Goal: Task Accomplishment & Management: Complete application form

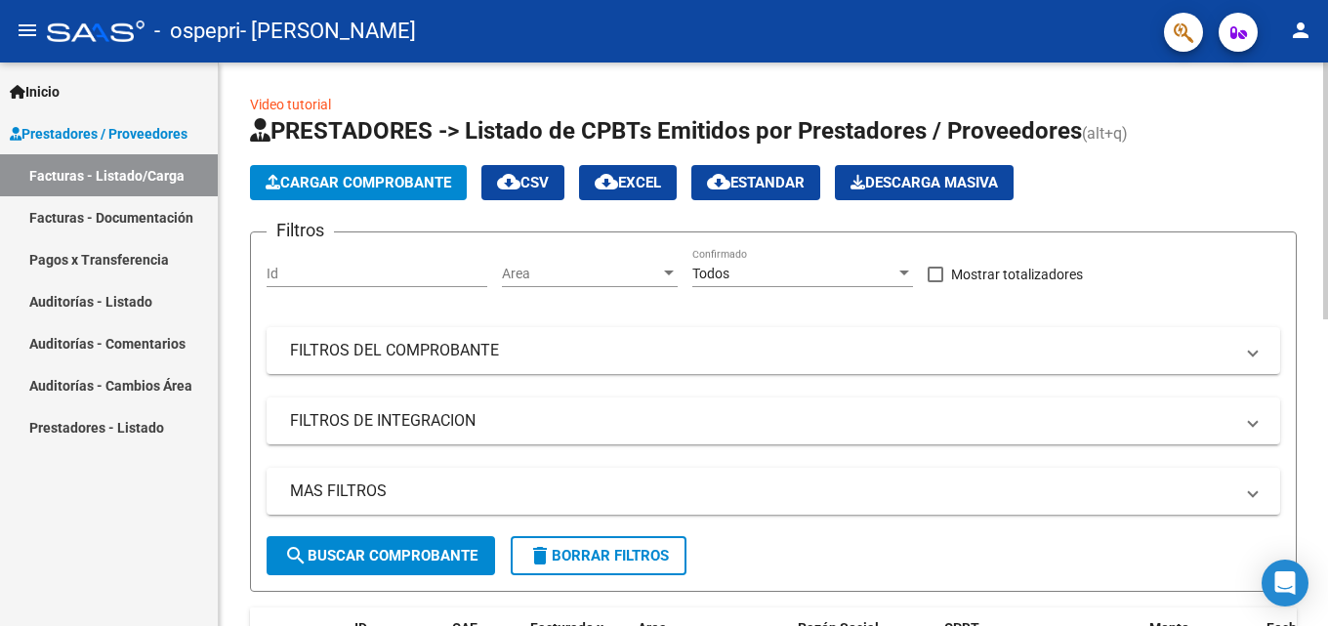
click at [312, 179] on span "Cargar Comprobante" at bounding box center [359, 183] width 186 height 18
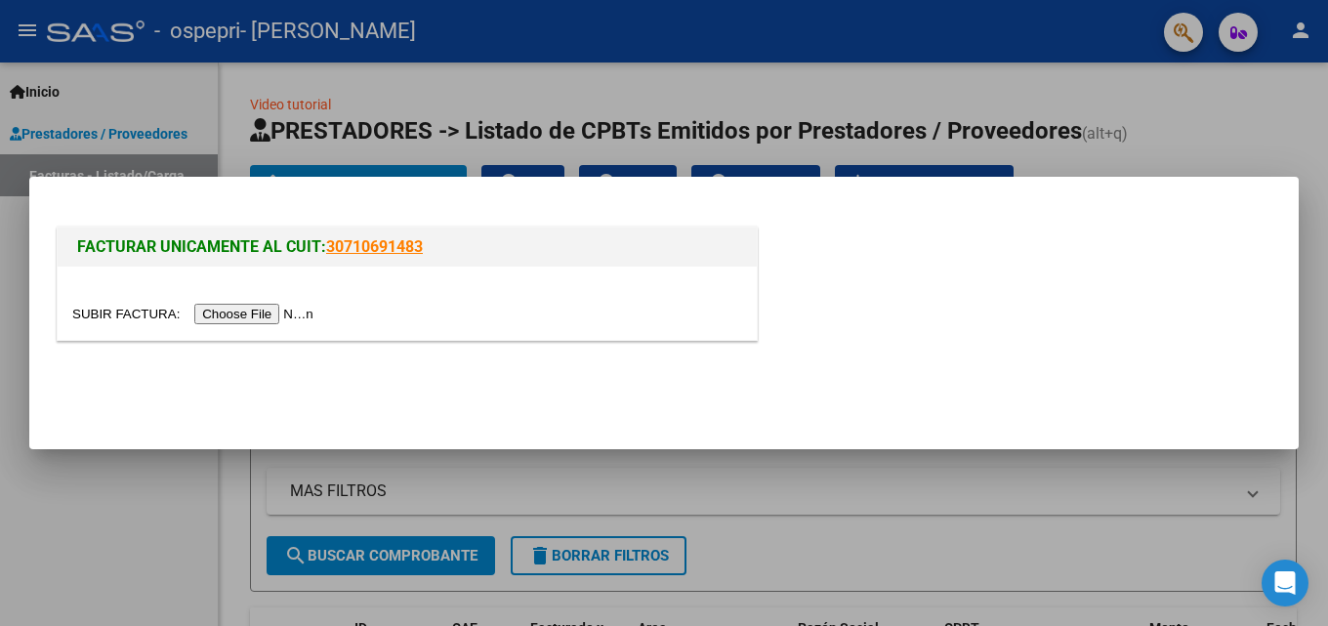
click at [311, 315] on input "file" at bounding box center [195, 314] width 247 height 21
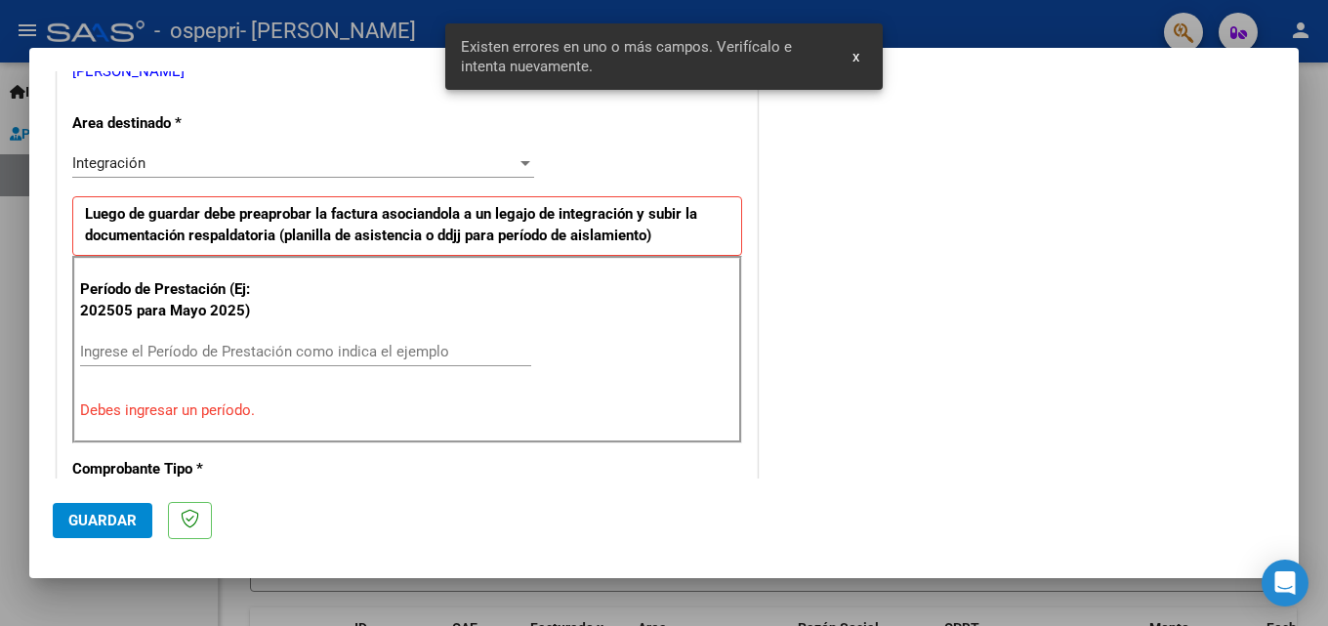
scroll to position [440, 0]
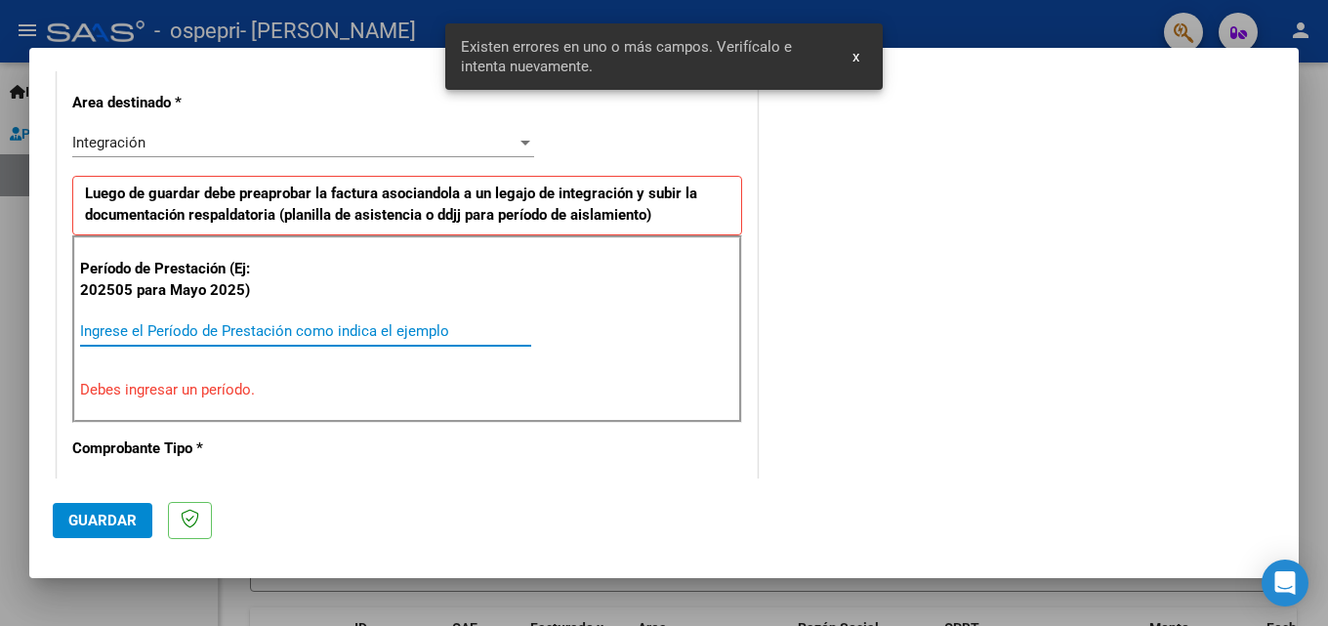
click at [274, 337] on input "Ingrese el Período de Prestación como indica el ejemplo" at bounding box center [305, 331] width 451 height 18
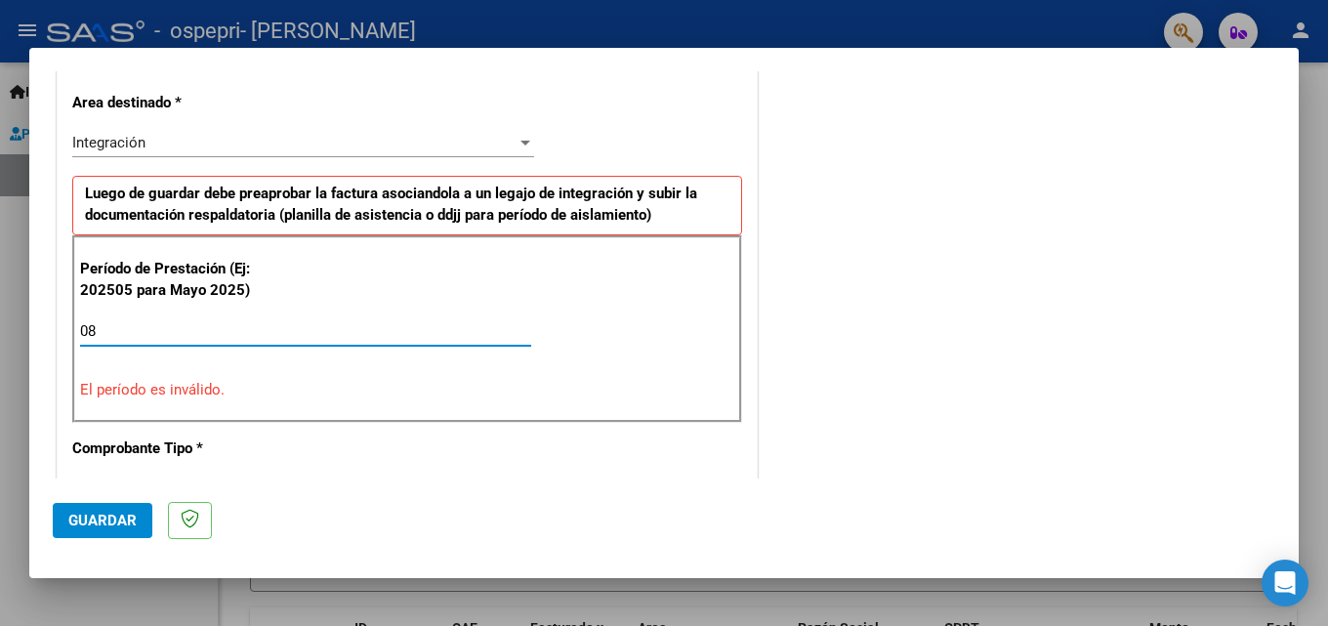
type input "0"
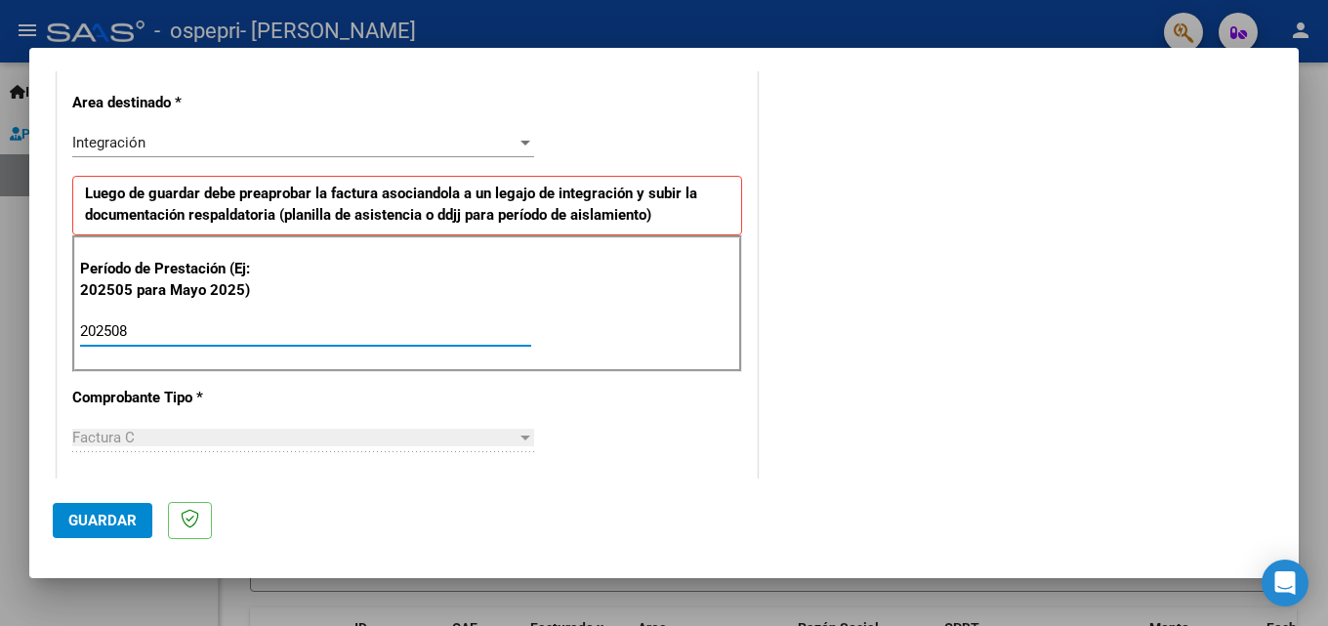
type input "202508"
click at [101, 517] on span "Guardar" at bounding box center [102, 521] width 68 height 18
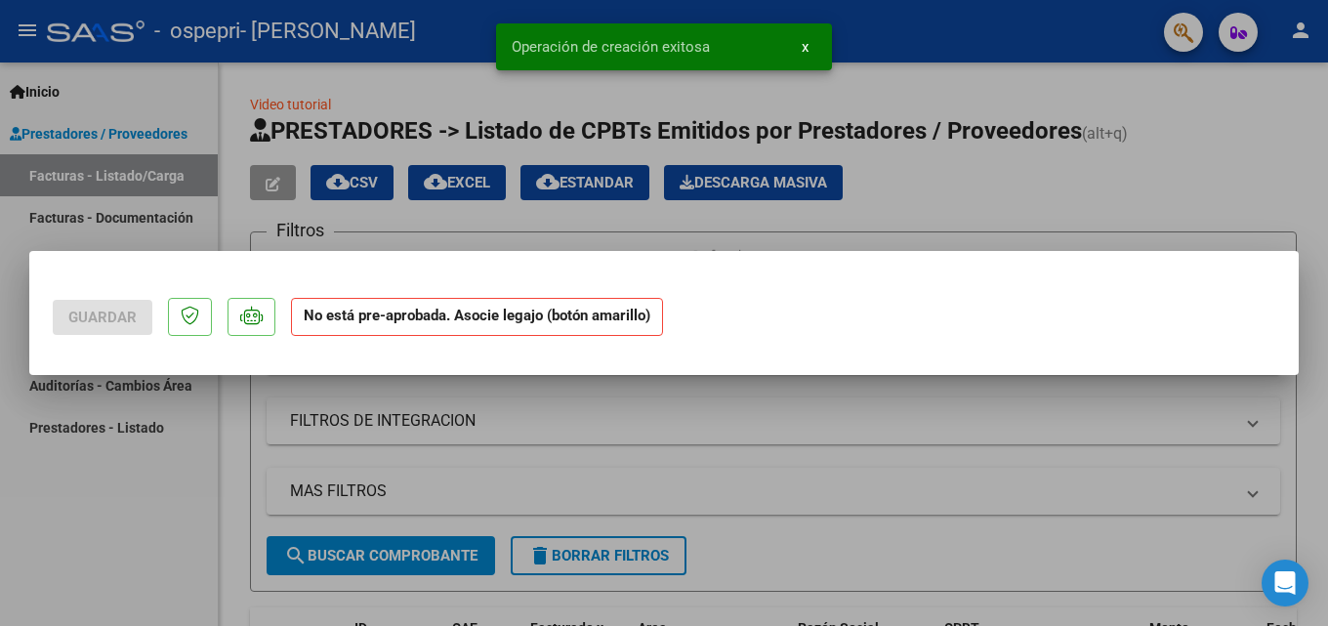
scroll to position [0, 0]
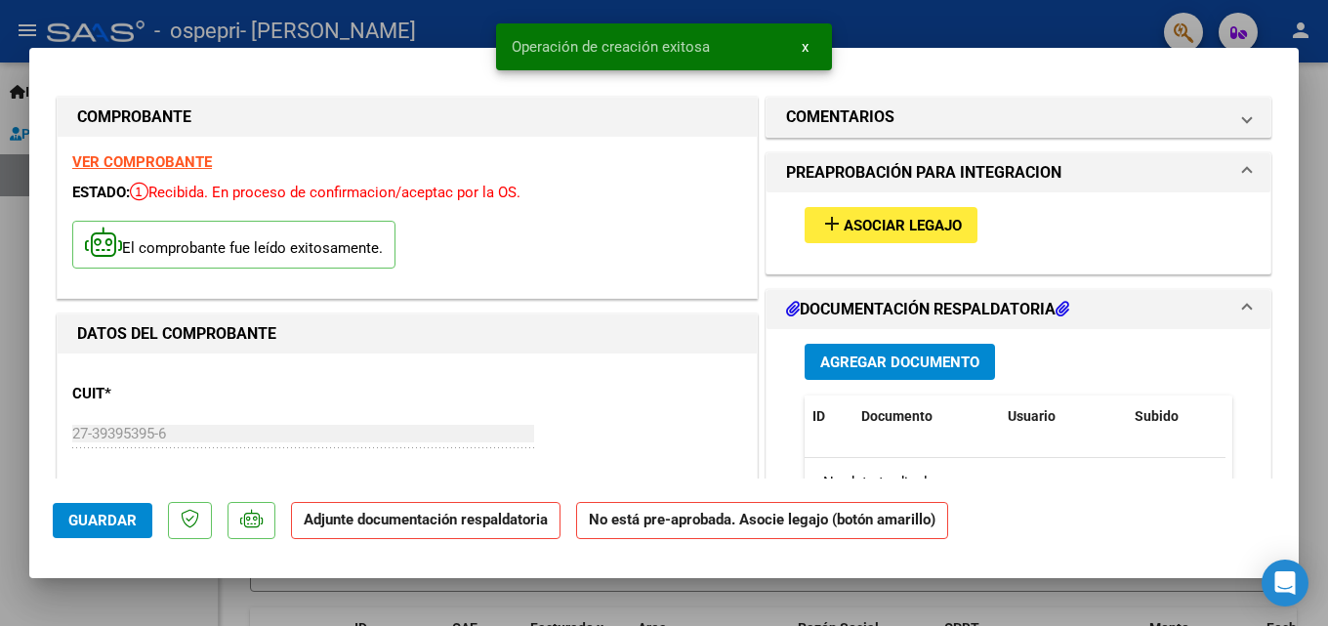
click at [908, 222] on span "Asociar Legajo" at bounding box center [903, 226] width 118 height 18
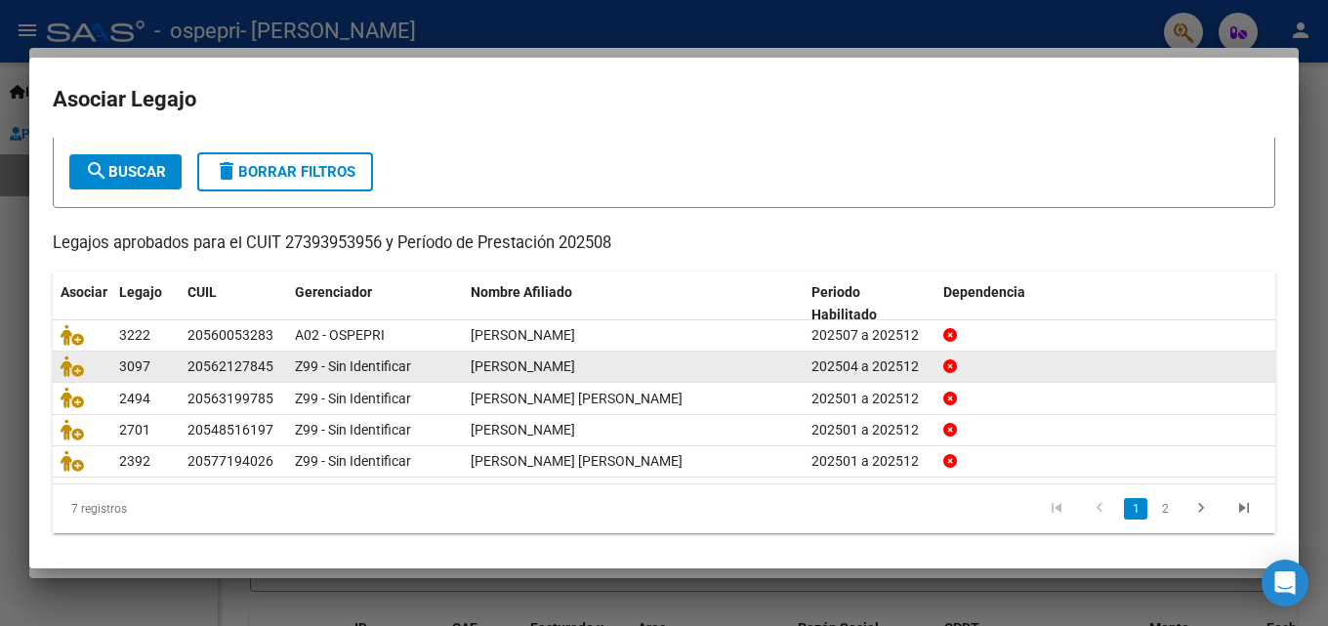
scroll to position [106, 0]
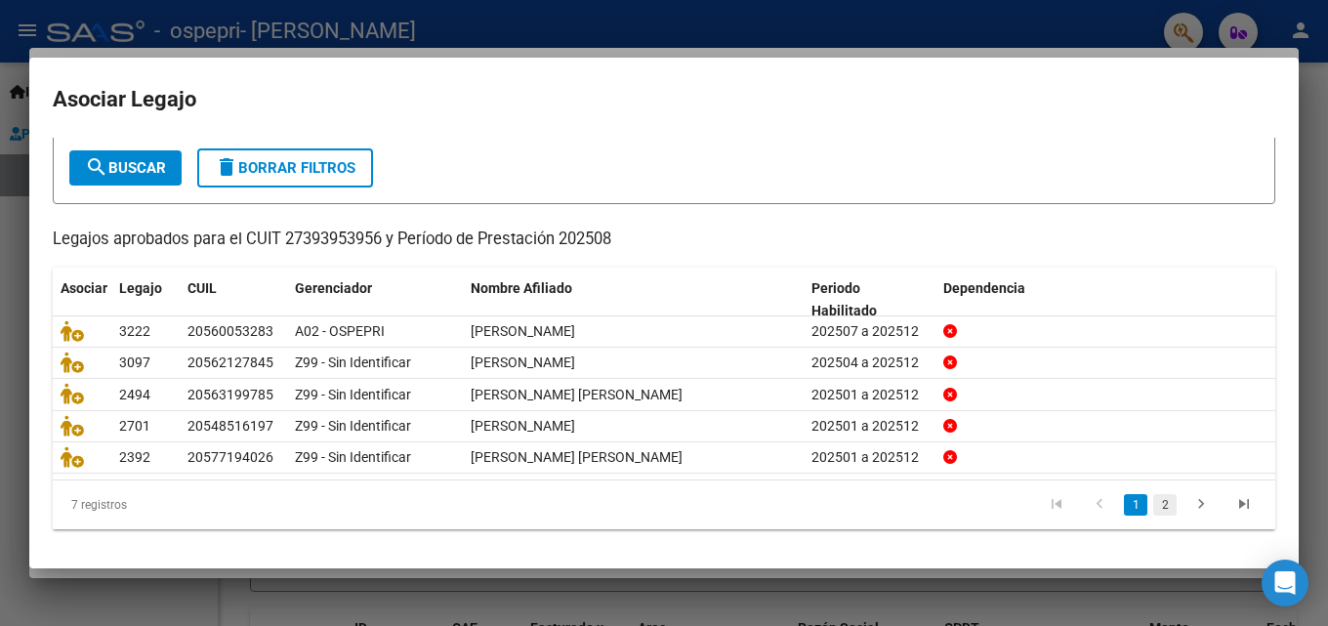
click at [1161, 497] on link "2" at bounding box center [1164, 504] width 23 height 21
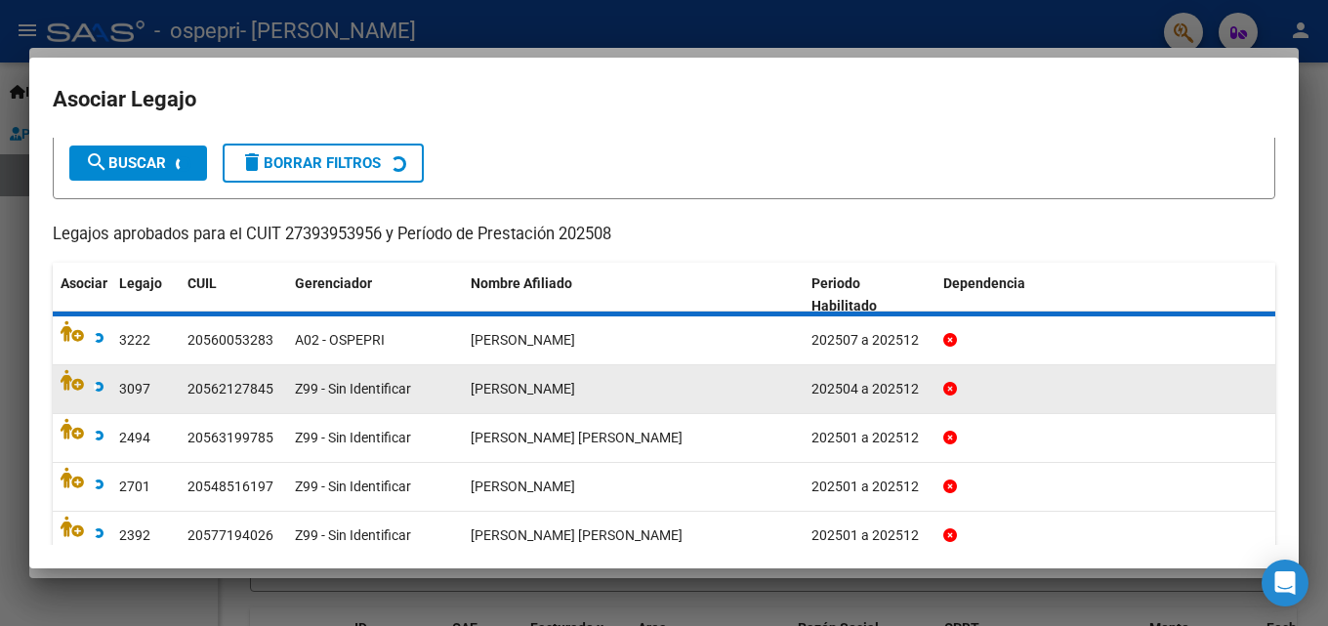
scroll to position [193, 0]
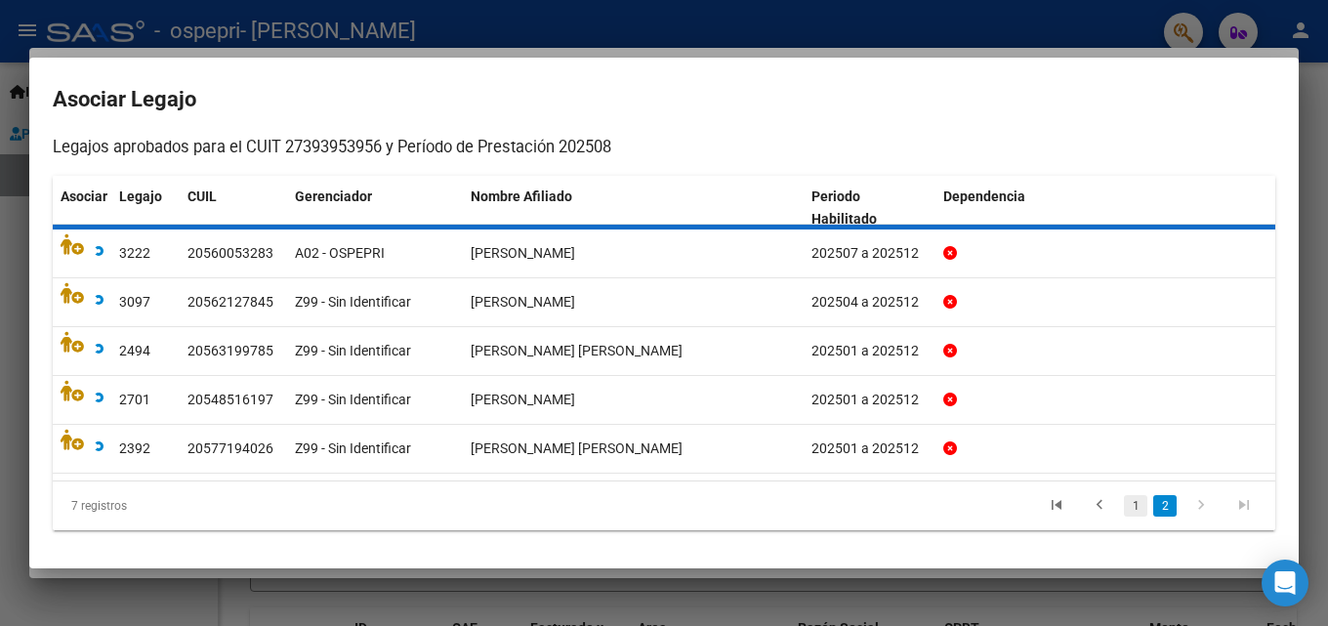
click at [1124, 504] on link "1" at bounding box center [1135, 505] width 23 height 21
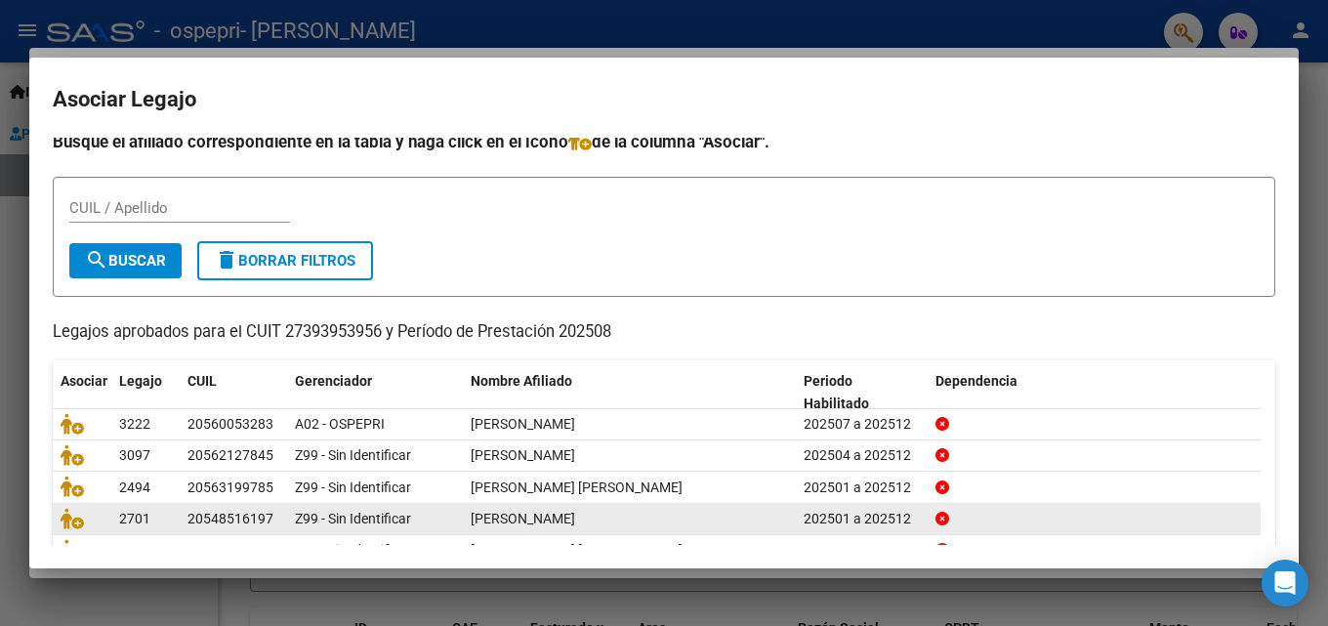
scroll to position [106, 0]
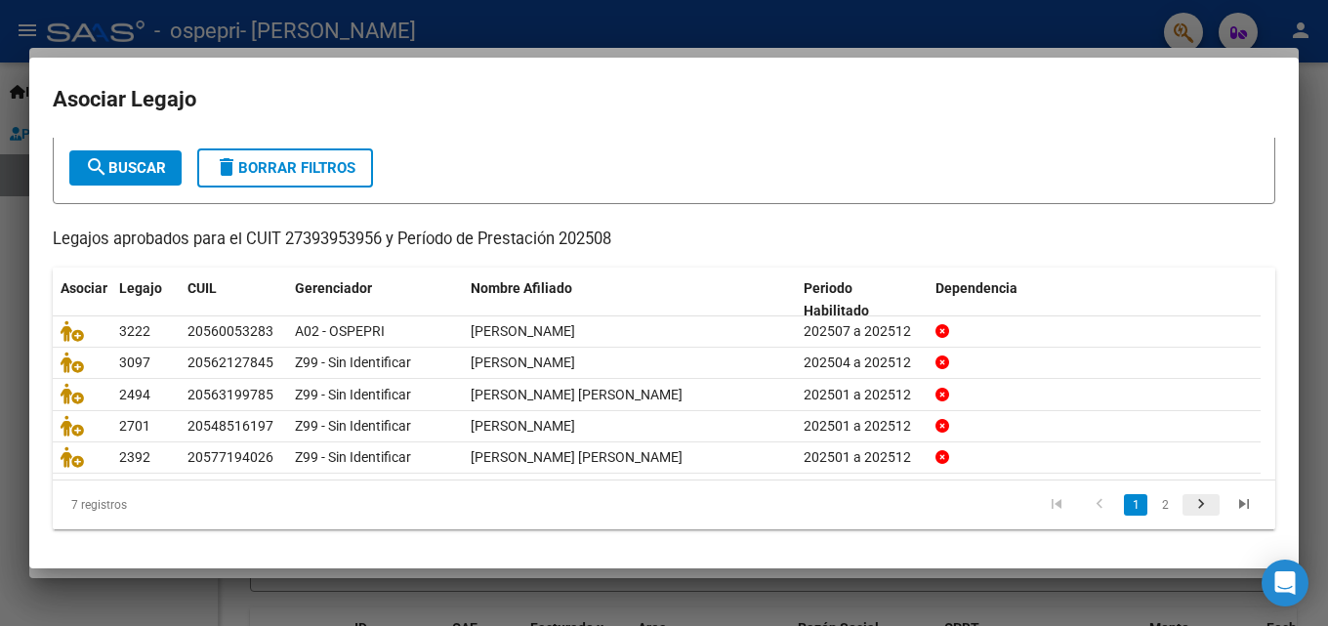
click at [1194, 503] on icon "go to next page" at bounding box center [1201, 506] width 25 height 23
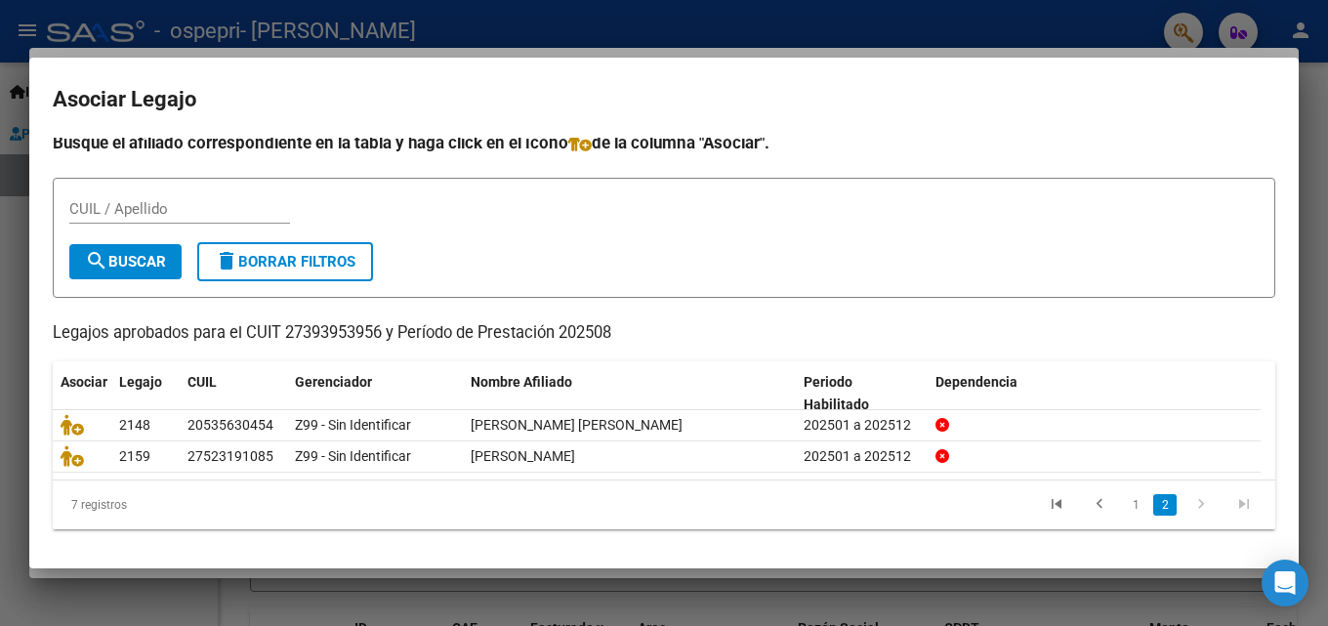
scroll to position [10, 0]
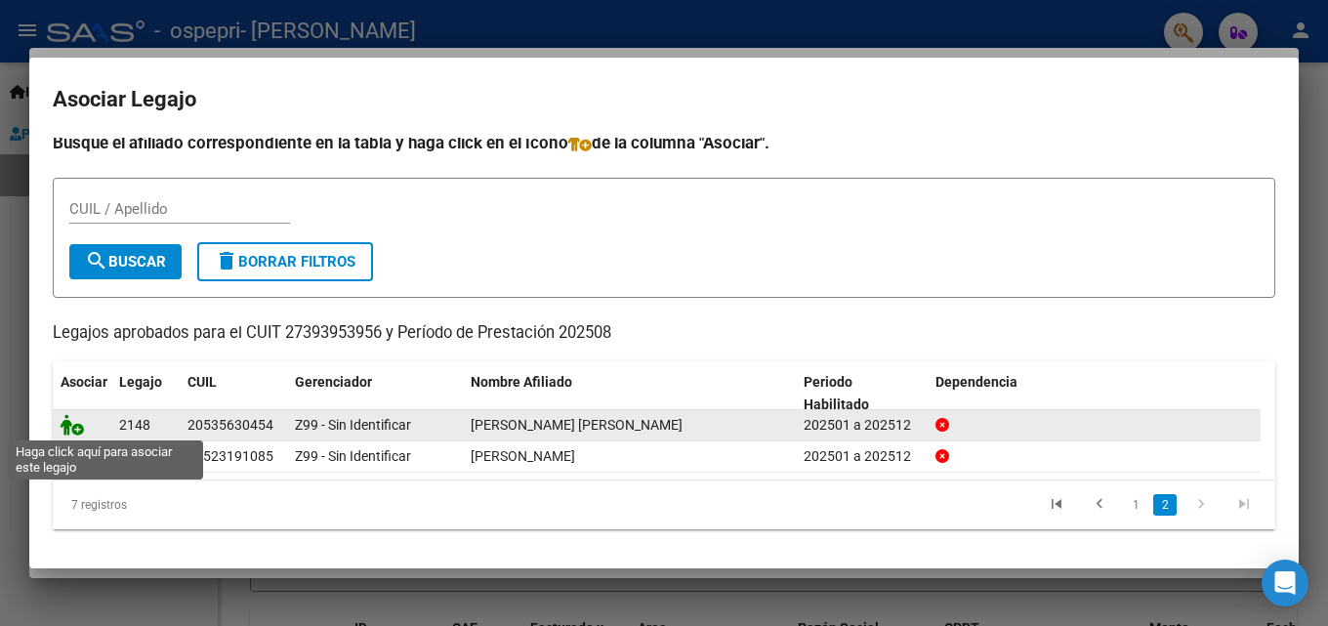
click at [72, 424] on icon at bounding box center [72, 424] width 23 height 21
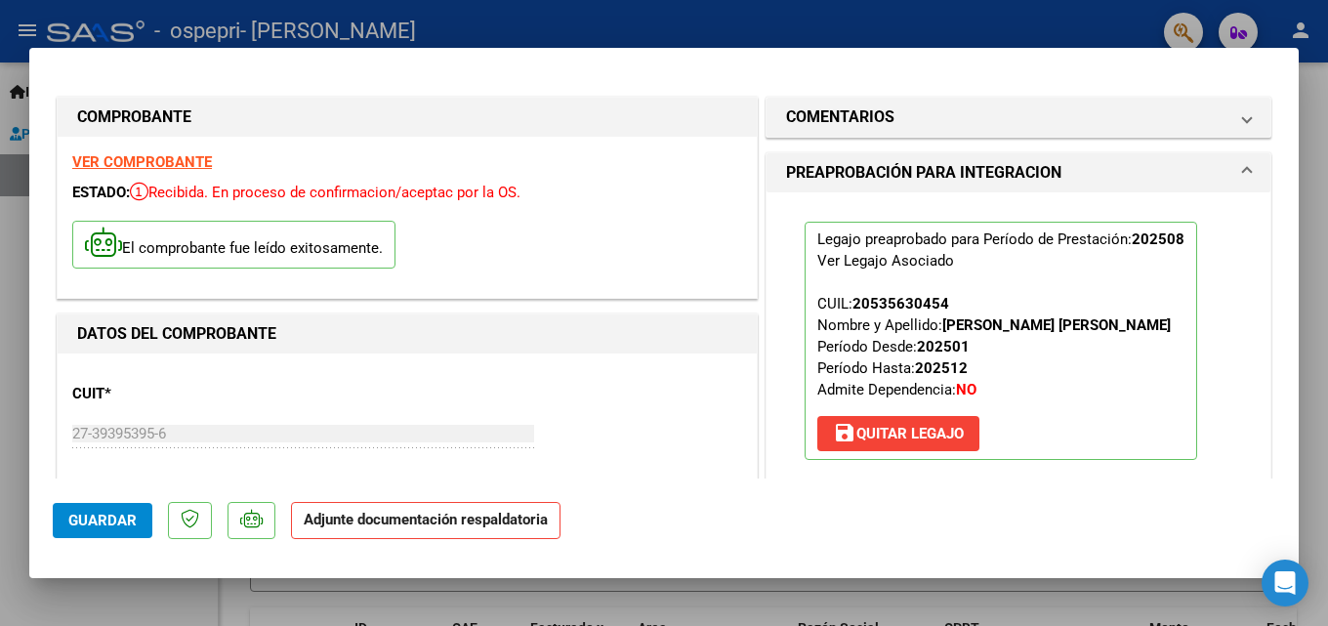
click at [900, 506] on mat-dialog-actions "Guardar Adjunte documentación respaldatoria" at bounding box center [664, 517] width 1223 height 77
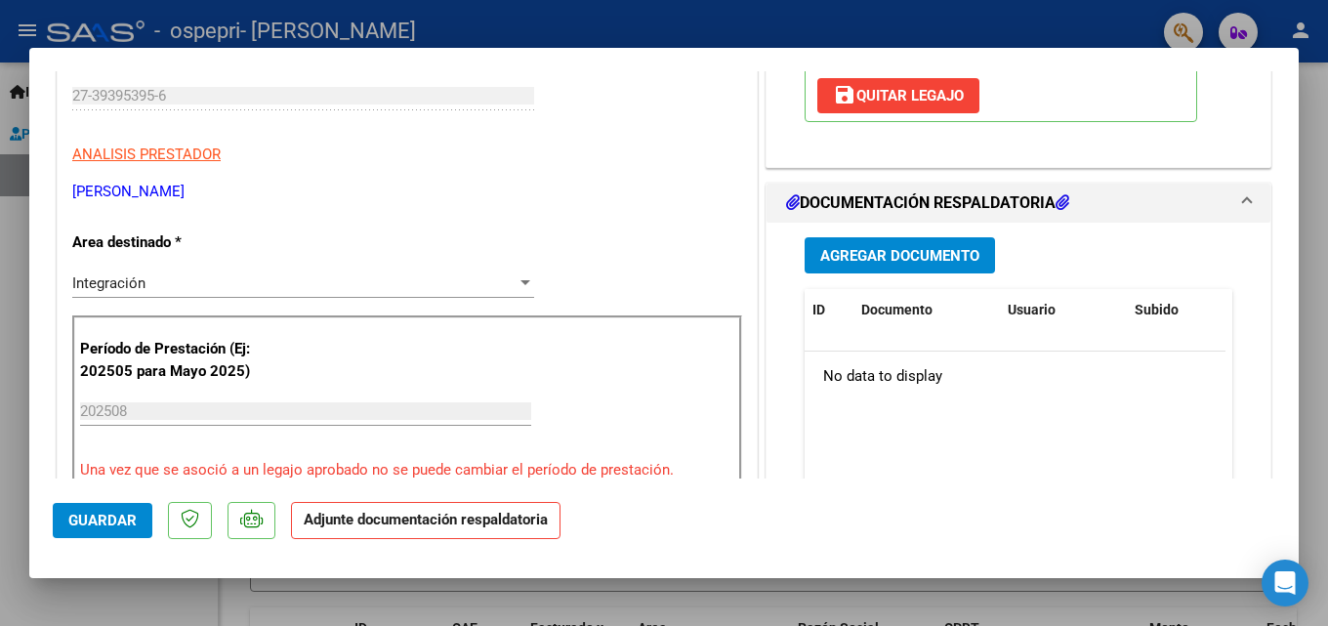
scroll to position [391, 0]
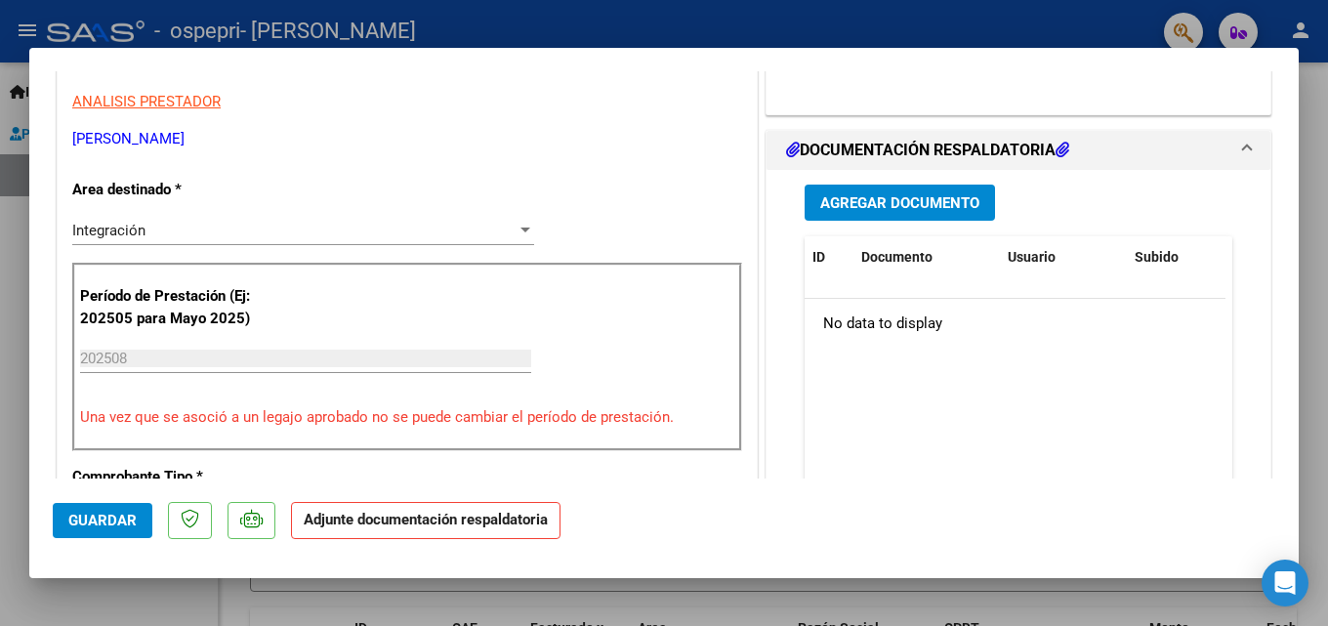
click at [923, 190] on button "Agregar Documento" at bounding box center [900, 203] width 190 height 36
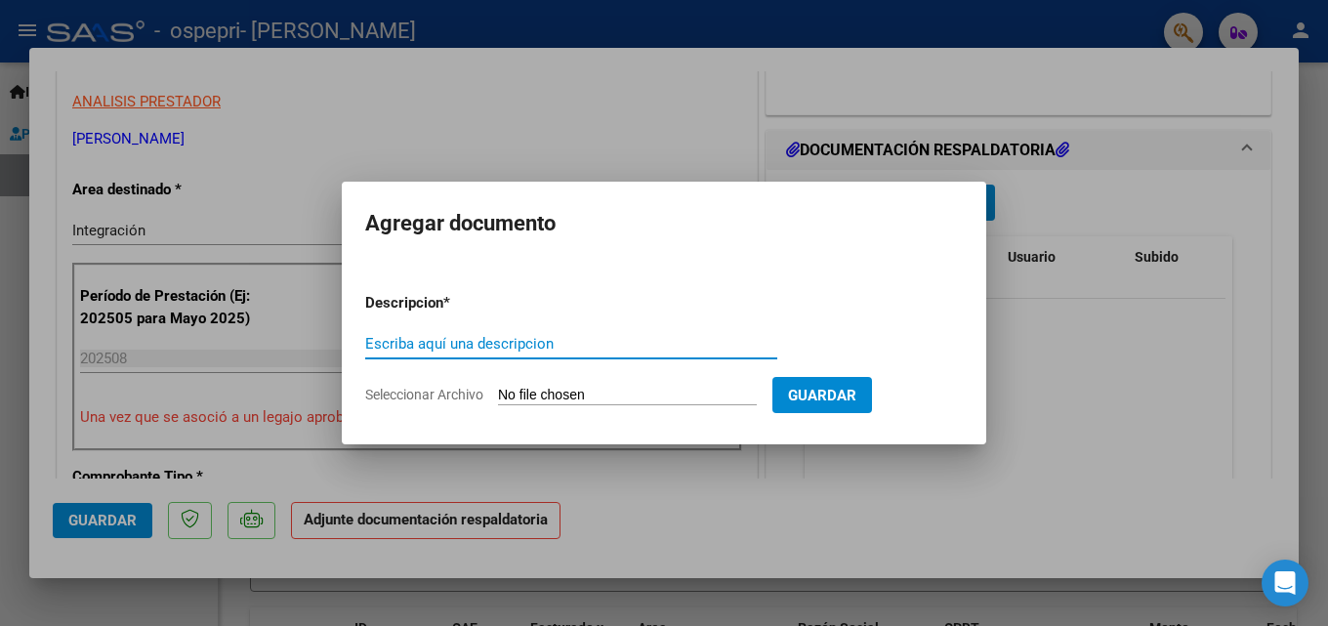
click at [498, 345] on input "Escriba aquí una descripcion" at bounding box center [571, 344] width 412 height 18
type input "PLANILLA DE ASISTENCIA [PERSON_NAME]"
click at [537, 394] on input "Seleccionar Archivo" at bounding box center [627, 396] width 259 height 19
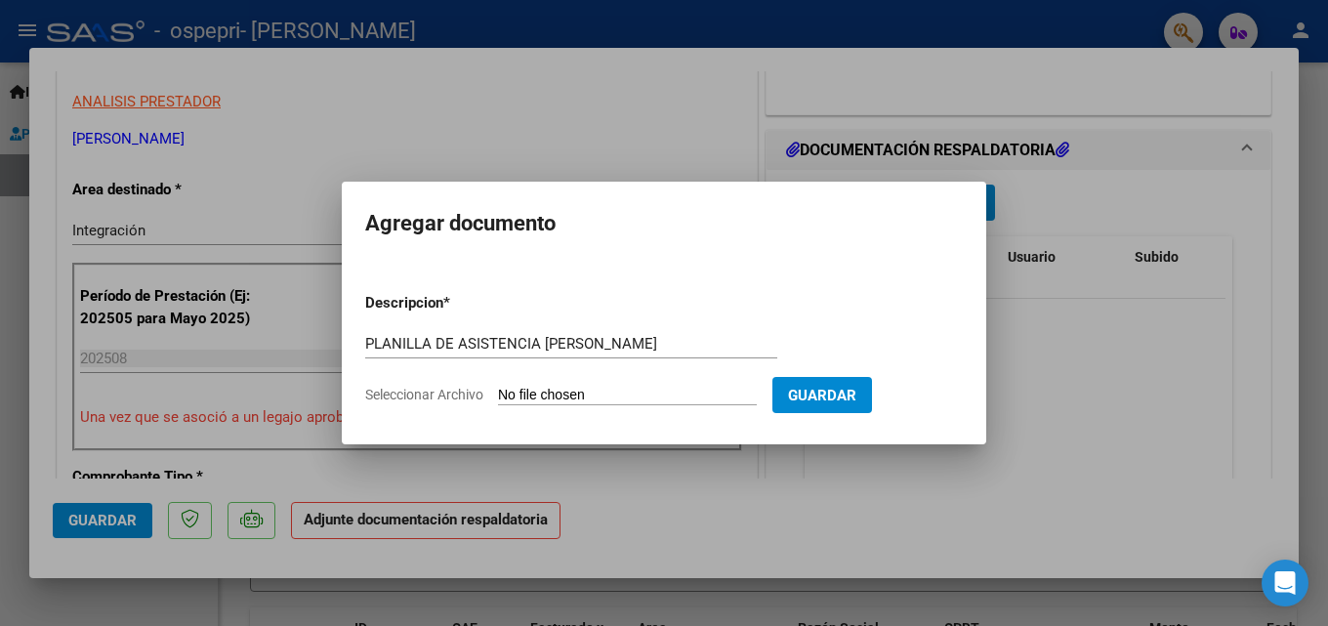
type input "C:\fakepath\Planilla De Asistencia Agosto [PERSON_NAME].pdf"
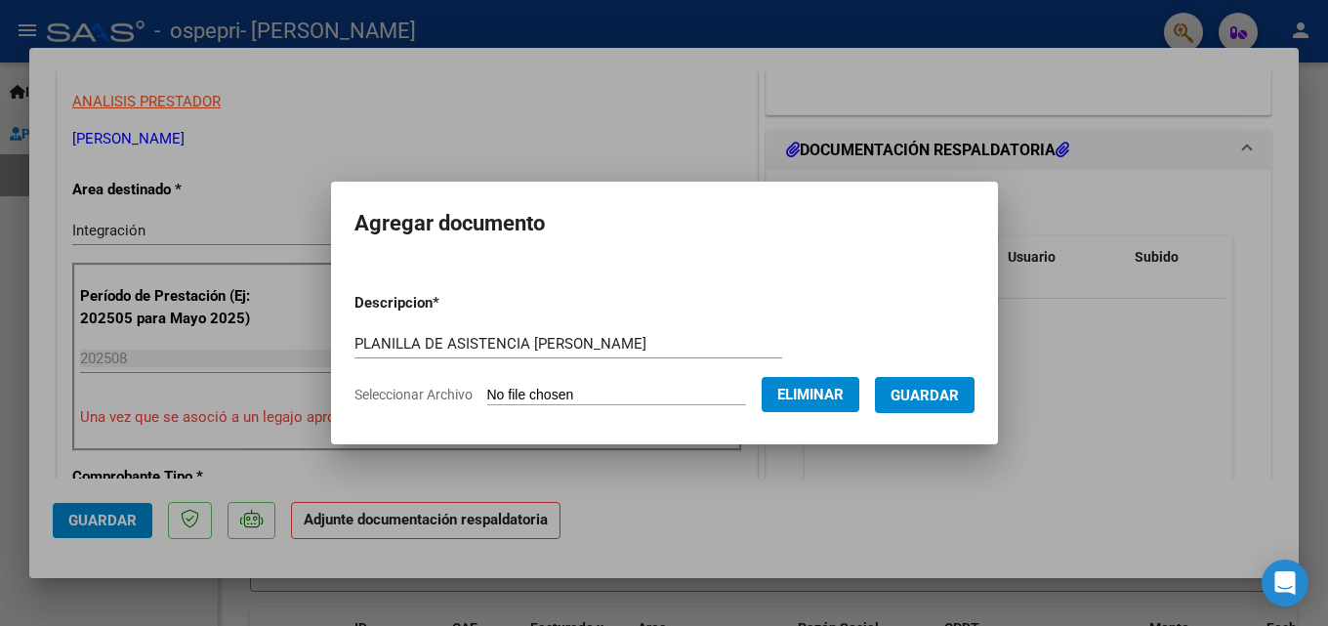
click at [953, 388] on span "Guardar" at bounding box center [925, 396] width 68 height 18
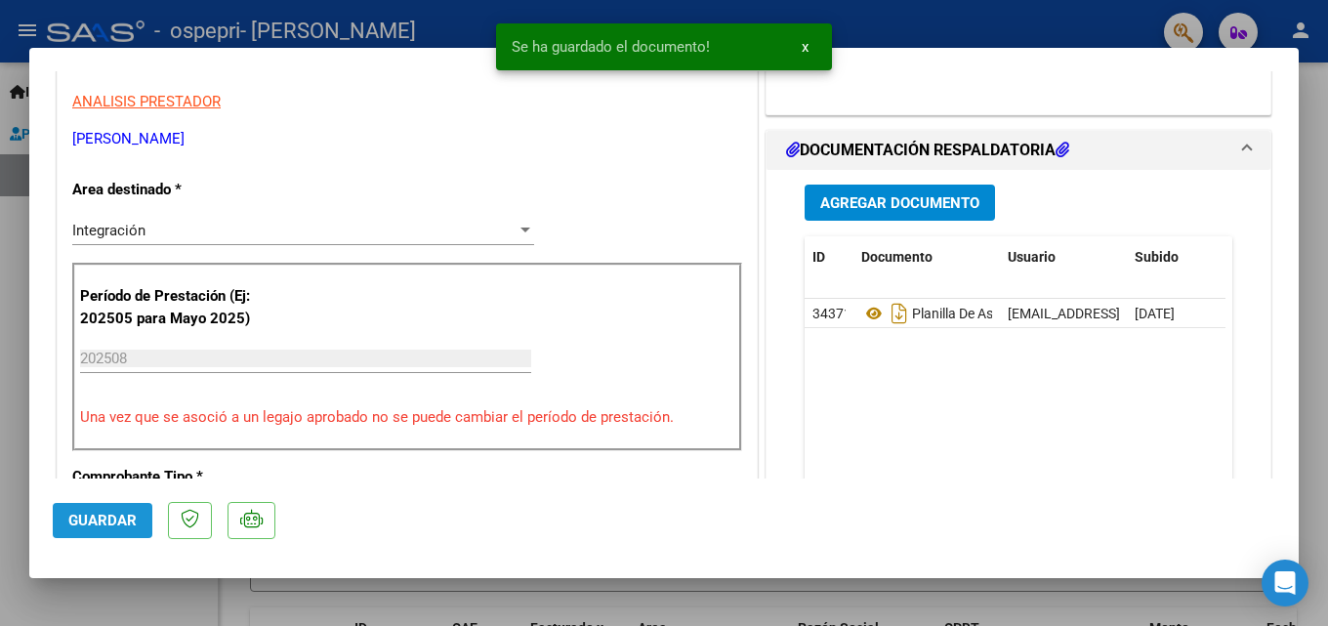
click at [84, 515] on span "Guardar" at bounding box center [102, 521] width 68 height 18
click at [255, 592] on div at bounding box center [664, 313] width 1328 height 626
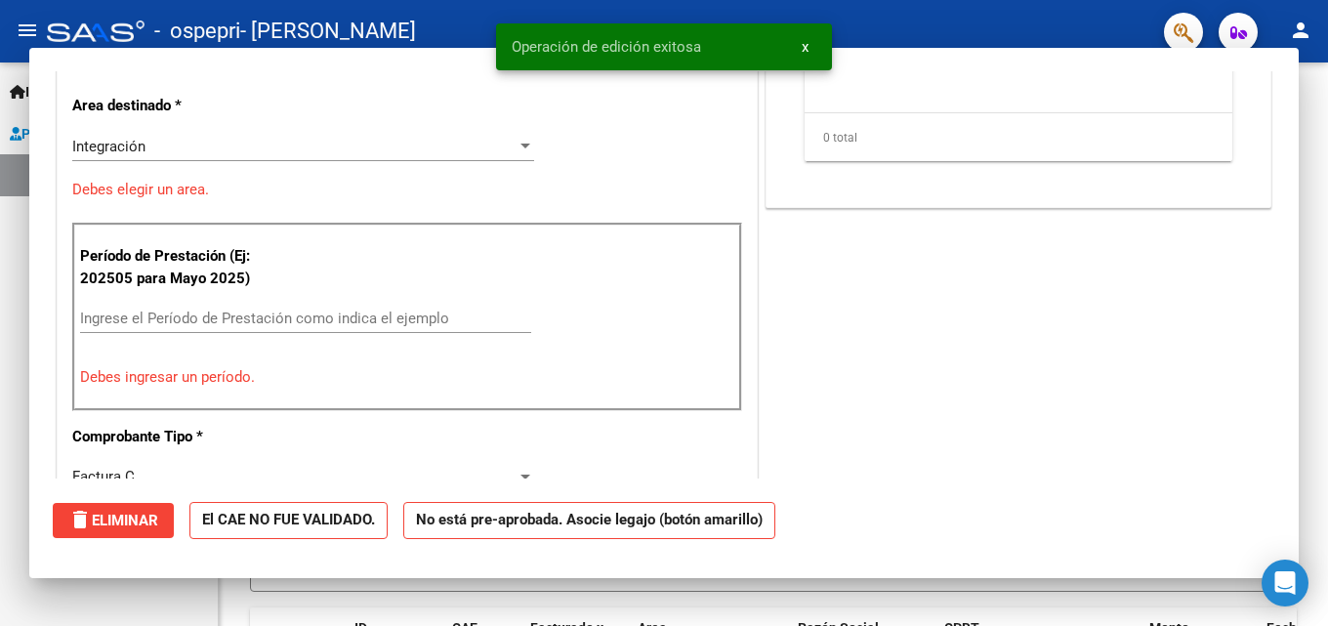
scroll to position [0, 0]
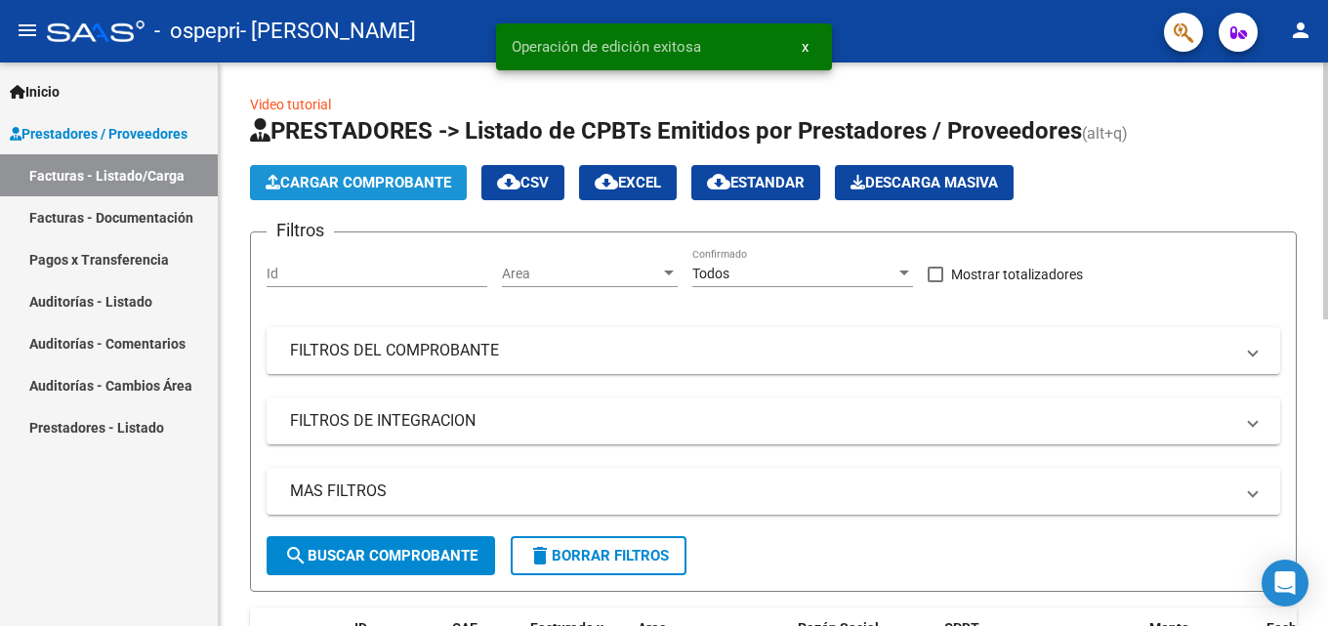
click at [398, 184] on span "Cargar Comprobante" at bounding box center [359, 183] width 186 height 18
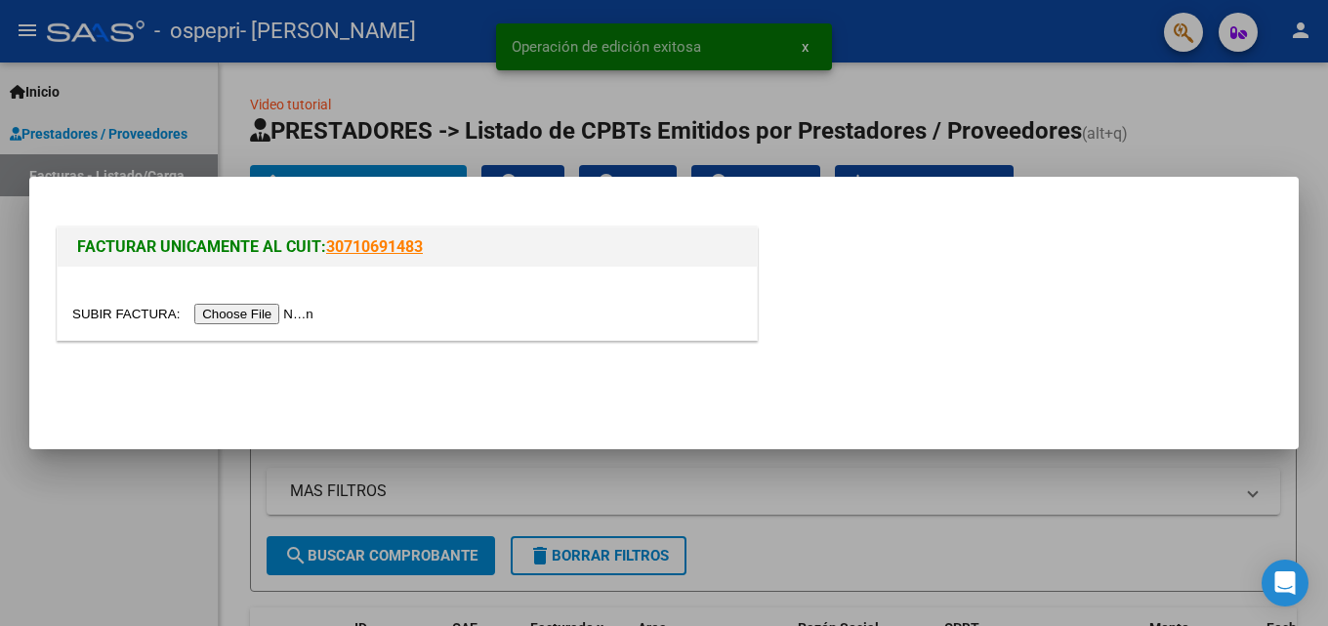
click at [310, 316] on input "file" at bounding box center [195, 314] width 247 height 21
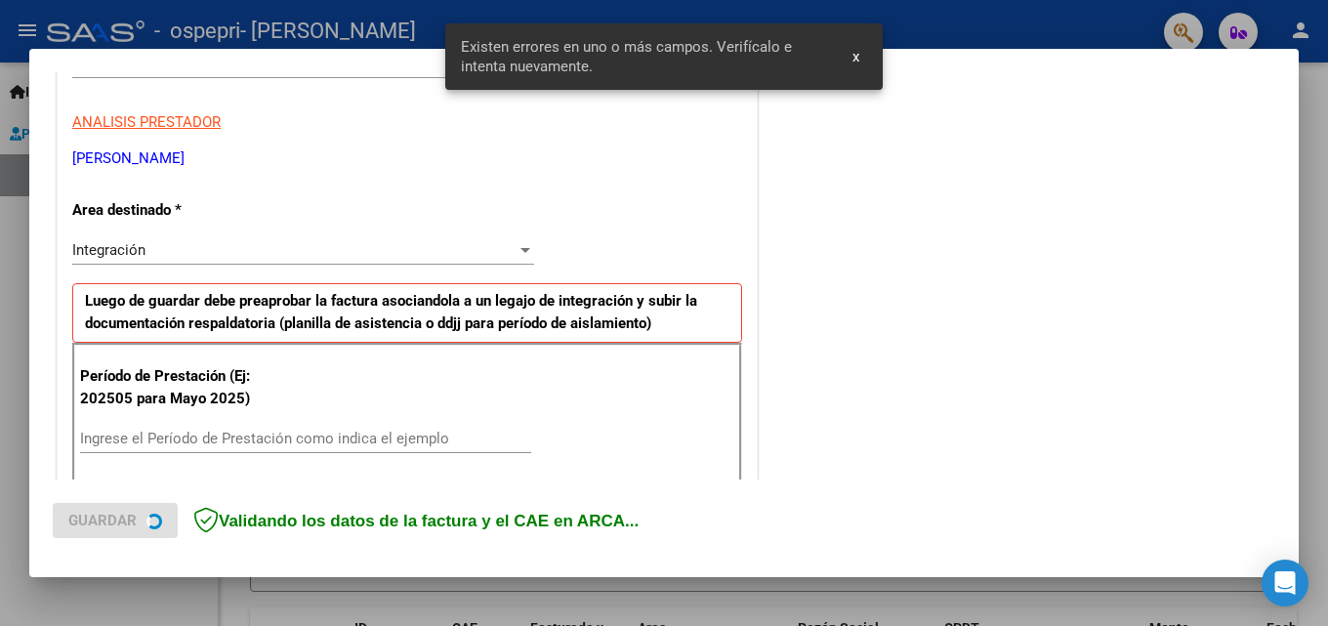
scroll to position [440, 0]
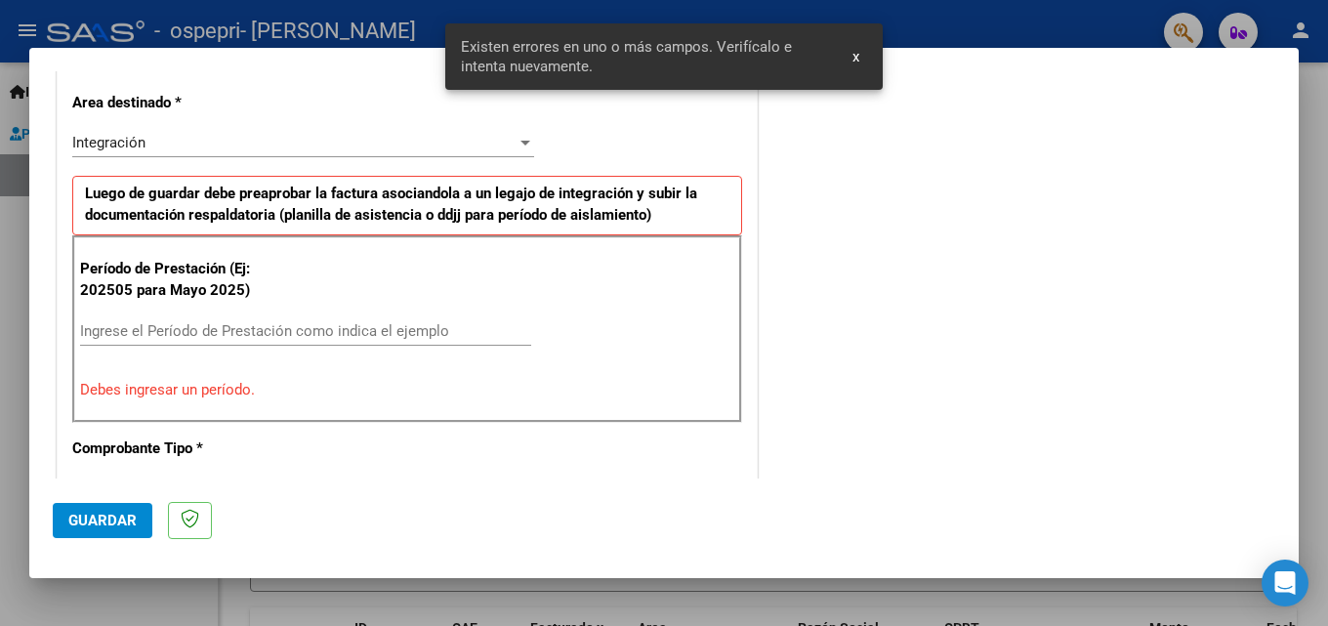
click at [181, 329] on input "Ingrese el Período de Prestación como indica el ejemplo" at bounding box center [305, 331] width 451 height 18
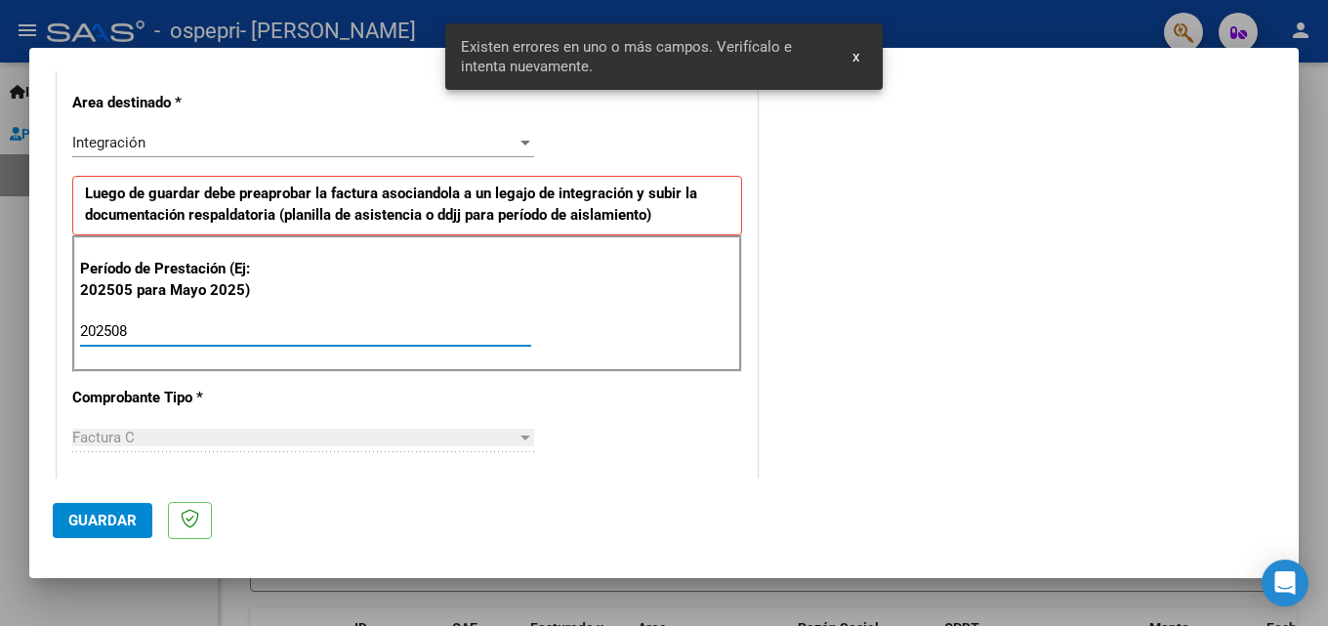
type input "202508"
click at [94, 517] on span "Guardar" at bounding box center [102, 521] width 68 height 18
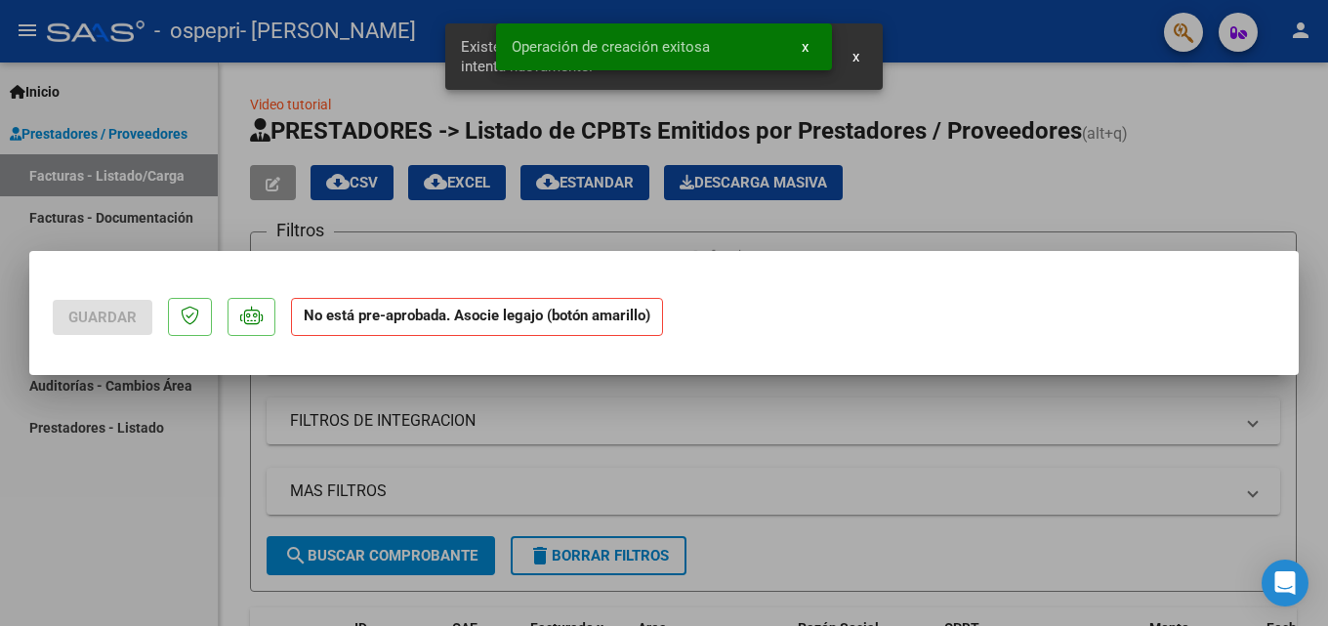
scroll to position [0, 0]
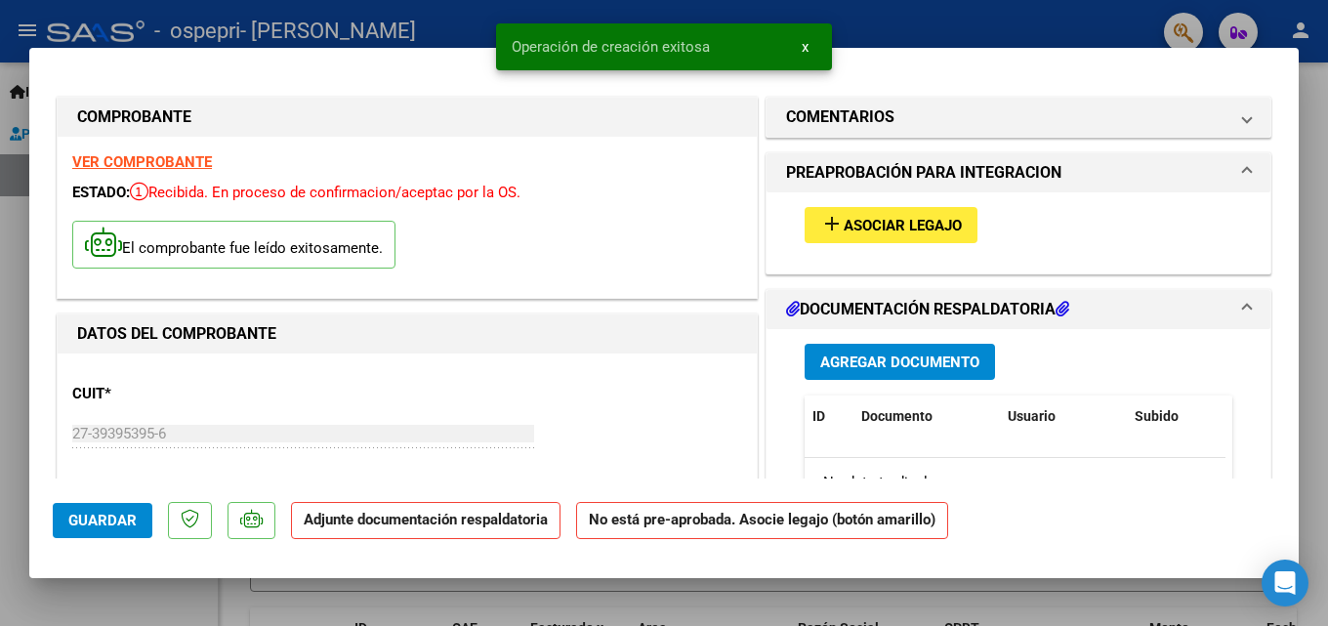
click at [904, 220] on span "Asociar Legajo" at bounding box center [903, 226] width 118 height 18
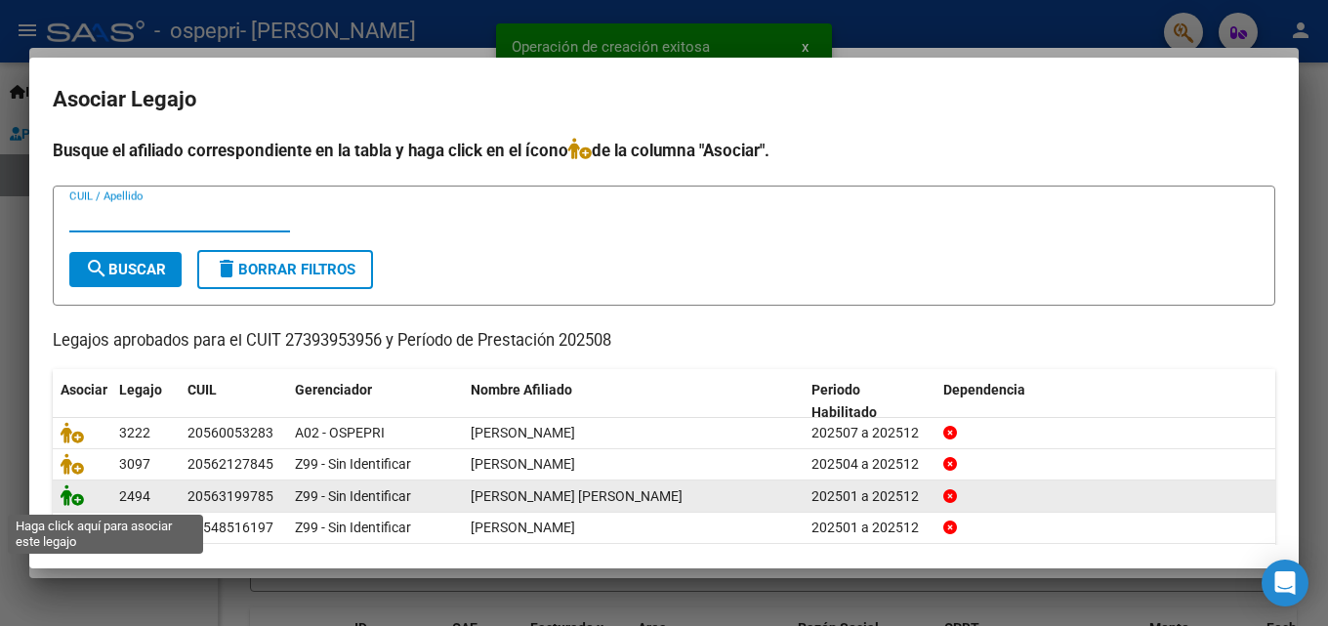
click at [65, 505] on icon at bounding box center [72, 494] width 23 height 21
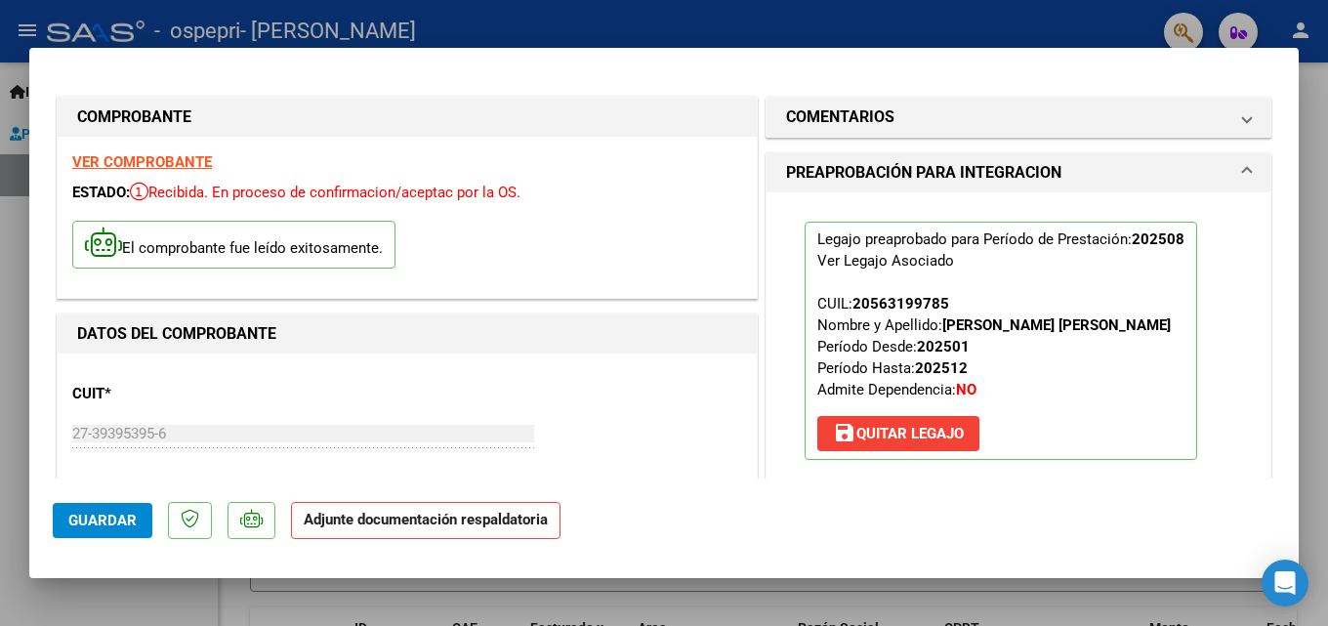
scroll to position [488, 0]
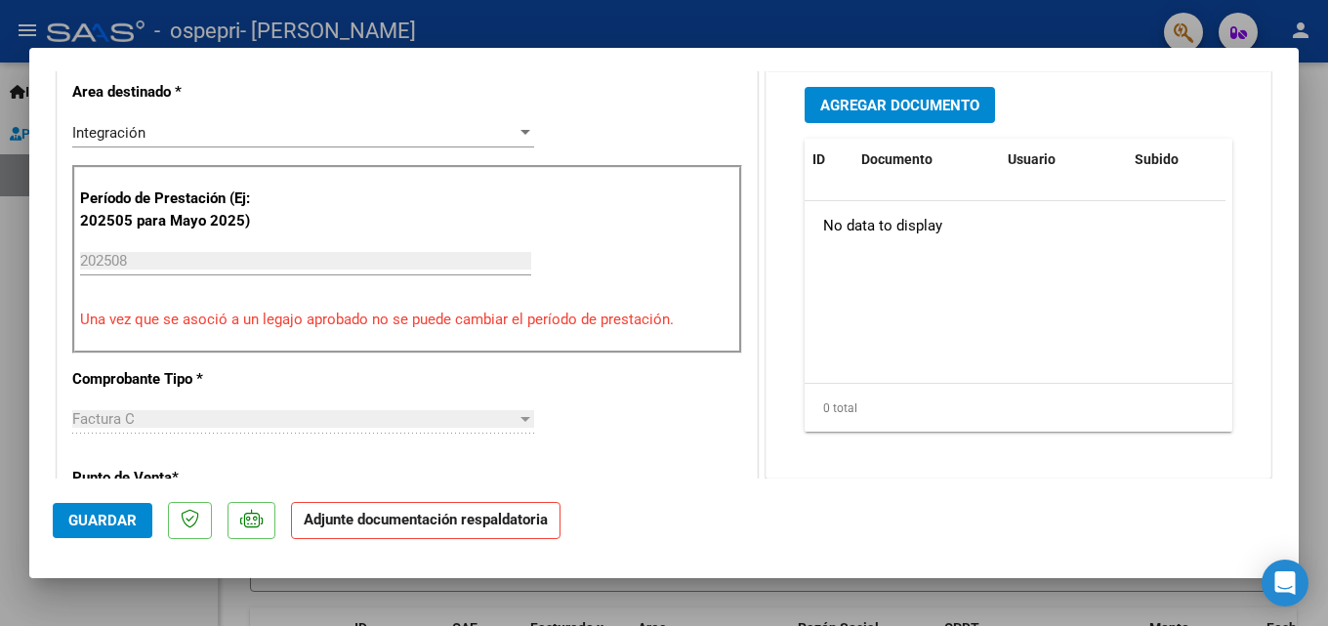
click at [892, 103] on span "Agregar Documento" at bounding box center [899, 106] width 159 height 18
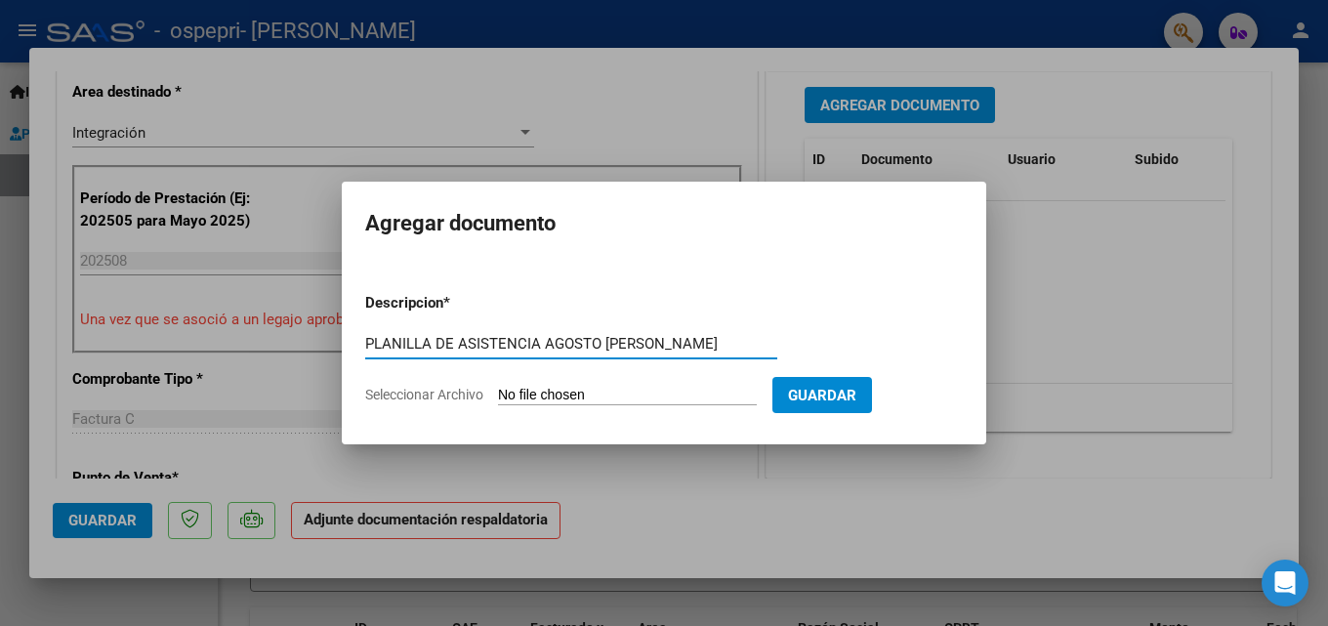
type input "PLANILLA DE ASISTENCIA AGOSTO [PERSON_NAME]"
click at [585, 388] on input "Seleccionar Archivo" at bounding box center [627, 396] width 259 height 19
type input "C:\fakepath\Planilla De Asistencia Agosto [PERSON_NAME].pdf"
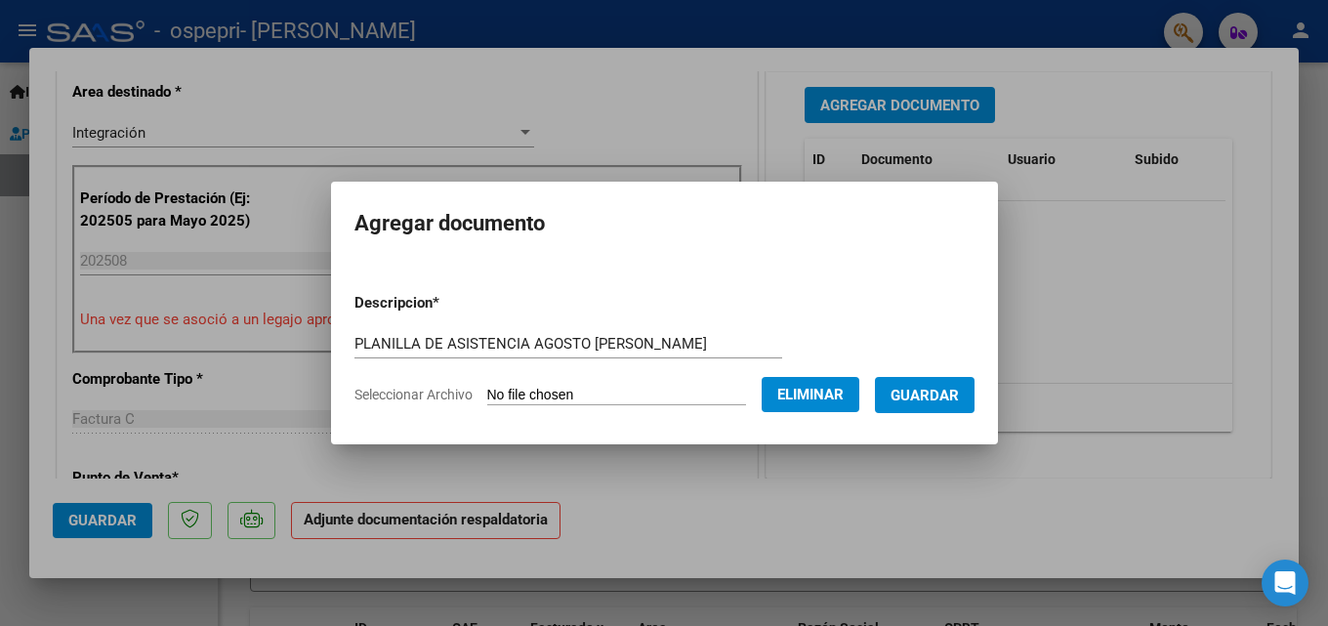
click at [948, 398] on span "Guardar" at bounding box center [925, 396] width 68 height 18
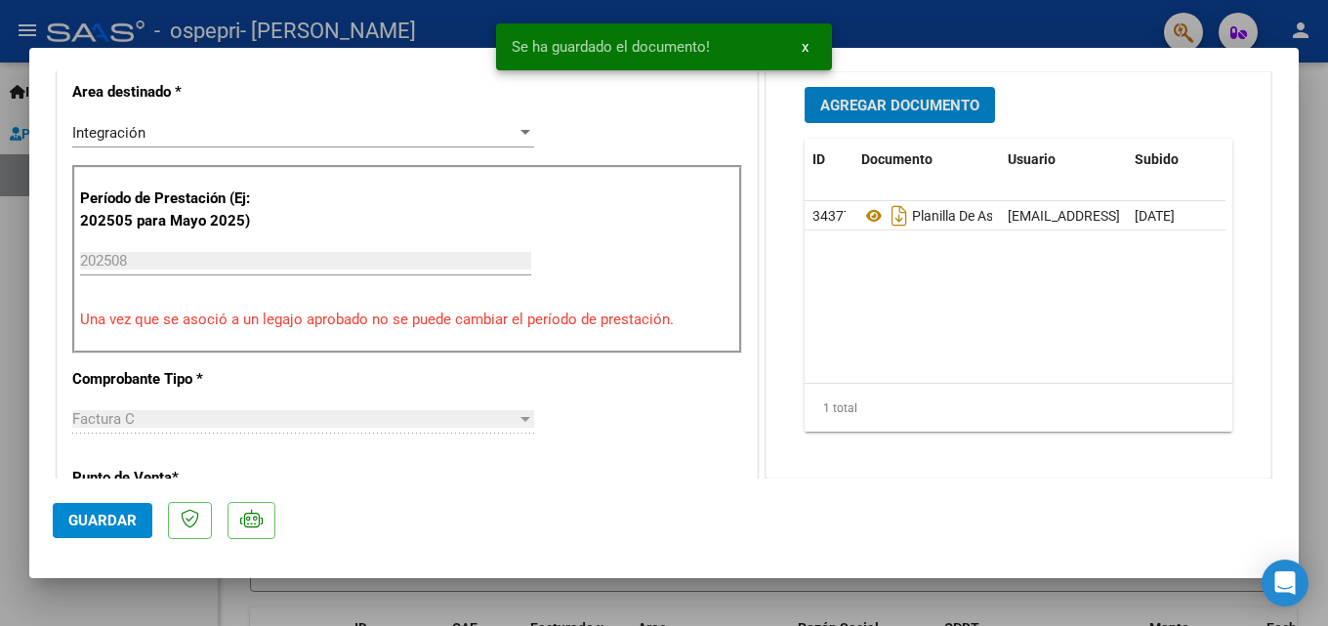
click at [106, 527] on span "Guardar" at bounding box center [102, 521] width 68 height 18
click at [145, 592] on div at bounding box center [664, 313] width 1328 height 626
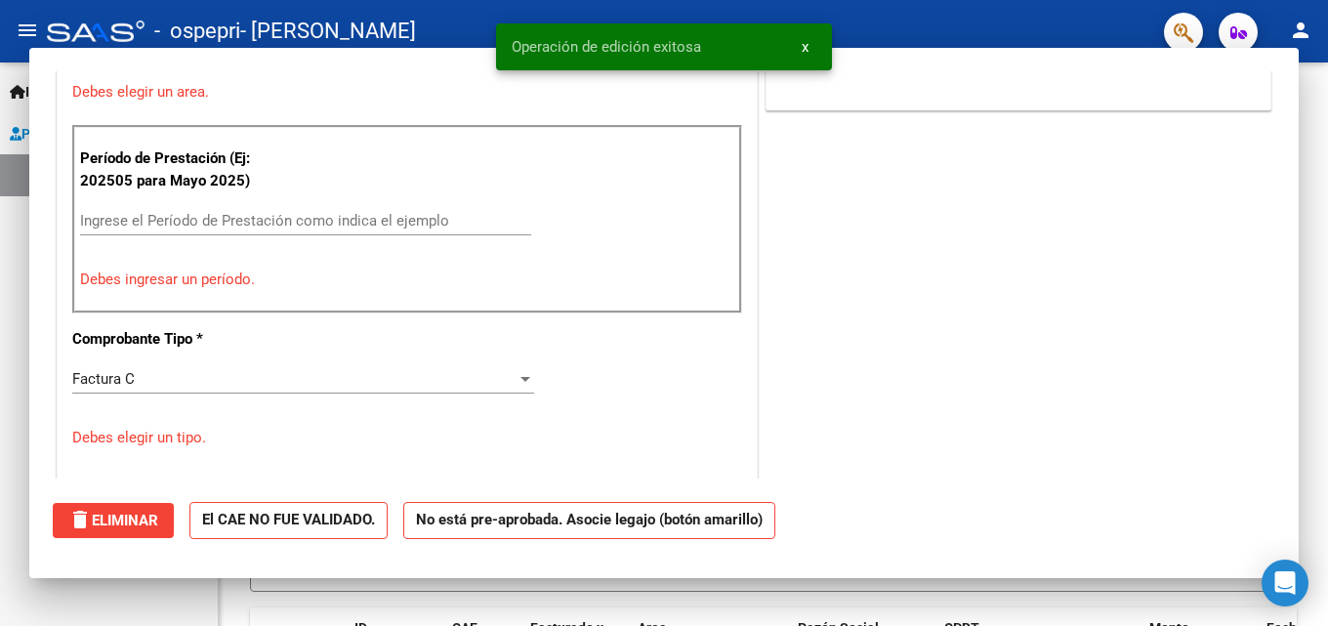
scroll to position [0, 0]
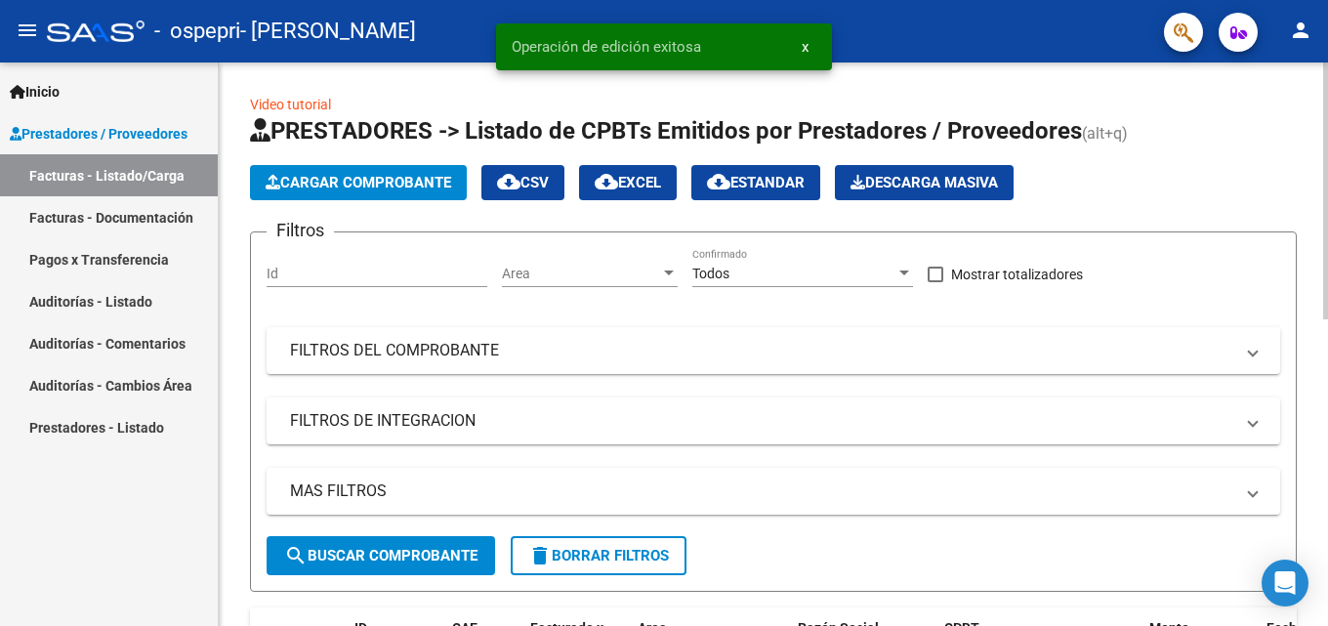
click at [319, 178] on span "Cargar Comprobante" at bounding box center [359, 183] width 186 height 18
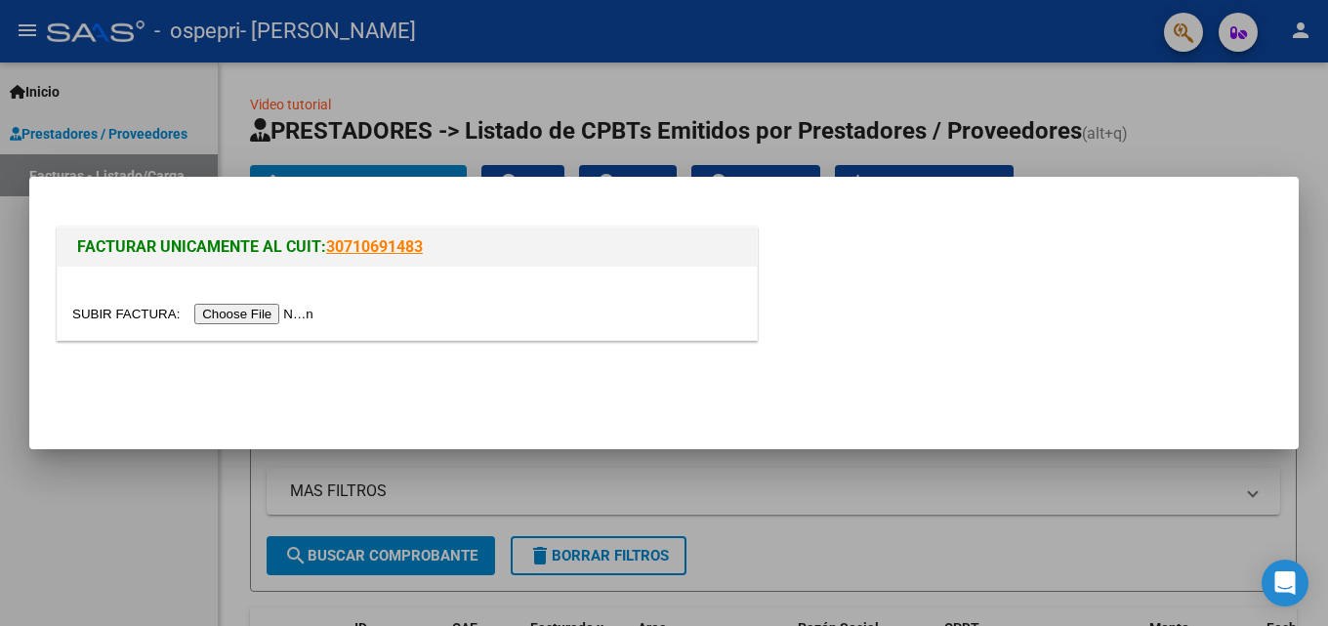
click at [275, 317] on input "file" at bounding box center [195, 314] width 247 height 21
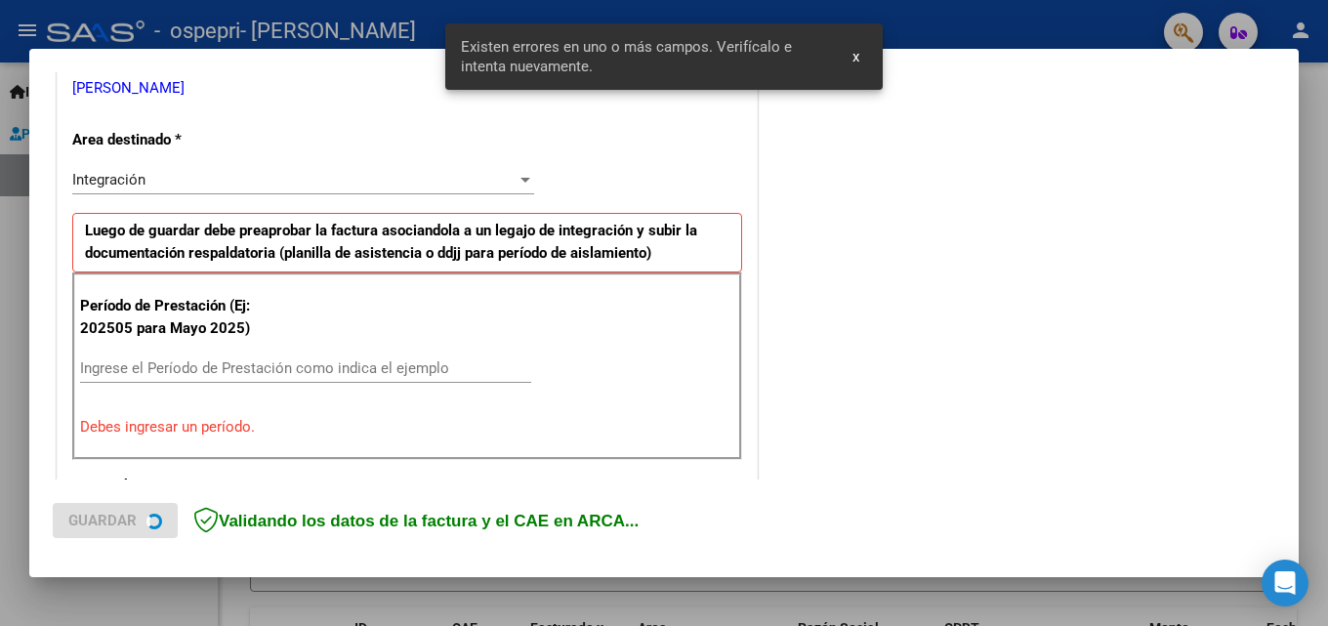
scroll to position [456, 0]
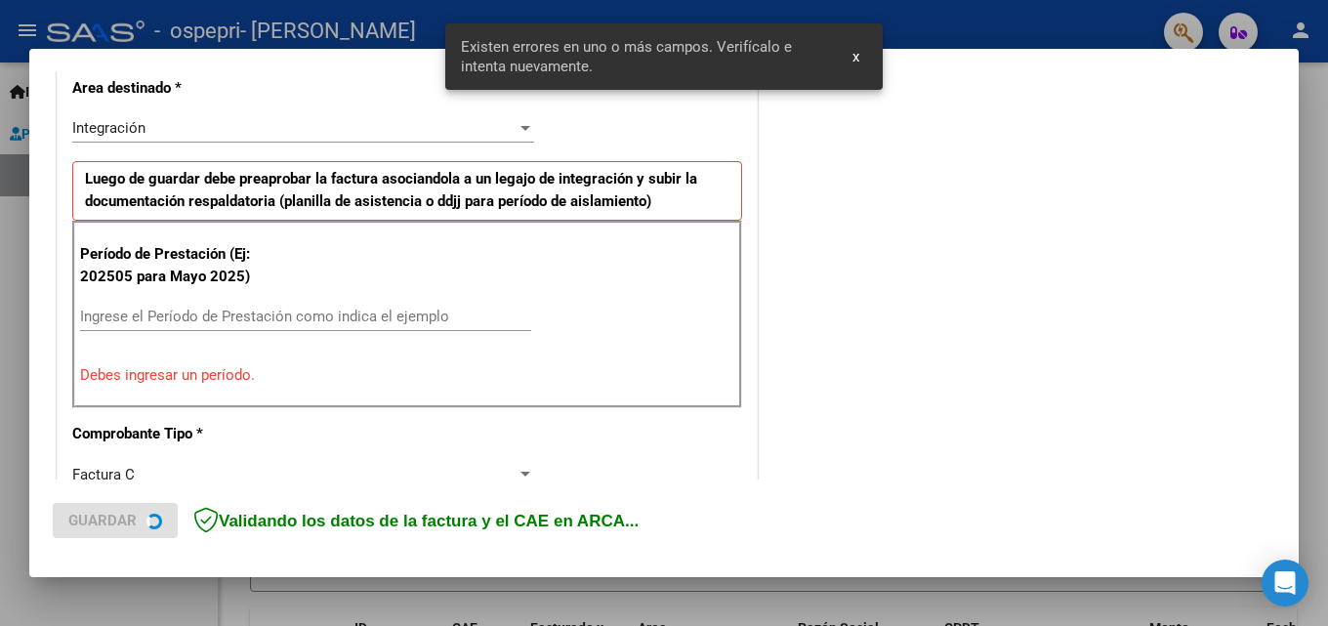
click at [165, 315] on input "Ingrese el Período de Prestación como indica el ejemplo" at bounding box center [305, 317] width 451 height 18
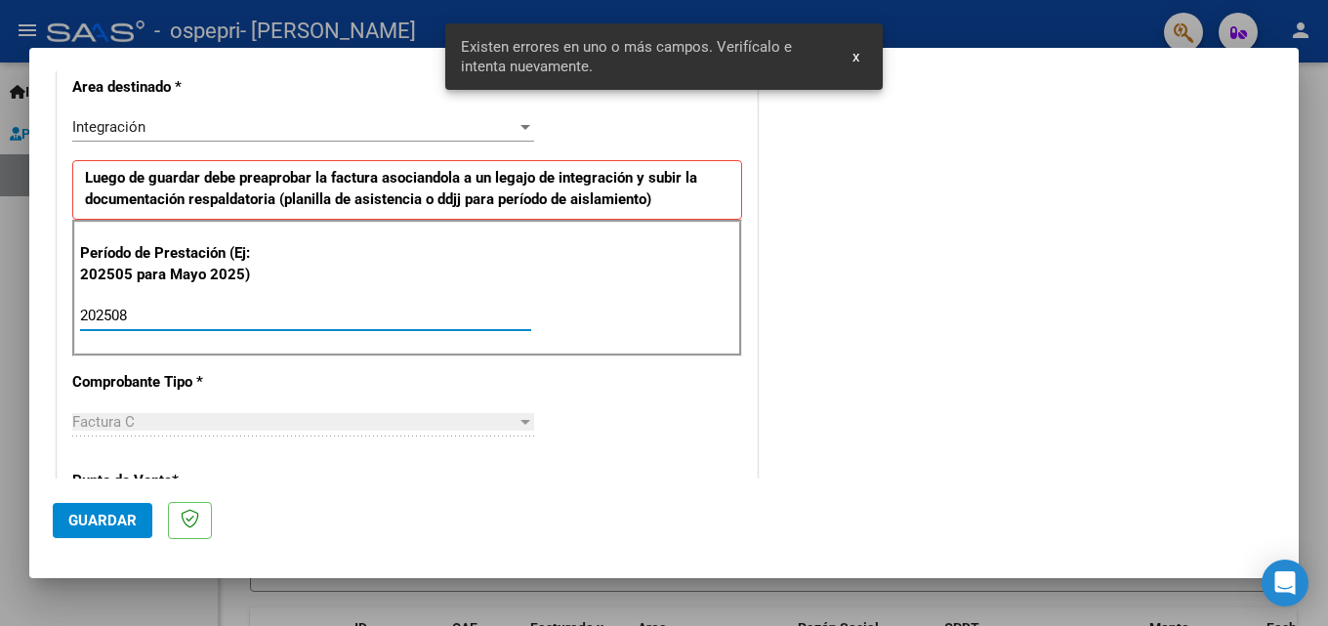
type input "202508"
click at [120, 514] on span "Guardar" at bounding box center [102, 521] width 68 height 18
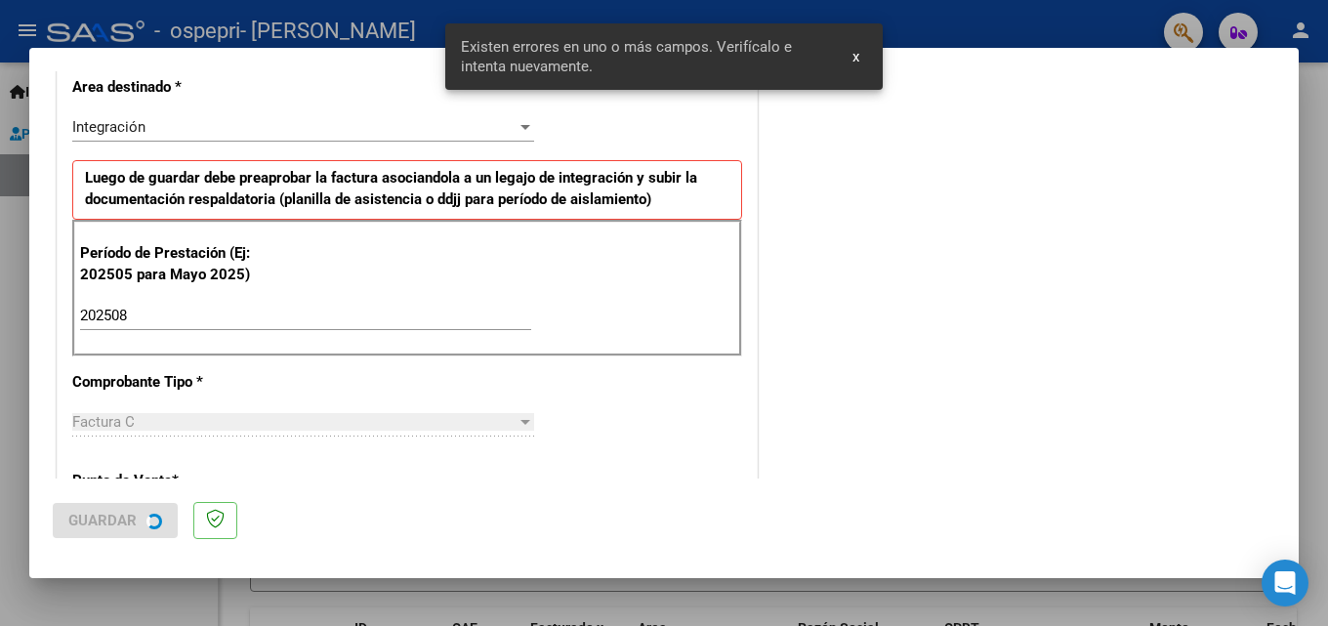
scroll to position [0, 0]
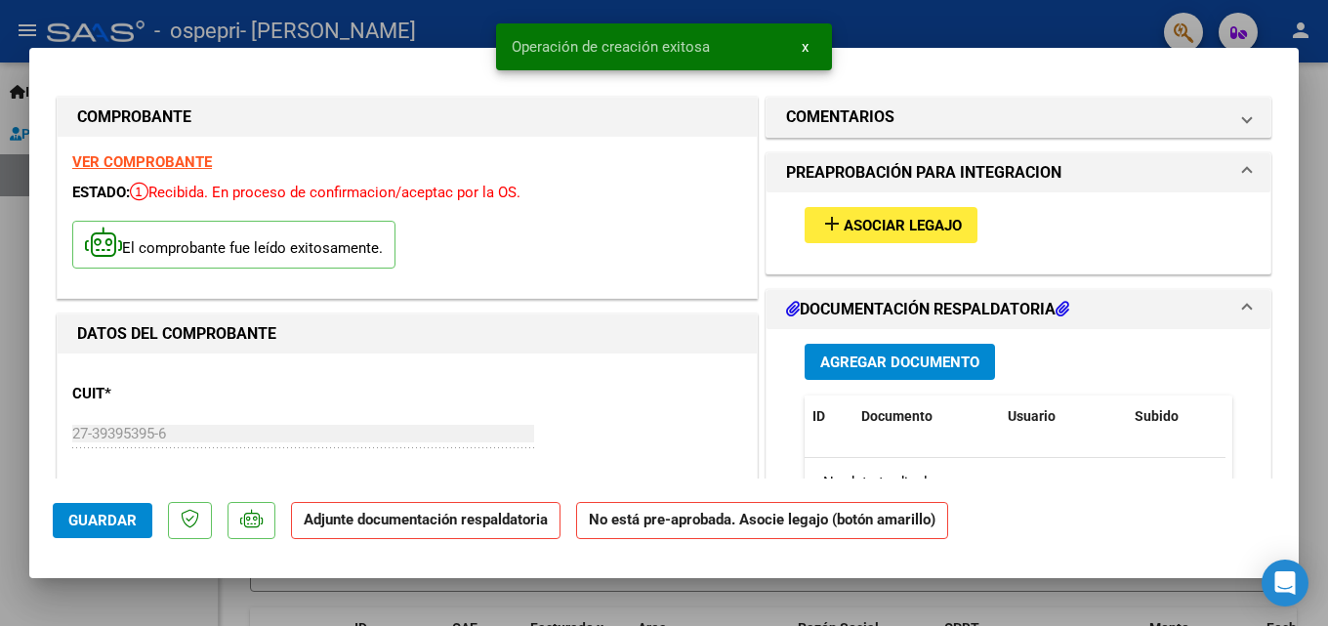
click at [952, 210] on button "add Asociar Legajo" at bounding box center [891, 225] width 173 height 36
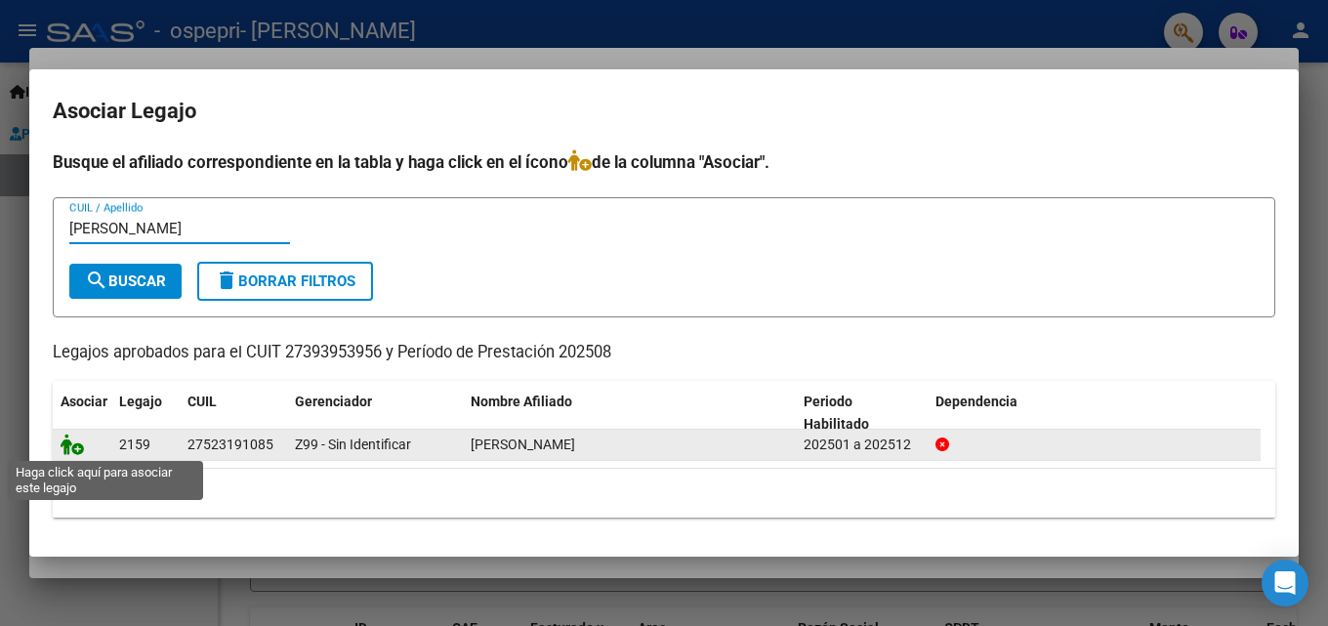
type input "[PERSON_NAME]"
click at [74, 452] on icon at bounding box center [72, 444] width 23 height 21
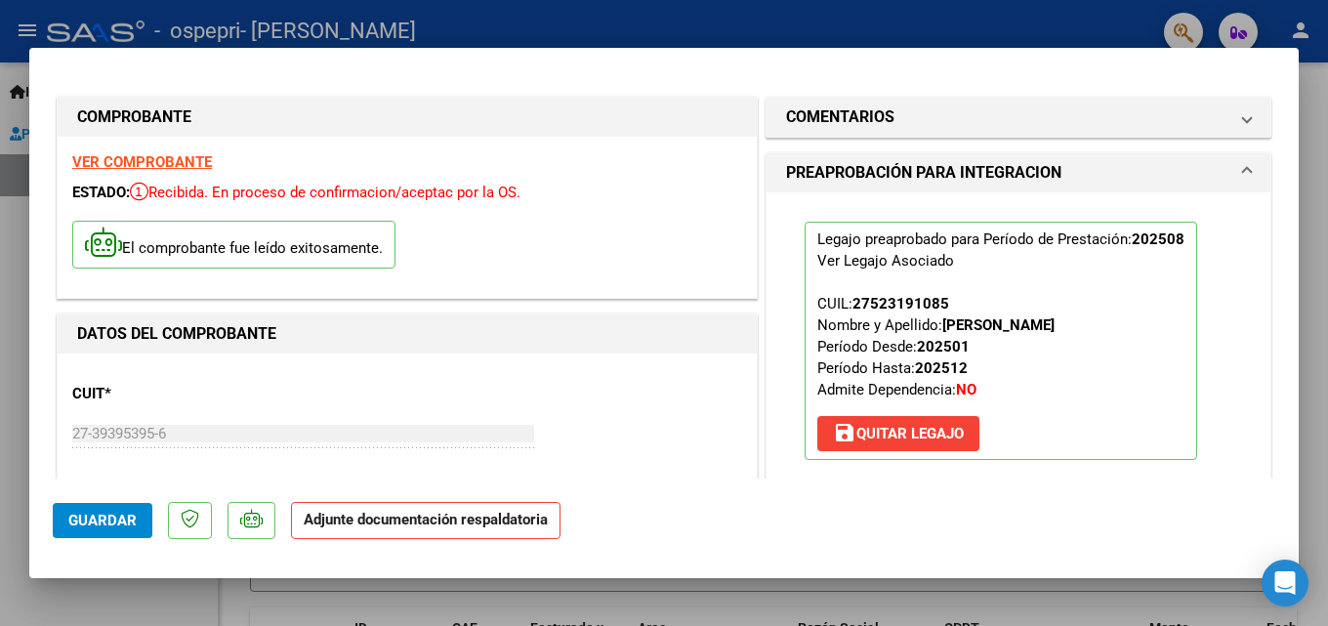
scroll to position [391, 0]
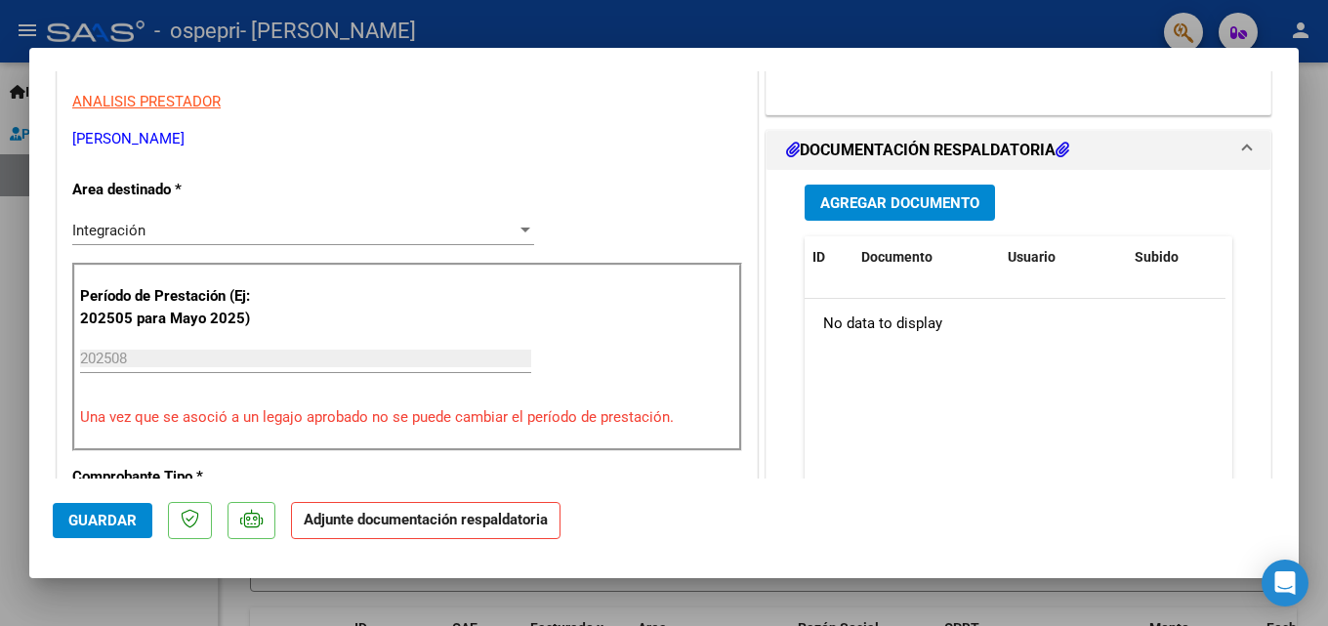
click at [908, 181] on div "Agregar Documento ID Documento Usuario Subido Acción No data to display 0 total…" at bounding box center [1018, 365] width 457 height 390
click at [908, 199] on span "Agregar Documento" at bounding box center [899, 203] width 159 height 18
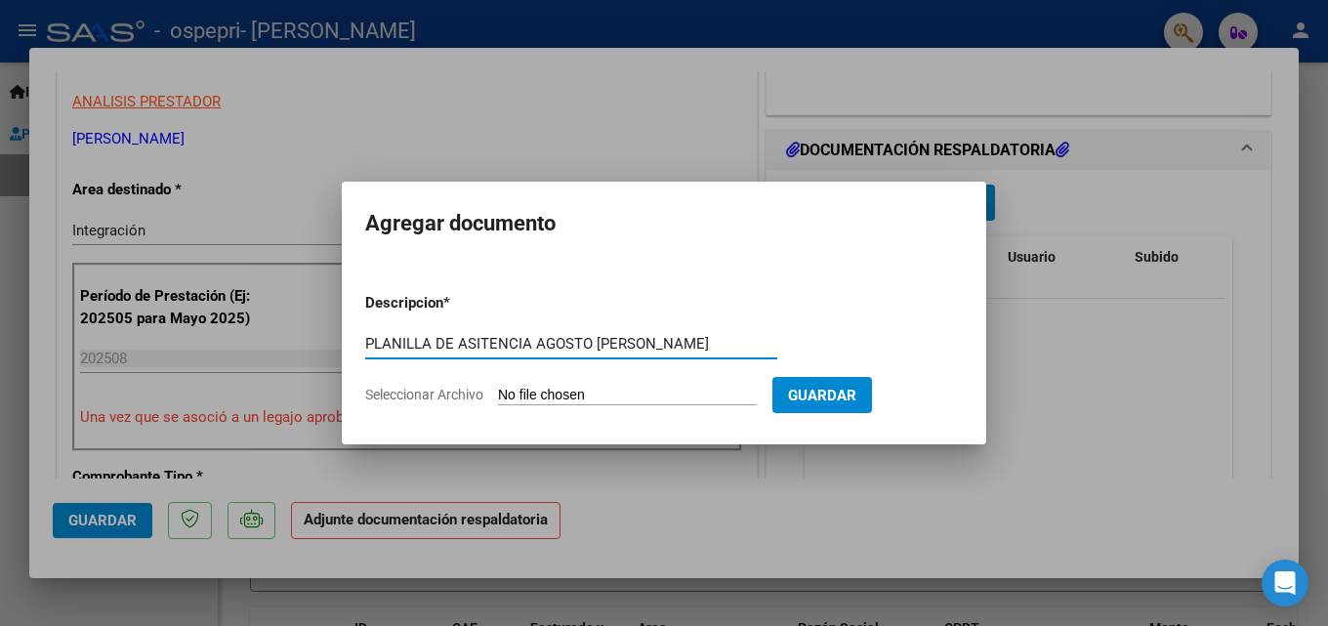
type input "PLANILLA DE ASITENCIA AGOSTO [PERSON_NAME]"
click at [700, 394] on input "Seleccionar Archivo" at bounding box center [627, 396] width 259 height 19
type input "C:\fakepath\Planilla De Asistencia Agosto [PERSON_NAME].pdf"
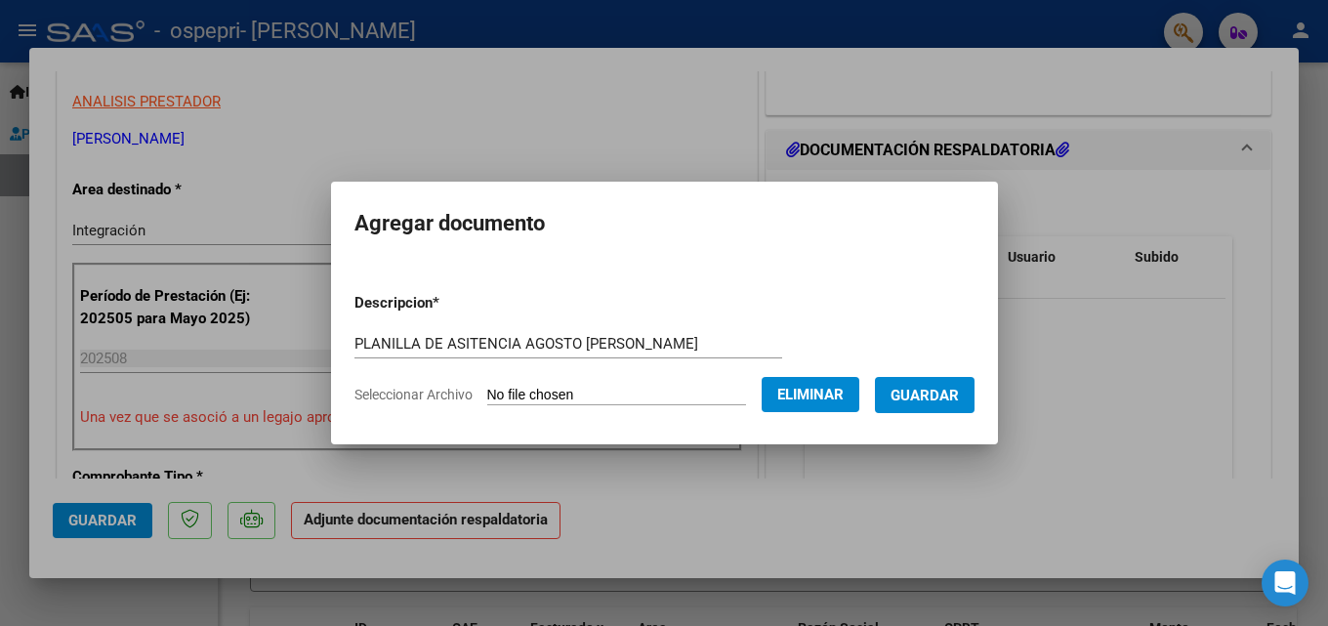
click at [922, 382] on button "Guardar" at bounding box center [925, 395] width 100 height 36
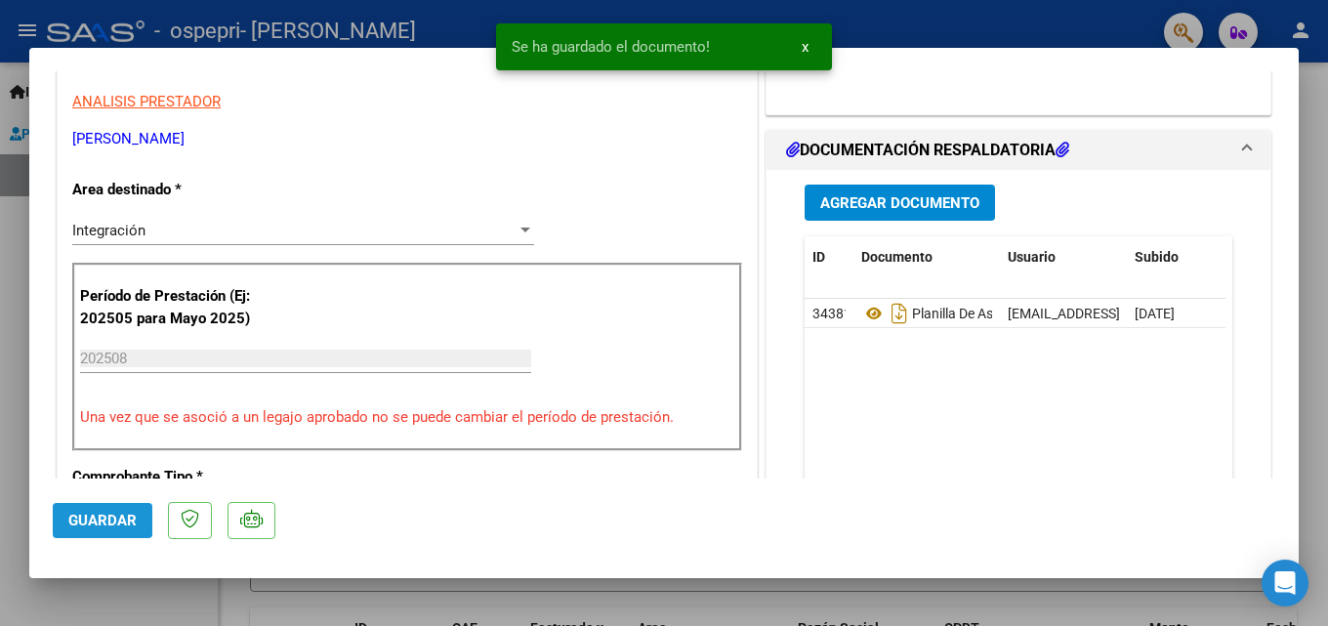
click at [89, 515] on span "Guardar" at bounding box center [102, 521] width 68 height 18
click at [263, 586] on div at bounding box center [664, 313] width 1328 height 626
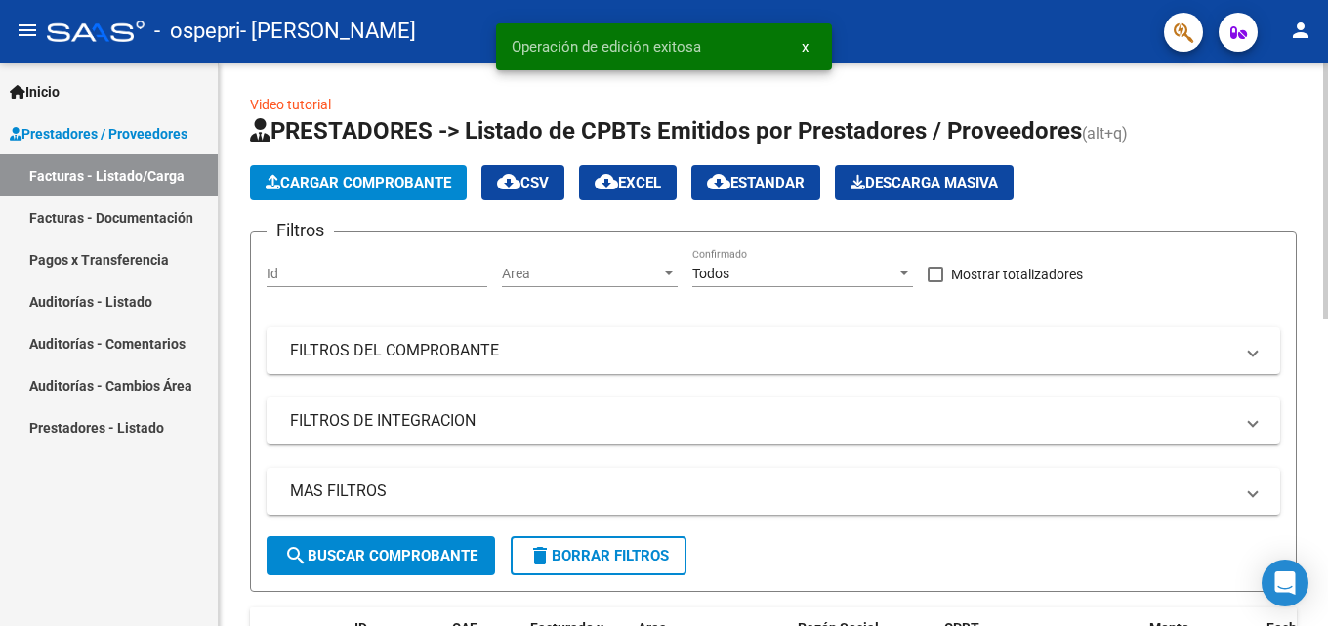
click at [345, 168] on button "Cargar Comprobante" at bounding box center [358, 182] width 217 height 35
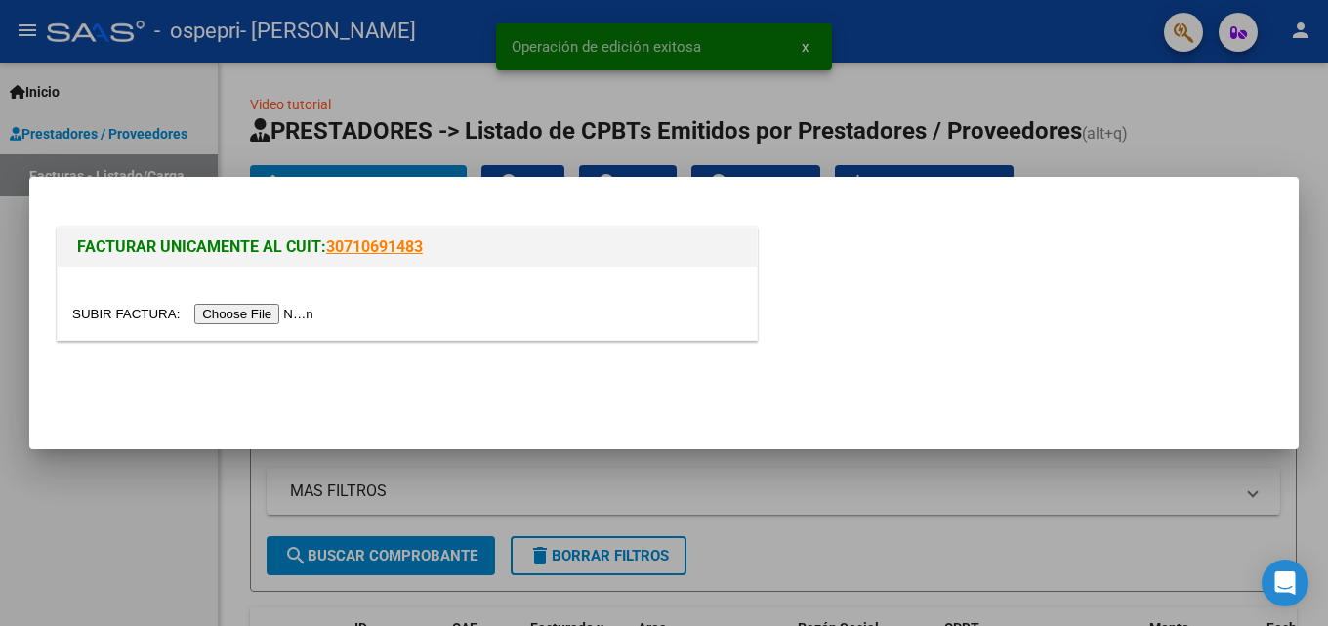
click at [280, 317] on input "file" at bounding box center [195, 314] width 247 height 21
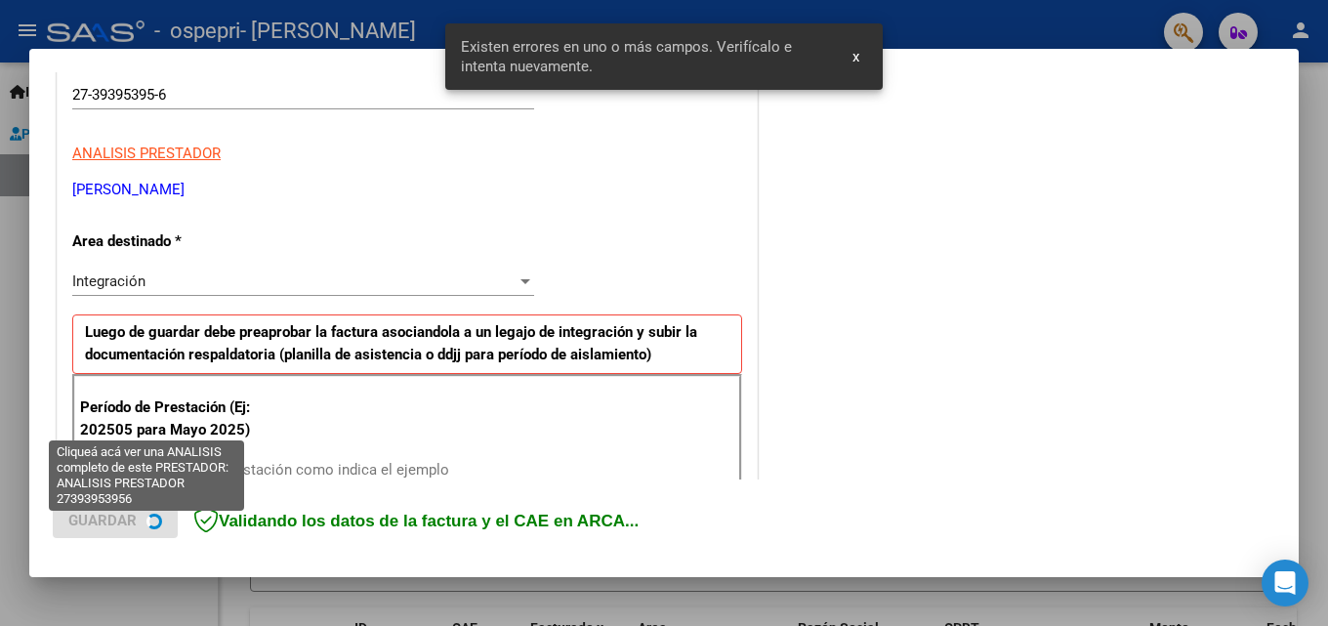
scroll to position [440, 0]
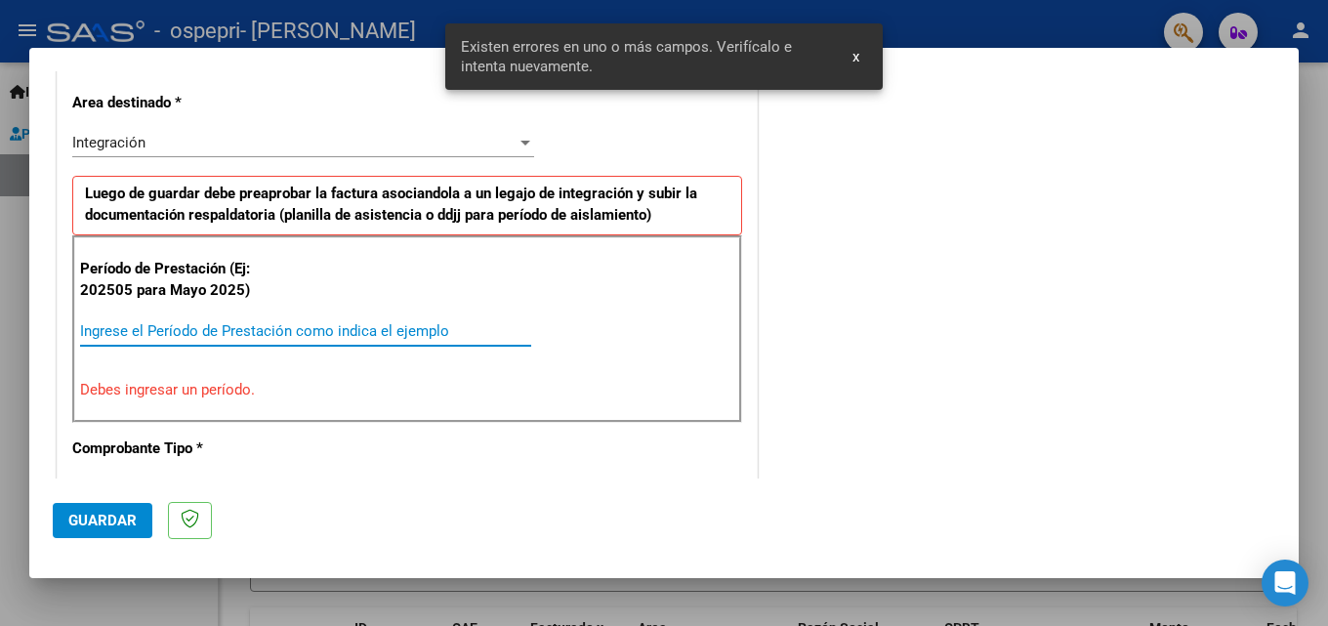
click at [244, 333] on input "Ingrese el Período de Prestación como indica el ejemplo" at bounding box center [305, 331] width 451 height 18
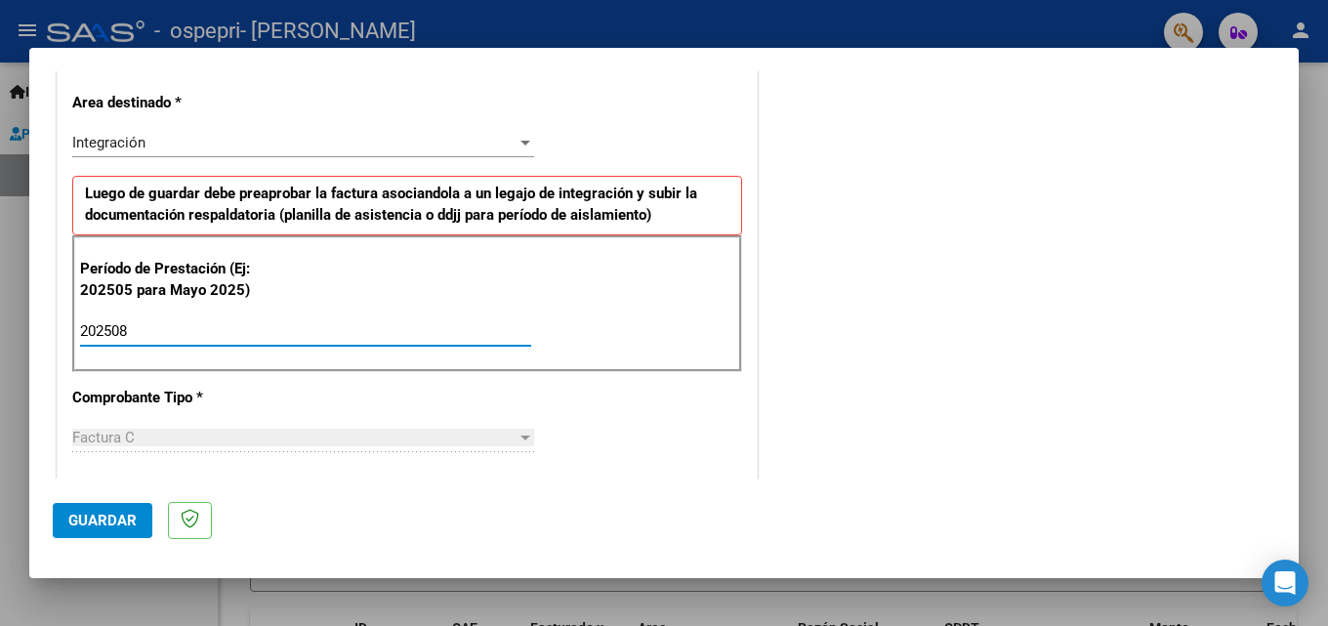
type input "202508"
click at [82, 513] on span "Guardar" at bounding box center [102, 521] width 68 height 18
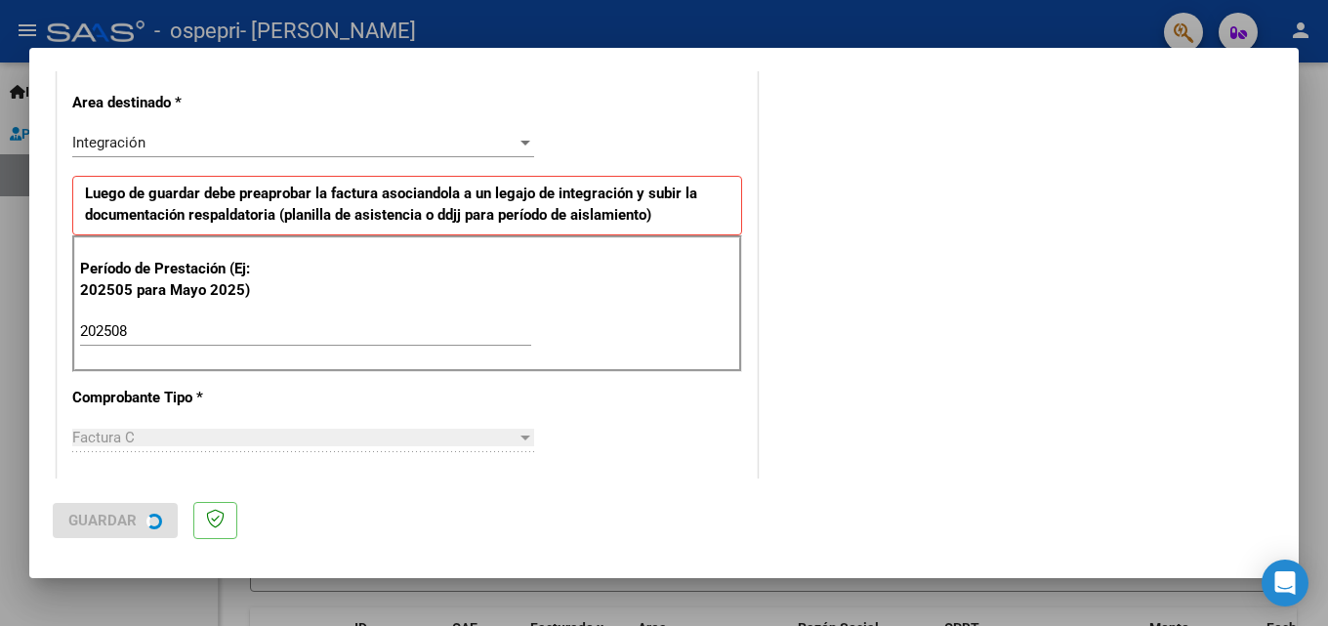
scroll to position [0, 0]
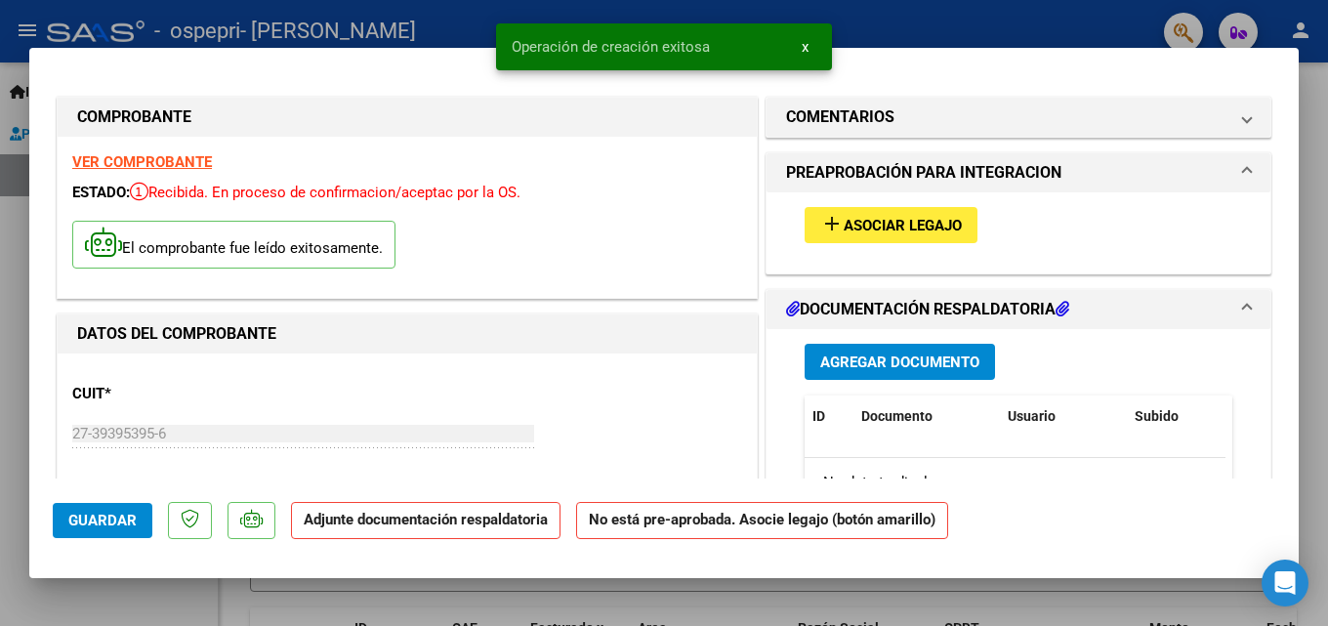
click at [871, 218] on span "Asociar Legajo" at bounding box center [903, 226] width 118 height 18
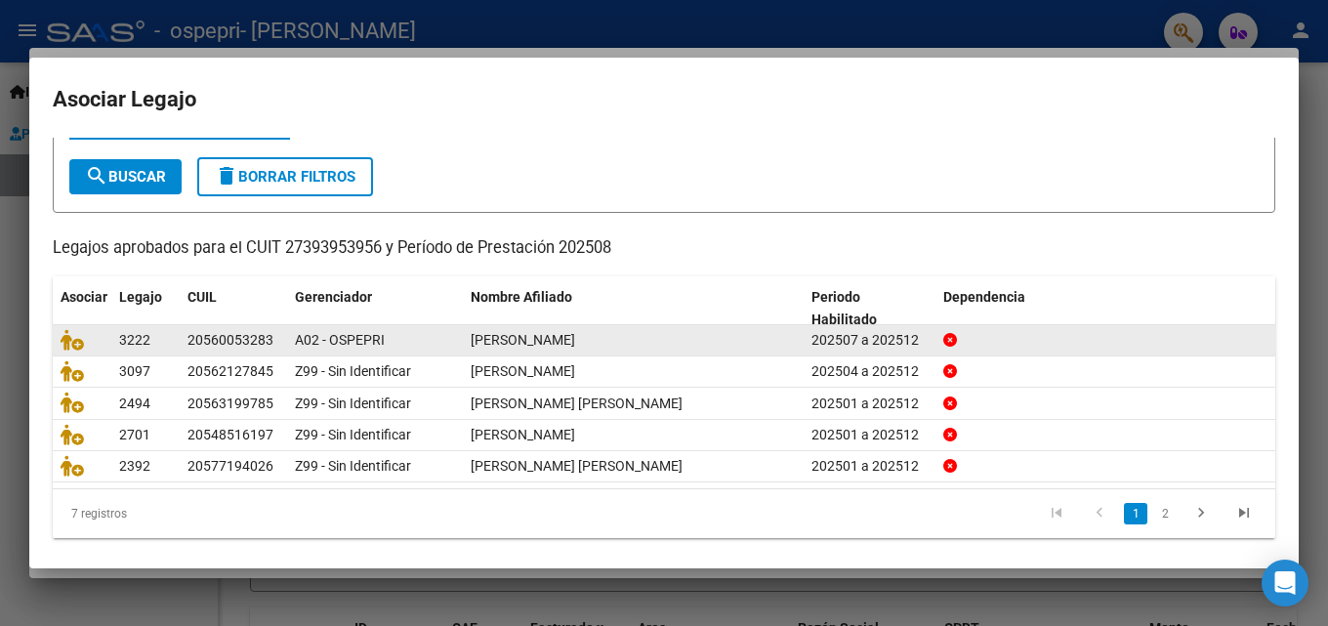
scroll to position [106, 0]
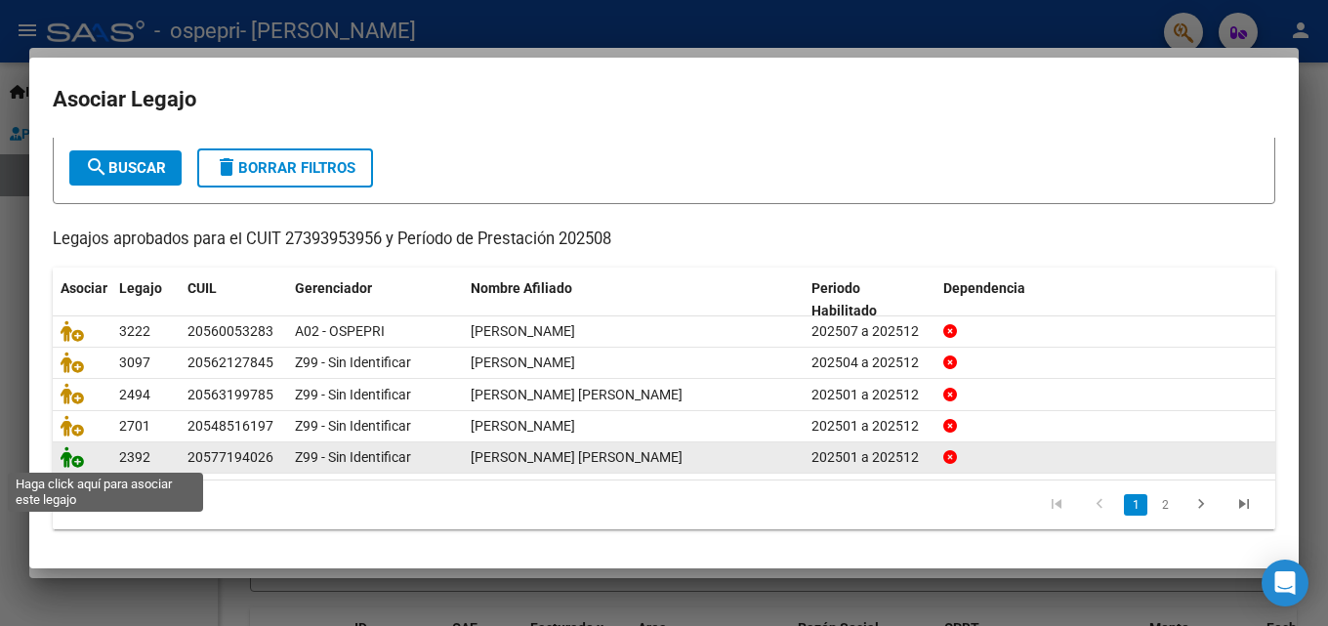
click at [69, 455] on icon at bounding box center [72, 456] width 23 height 21
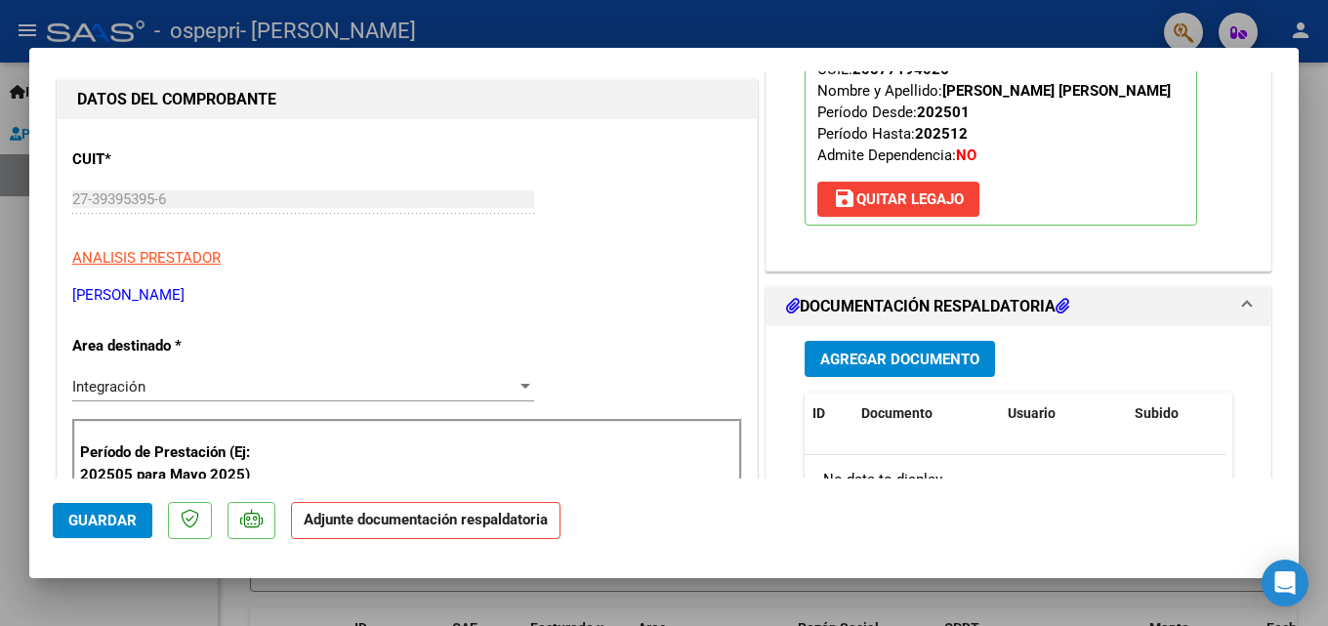
scroll to position [293, 0]
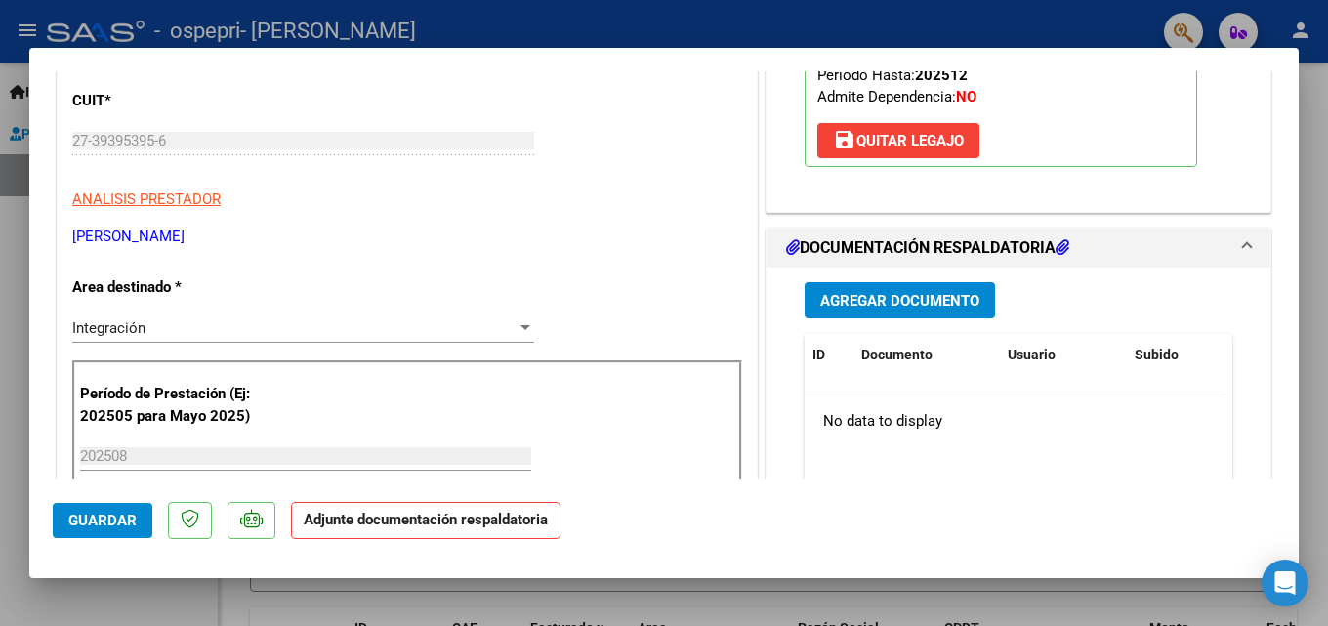
click at [955, 302] on span "Agregar Documento" at bounding box center [899, 301] width 159 height 18
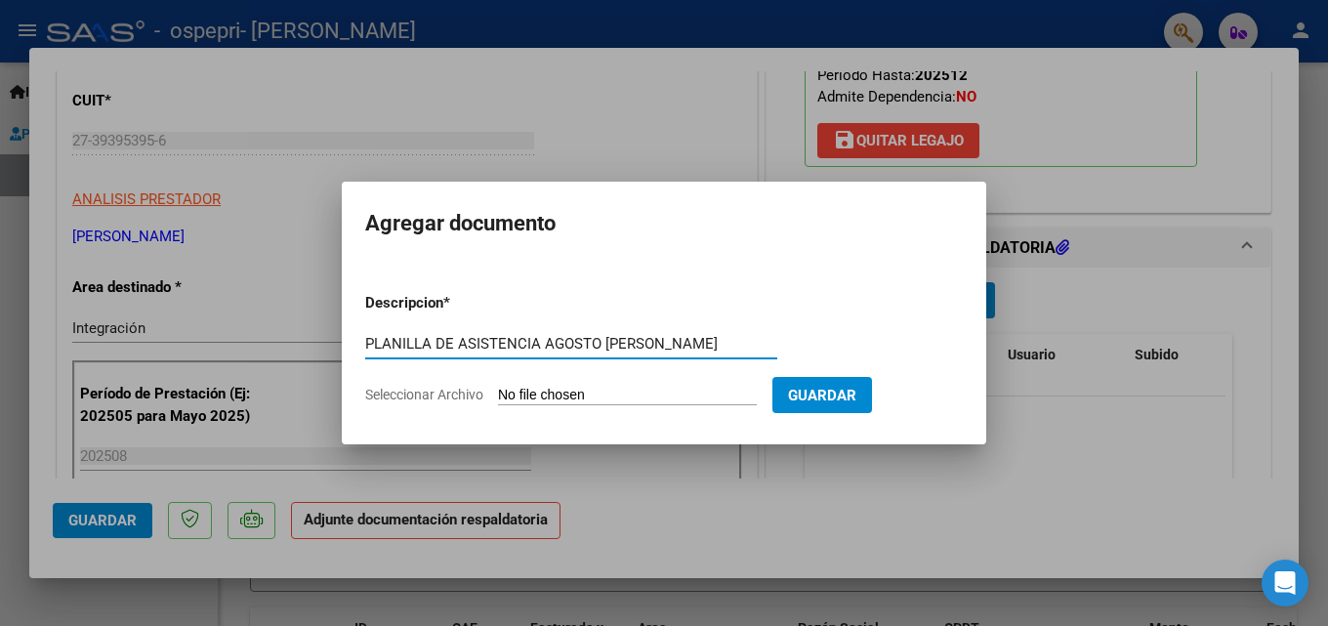
type input "PLANILLA DE ASISTENCIA AGOSTO [PERSON_NAME]"
click at [678, 400] on input "Seleccionar Archivo" at bounding box center [627, 396] width 259 height 19
type input "C:\fakepath\Planilla De Asistencia Agosto Obreuqe.pdf"
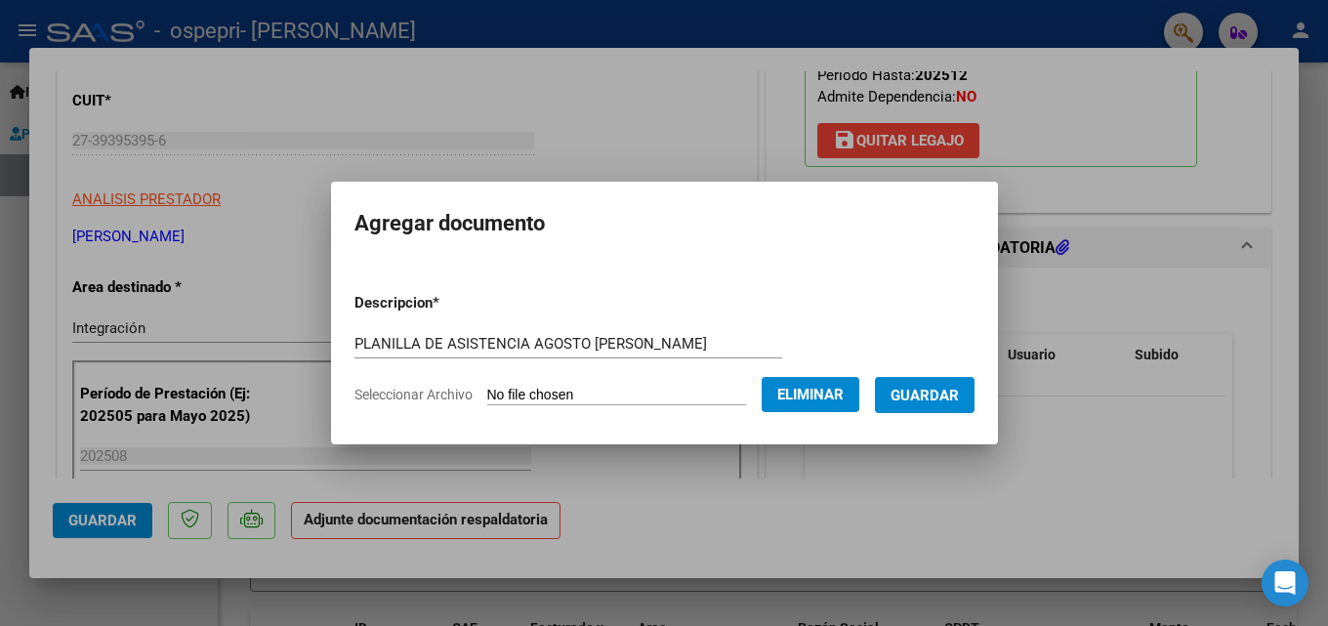
click at [922, 406] on button "Guardar" at bounding box center [925, 395] width 100 height 36
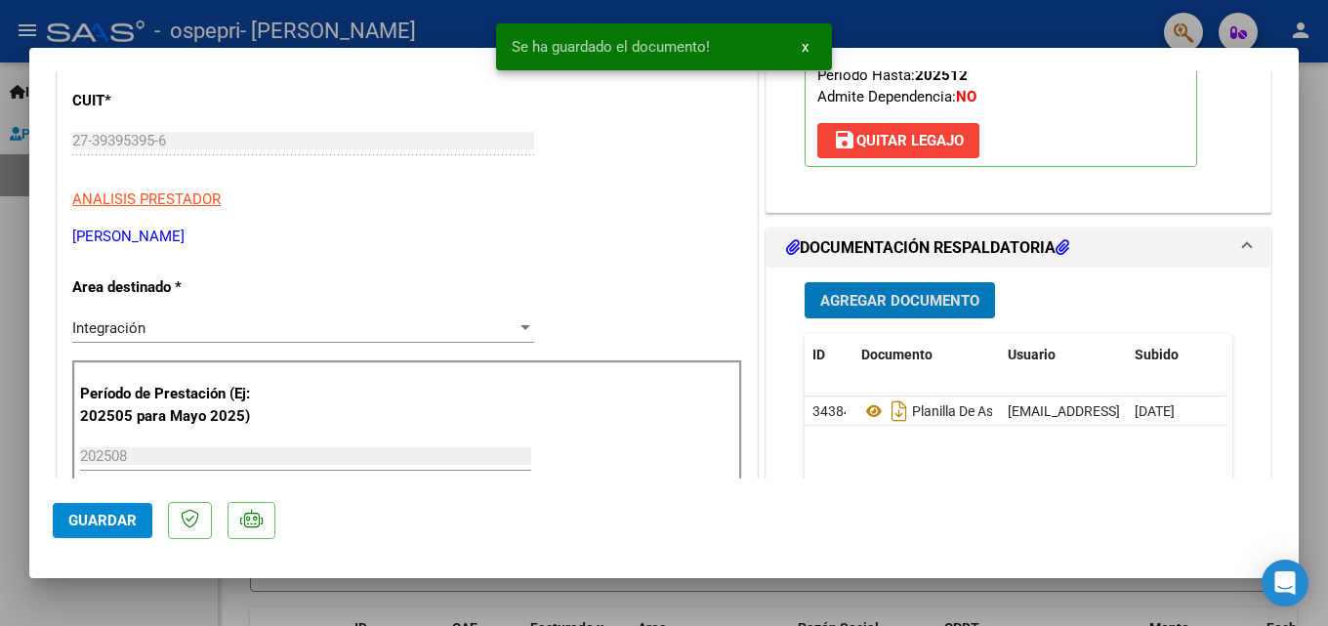
click at [85, 512] on span "Guardar" at bounding box center [102, 521] width 68 height 18
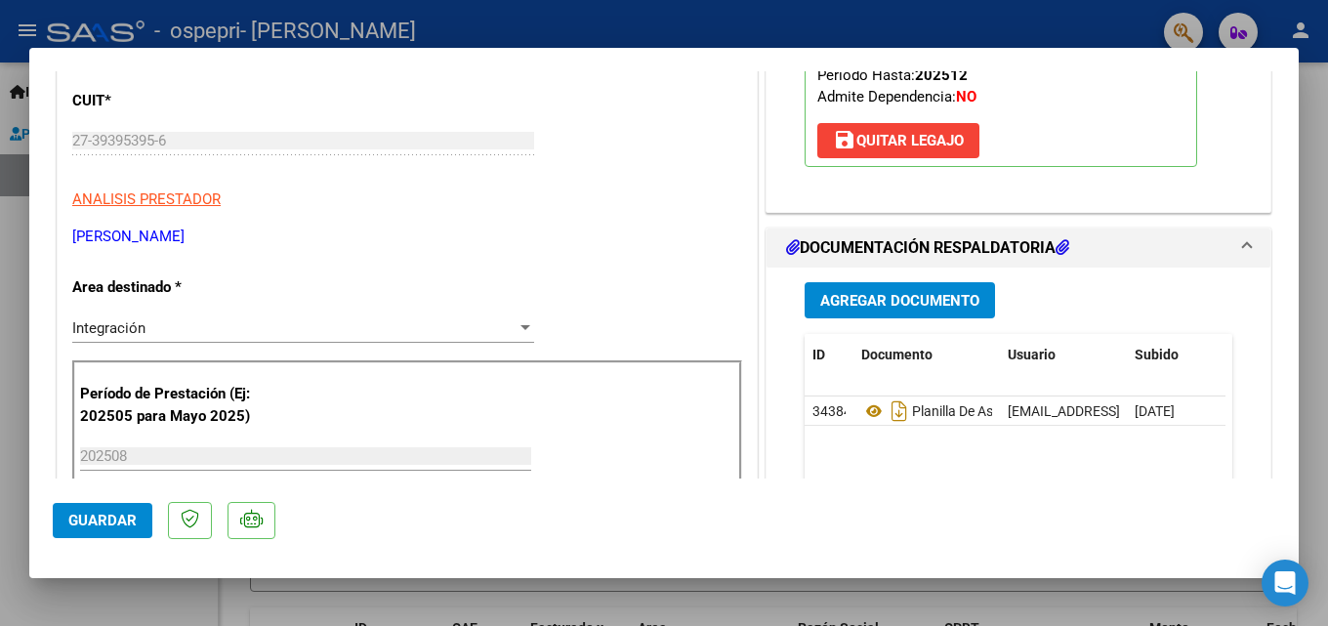
click at [105, 518] on span "Guardar" at bounding box center [102, 521] width 68 height 18
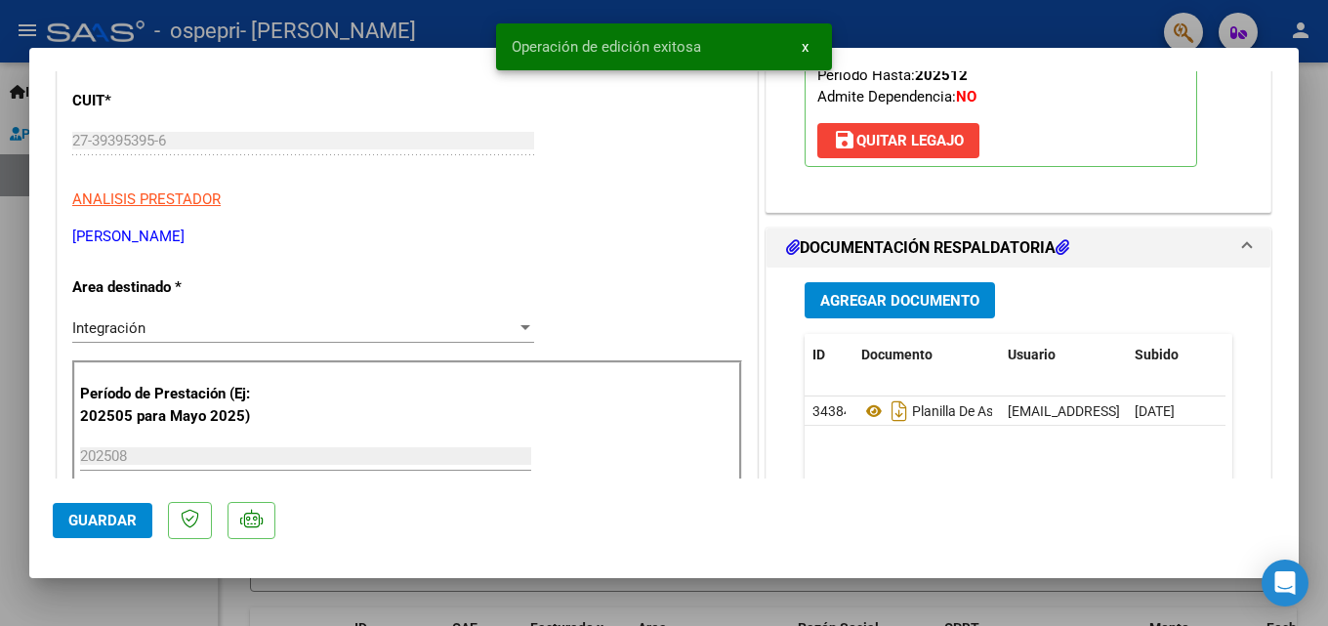
click at [167, 592] on div at bounding box center [664, 313] width 1328 height 626
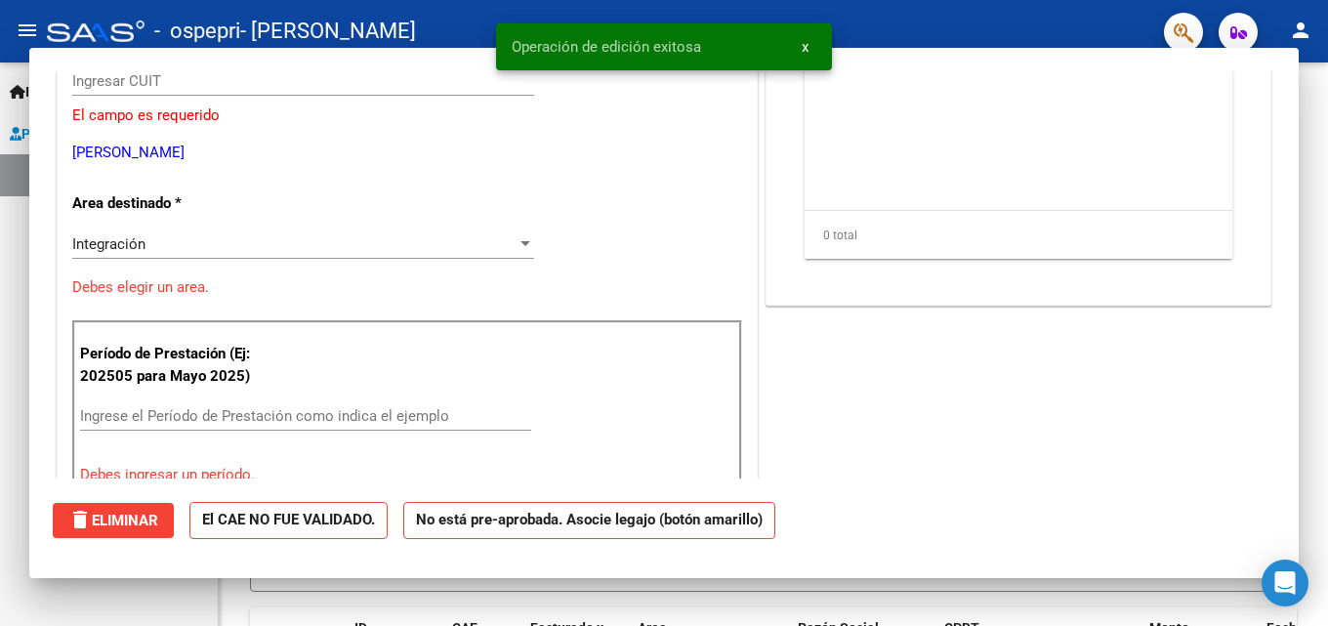
scroll to position [0, 0]
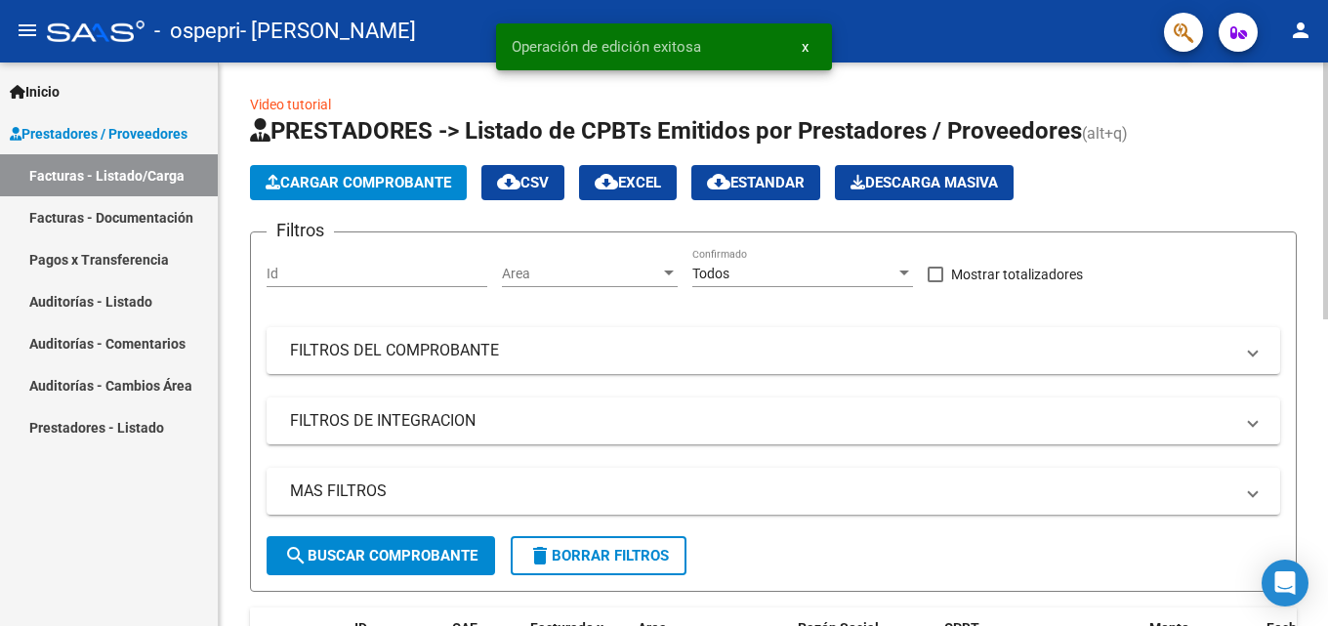
click at [300, 181] on span "Cargar Comprobante" at bounding box center [359, 183] width 186 height 18
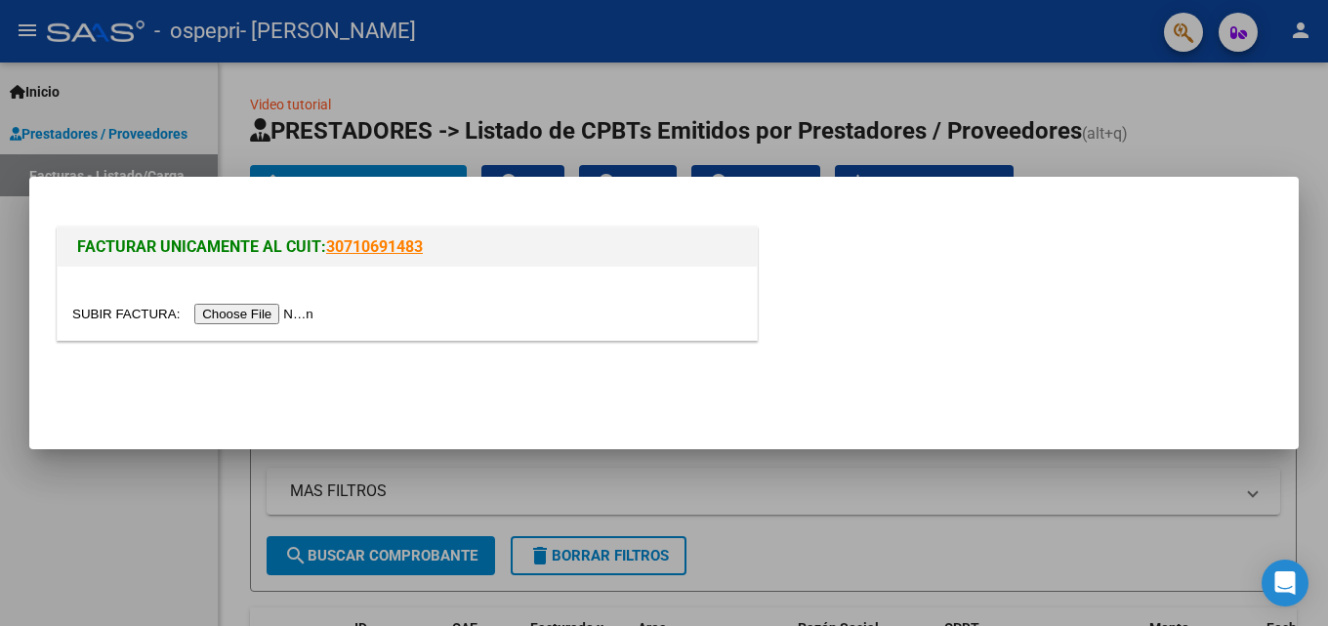
click at [268, 311] on input "file" at bounding box center [195, 314] width 247 height 21
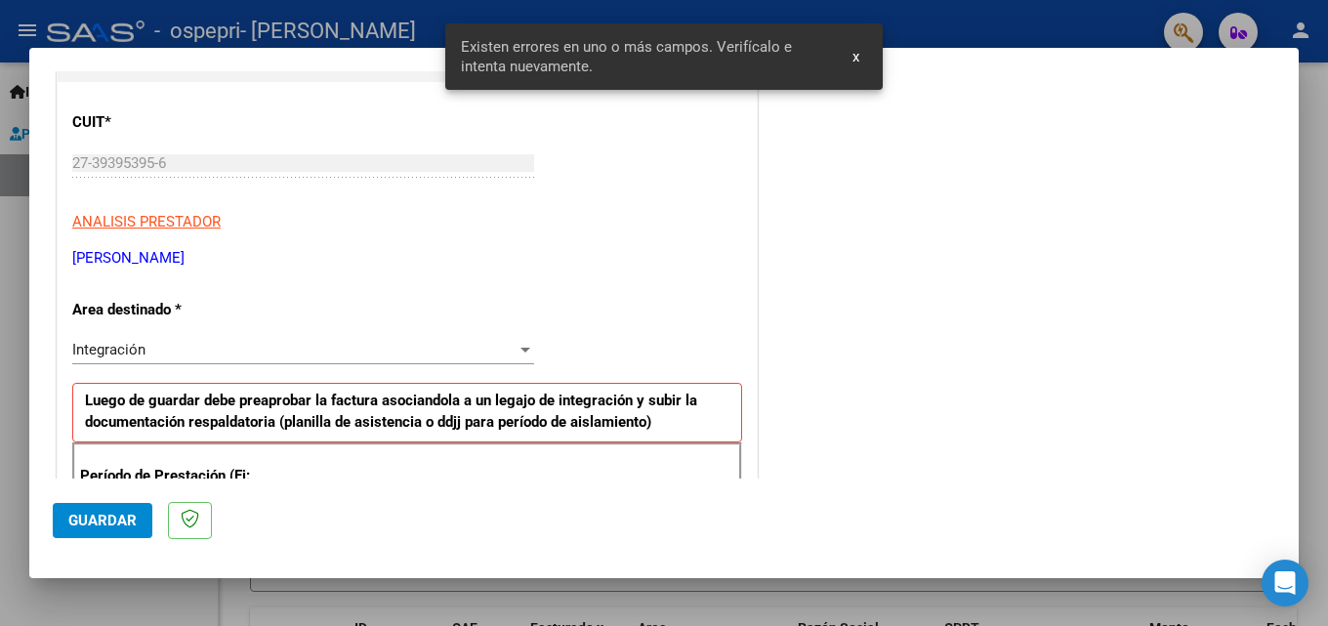
scroll to position [440, 0]
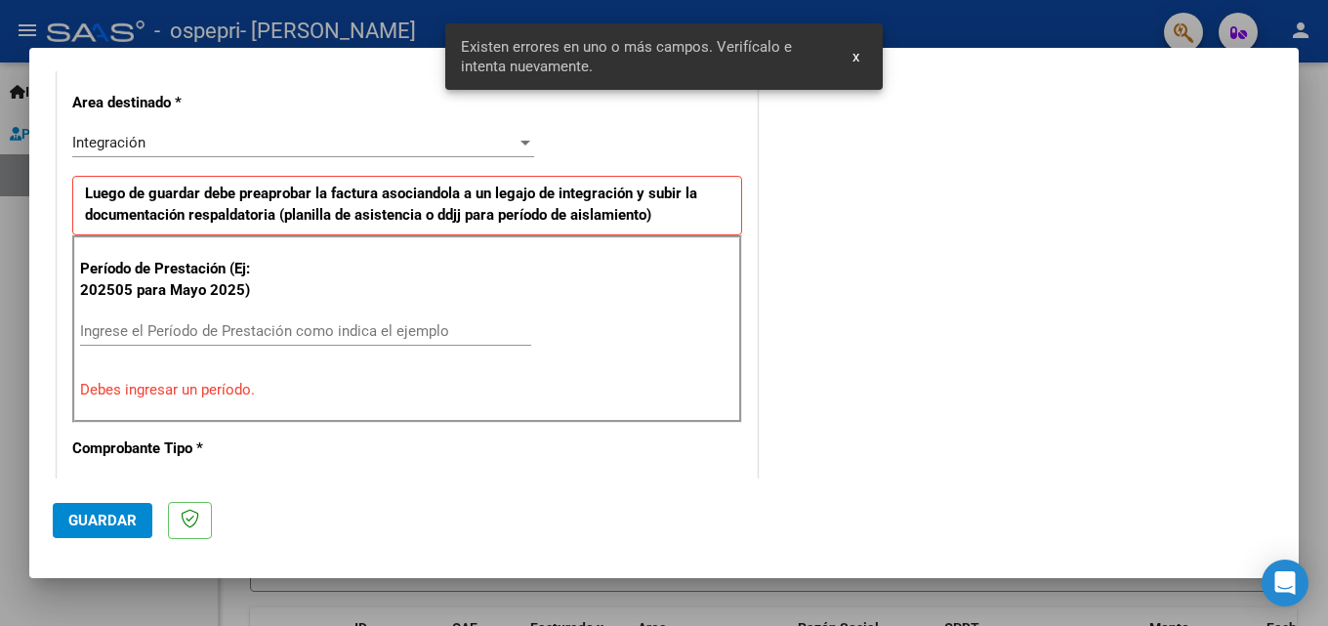
click at [215, 328] on input "Ingrese el Período de Prestación como indica el ejemplo" at bounding box center [305, 331] width 451 height 18
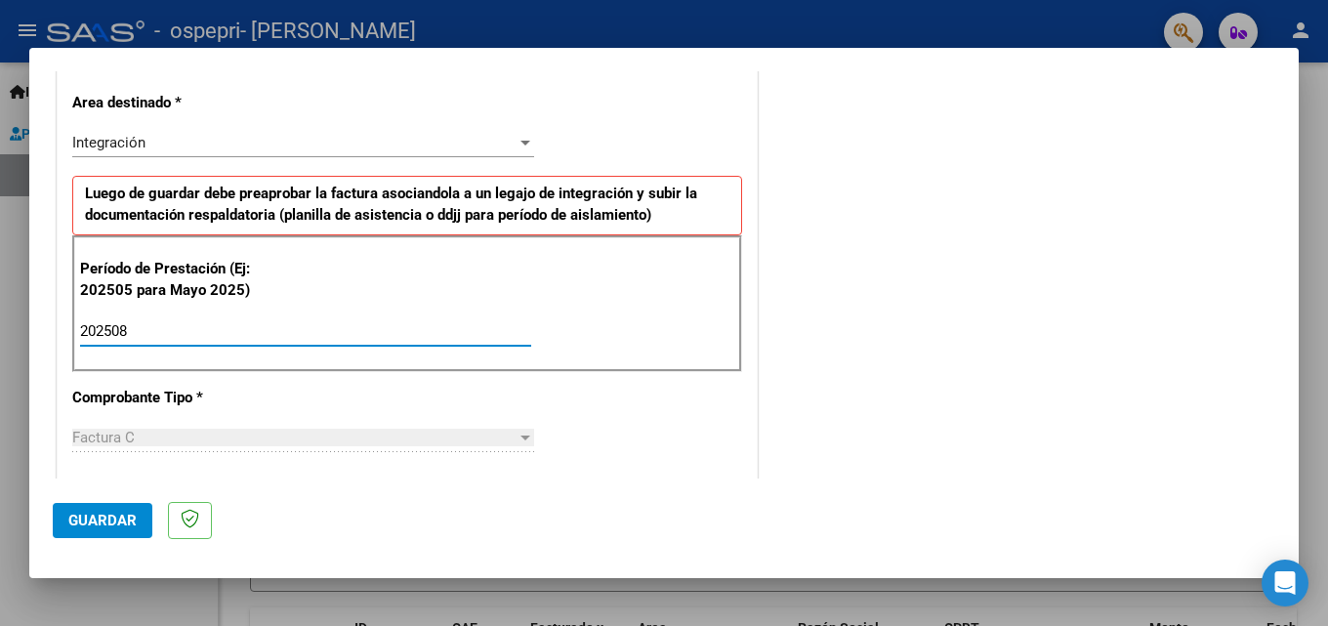
type input "202508"
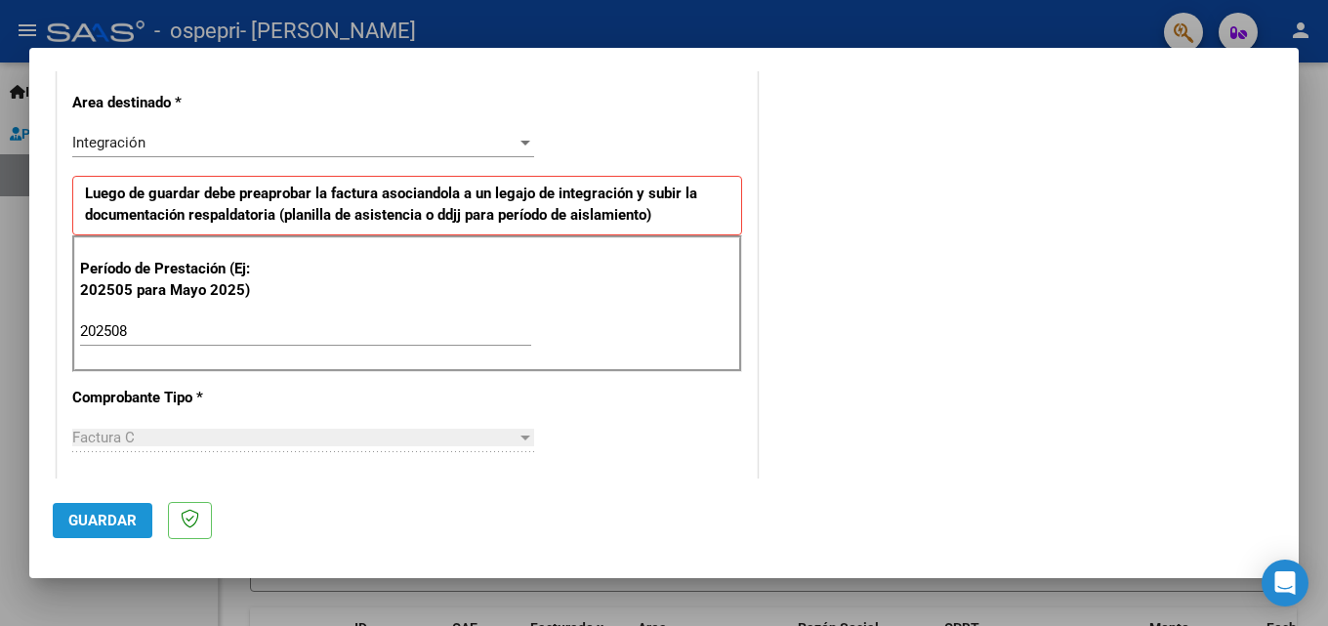
click at [121, 515] on span "Guardar" at bounding box center [102, 521] width 68 height 18
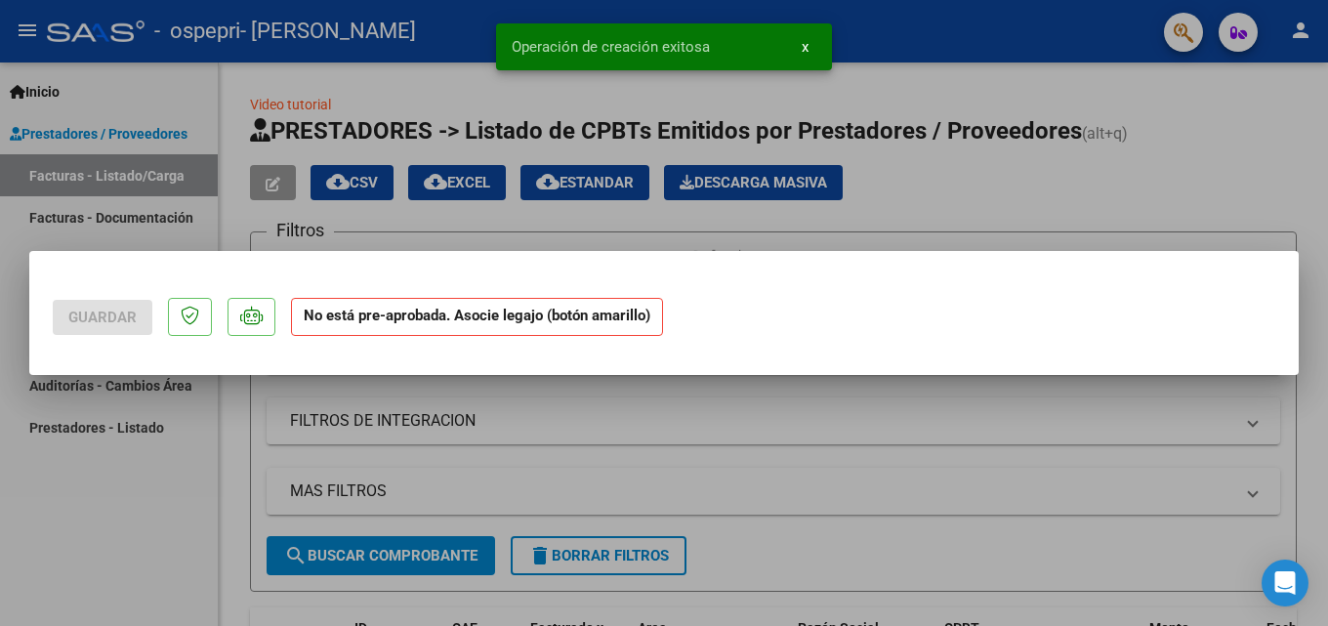
scroll to position [0, 0]
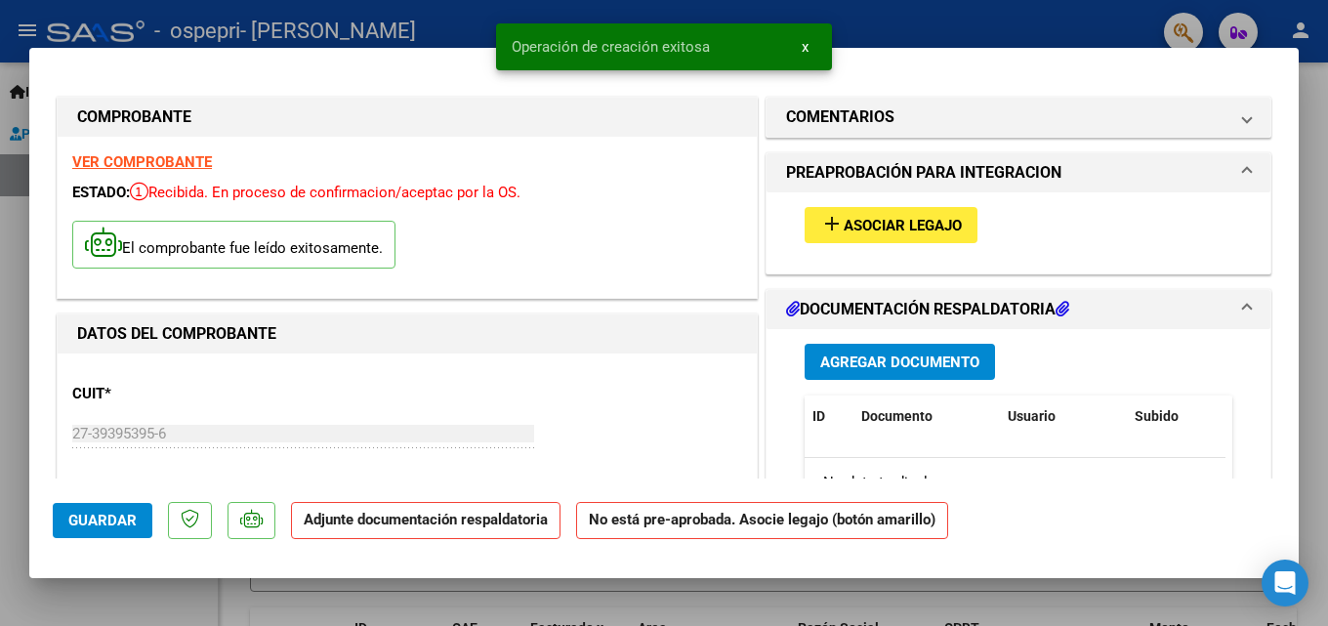
click at [956, 214] on button "add Asociar Legajo" at bounding box center [891, 225] width 173 height 36
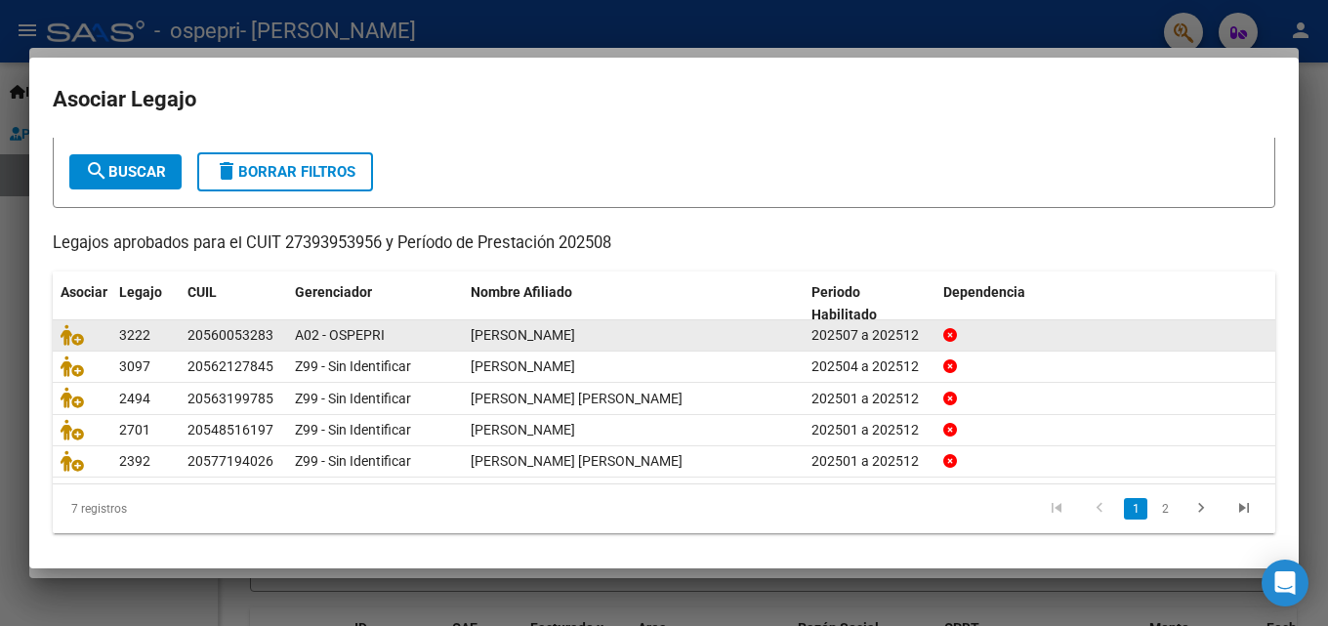
scroll to position [106, 0]
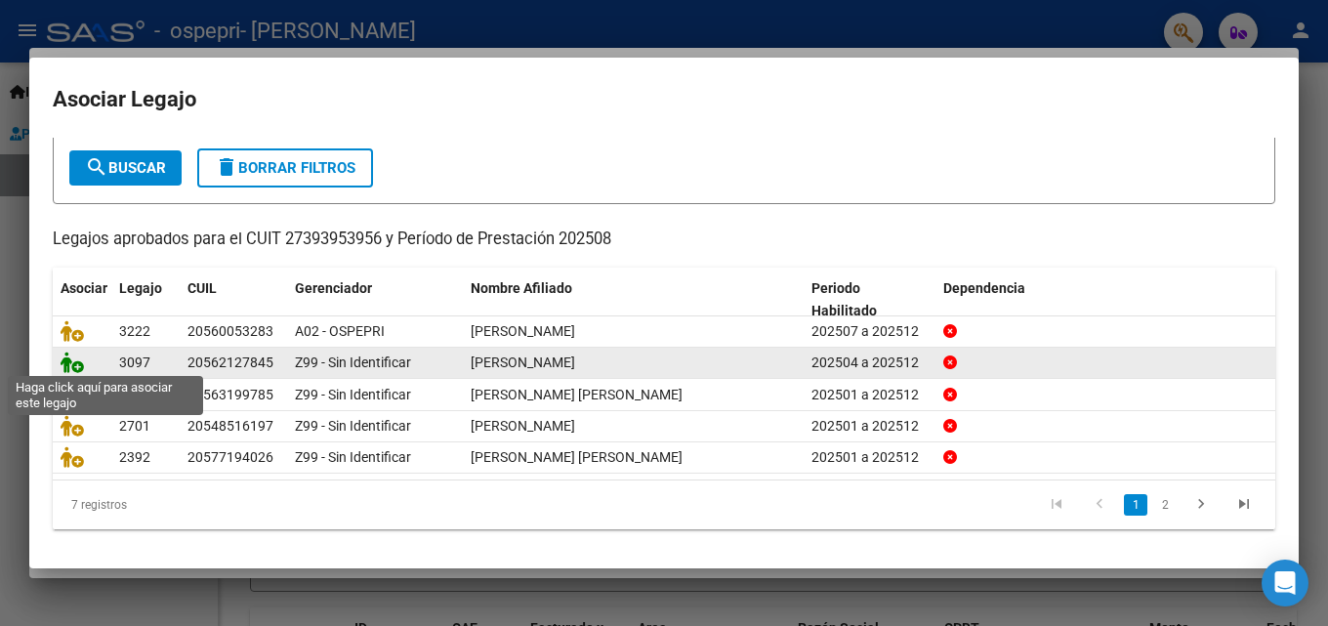
click at [72, 358] on icon at bounding box center [72, 362] width 23 height 21
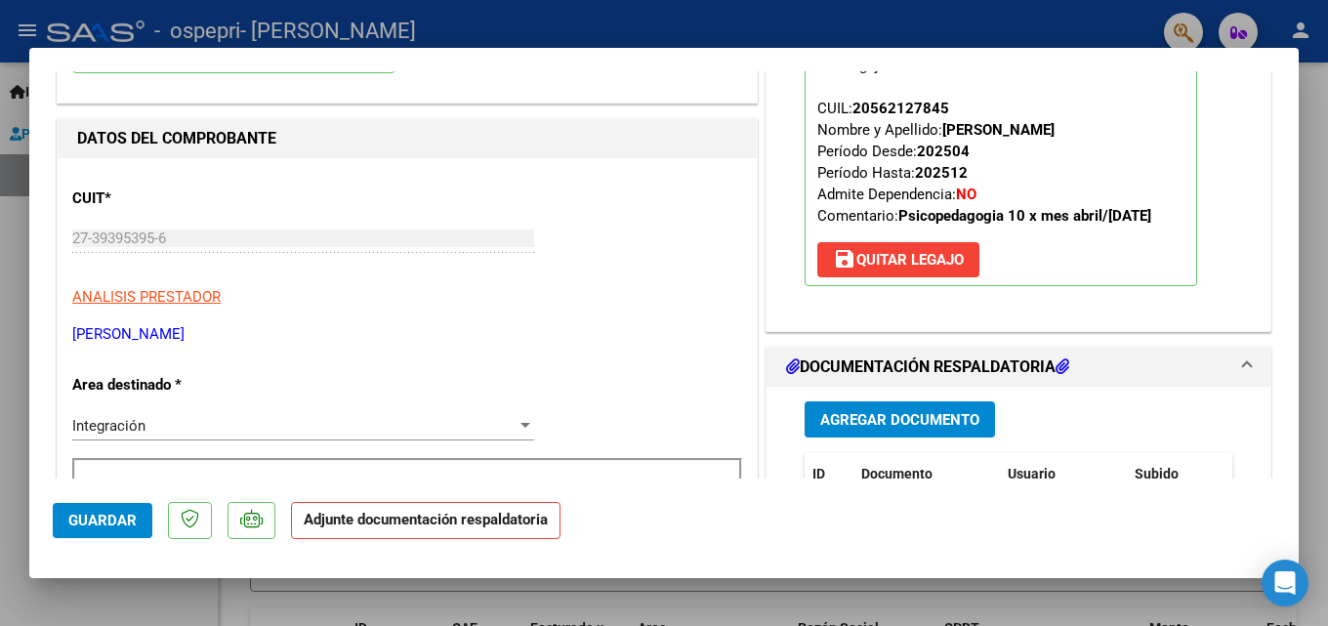
scroll to position [293, 0]
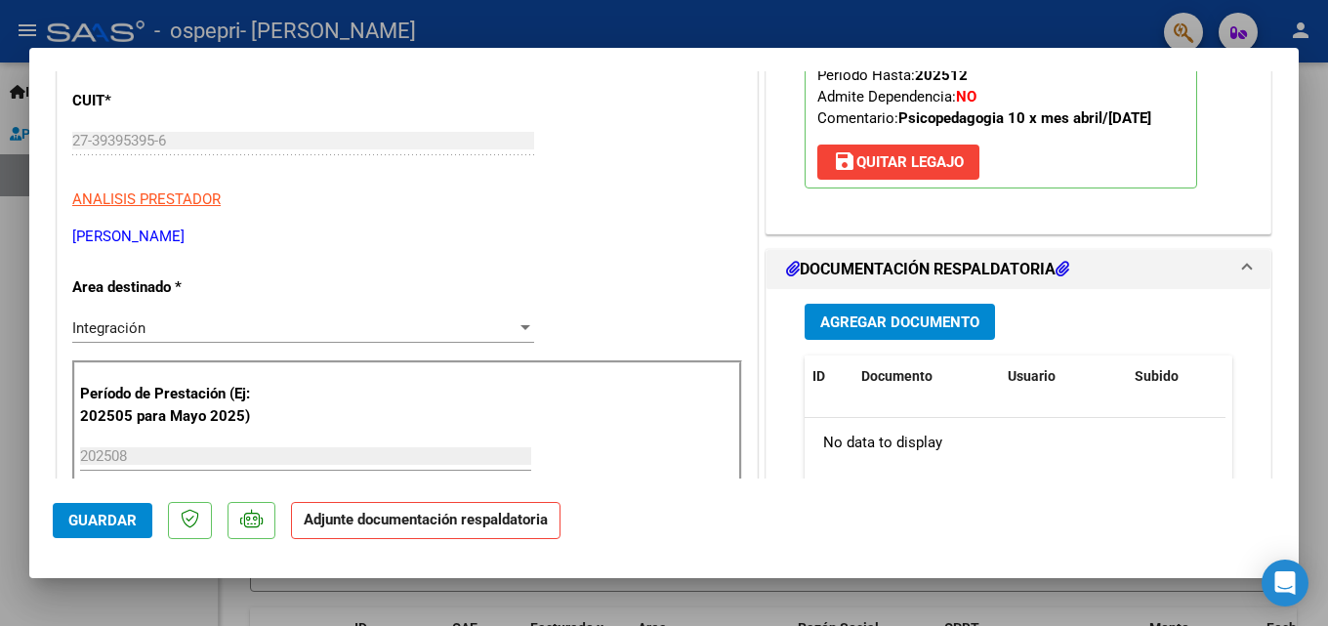
click at [914, 321] on span "Agregar Documento" at bounding box center [899, 323] width 159 height 18
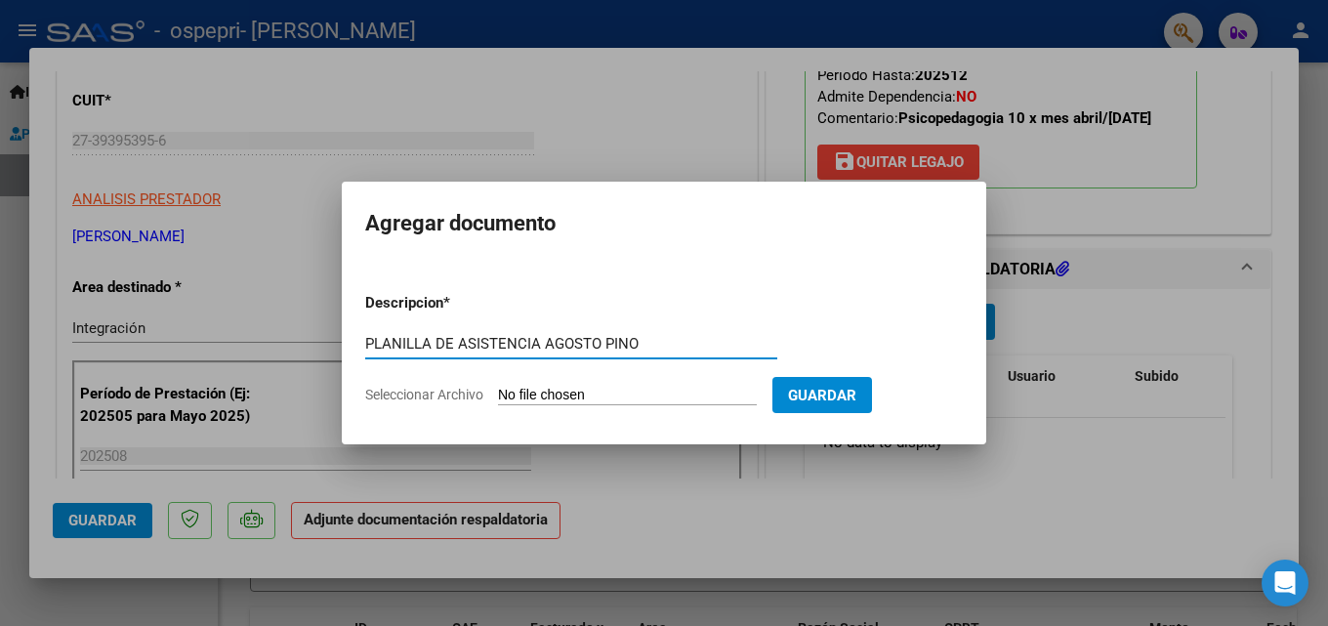
type input "PLANILLA DE ASISTENCIA AGOSTO PINO"
click at [645, 399] on input "Seleccionar Archivo" at bounding box center [627, 396] width 259 height 19
type input "C:\fakepath\Planilla De Asistencia Agosto Pino.pdf"
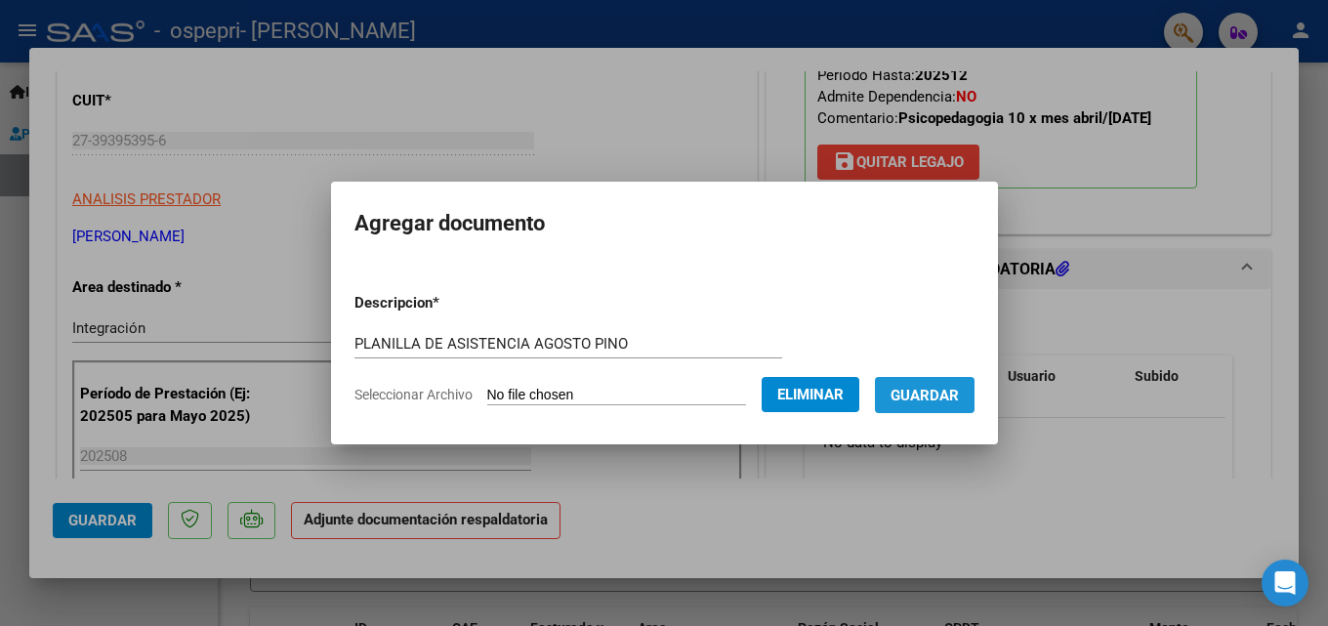
click at [943, 406] on button "Guardar" at bounding box center [925, 395] width 100 height 36
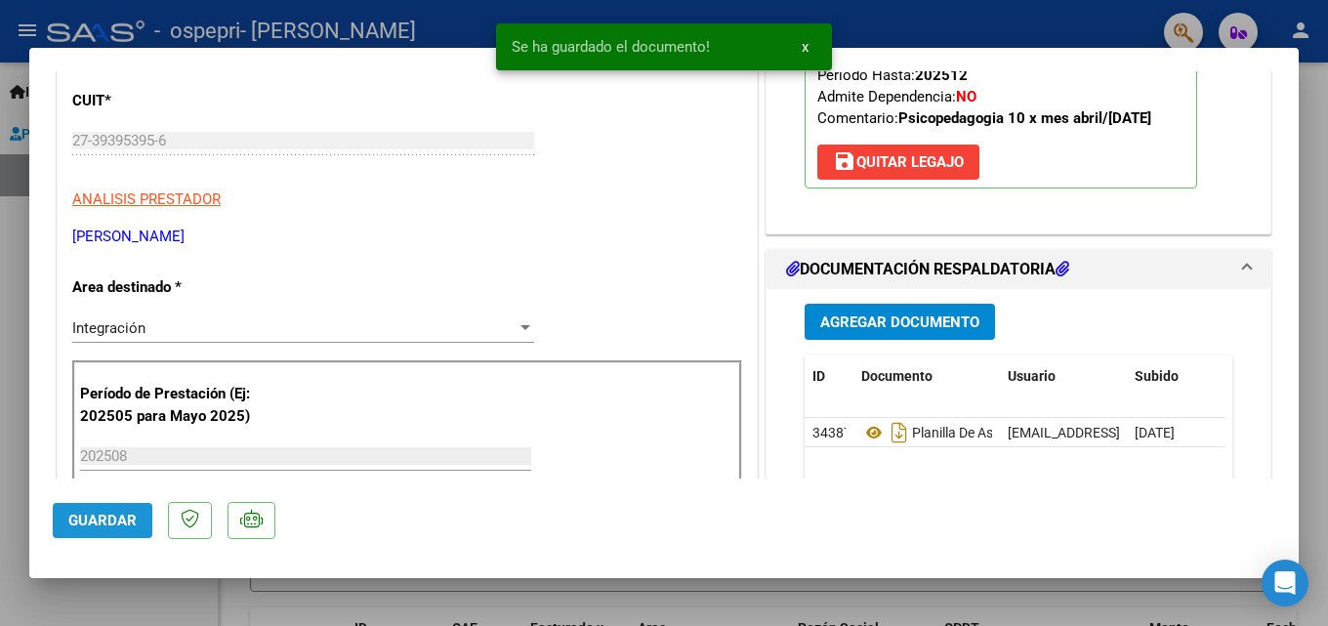
click at [110, 531] on button "Guardar" at bounding box center [103, 520] width 100 height 35
click at [134, 592] on div at bounding box center [664, 313] width 1328 height 626
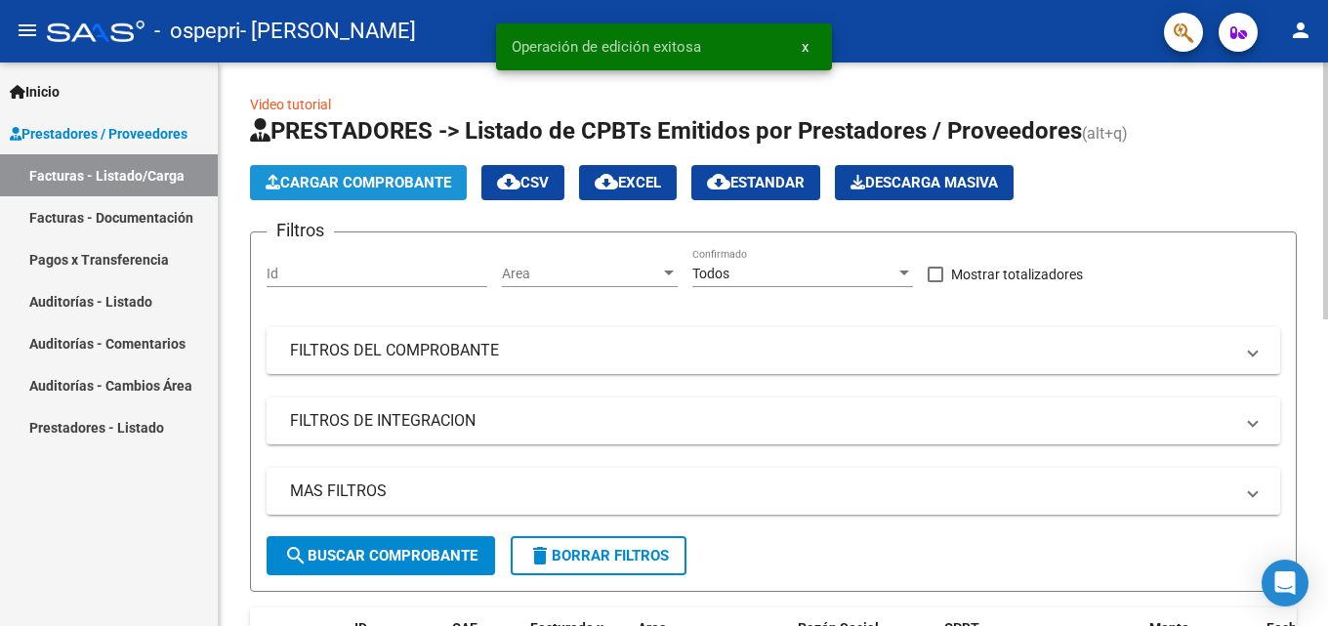
click at [356, 175] on span "Cargar Comprobante" at bounding box center [359, 183] width 186 height 18
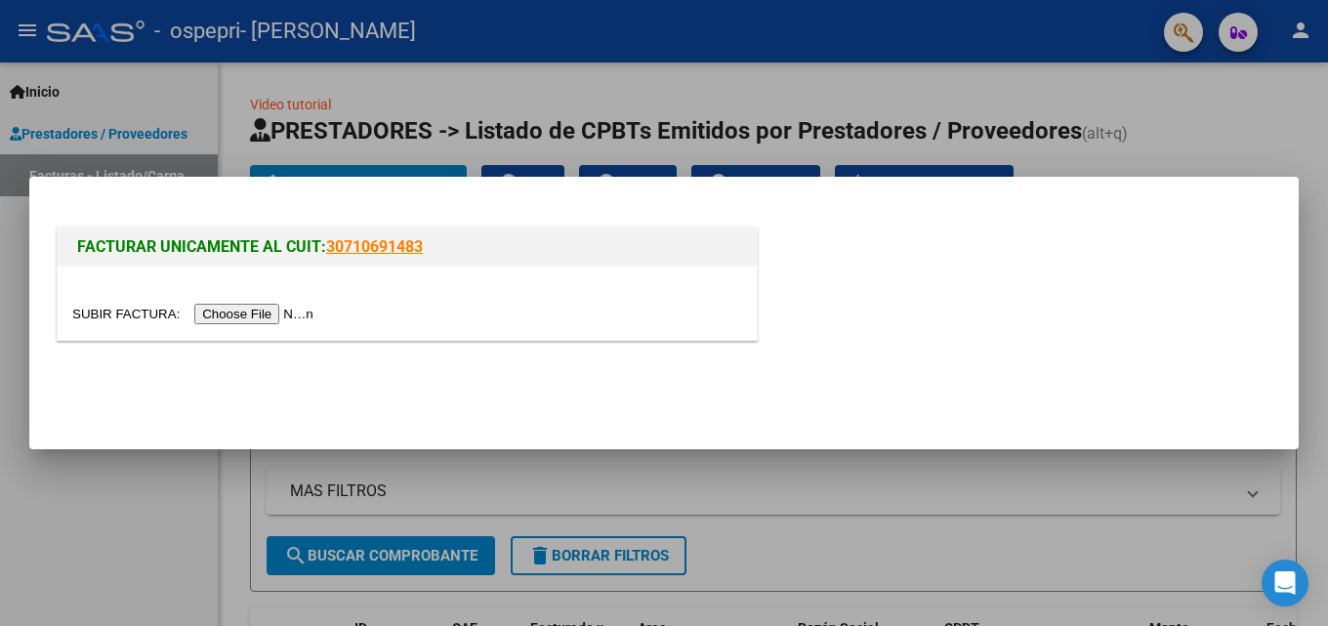
click at [266, 310] on input "file" at bounding box center [195, 314] width 247 height 21
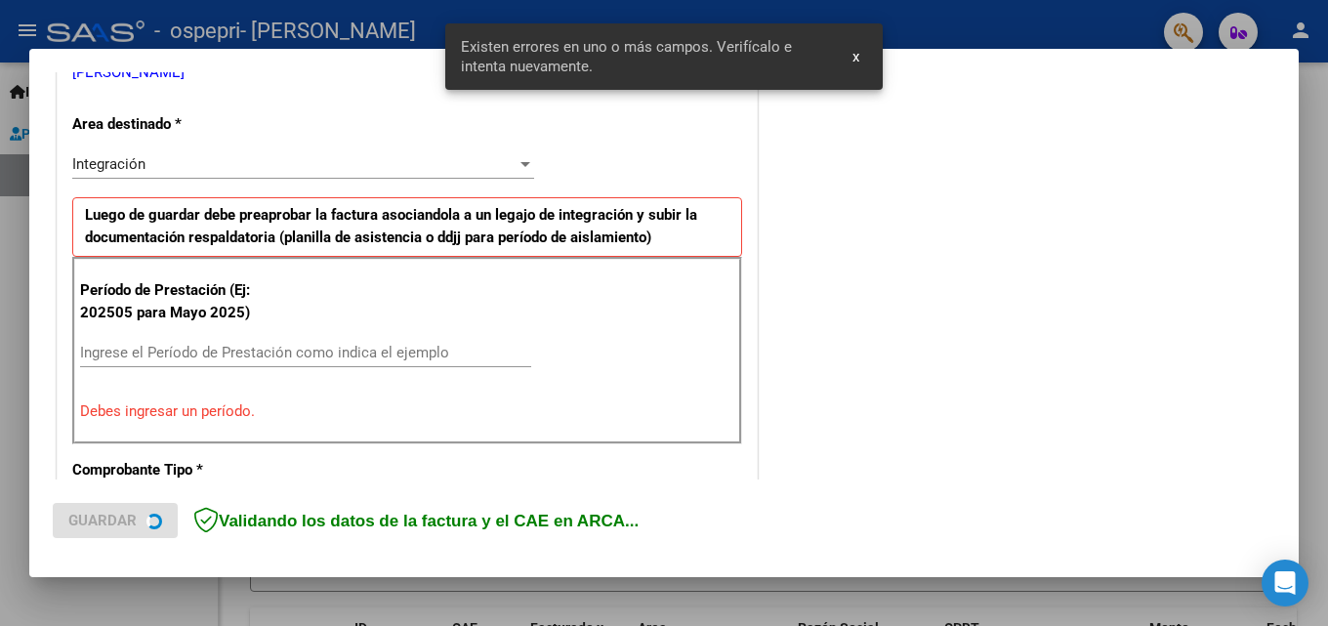
scroll to position [440, 0]
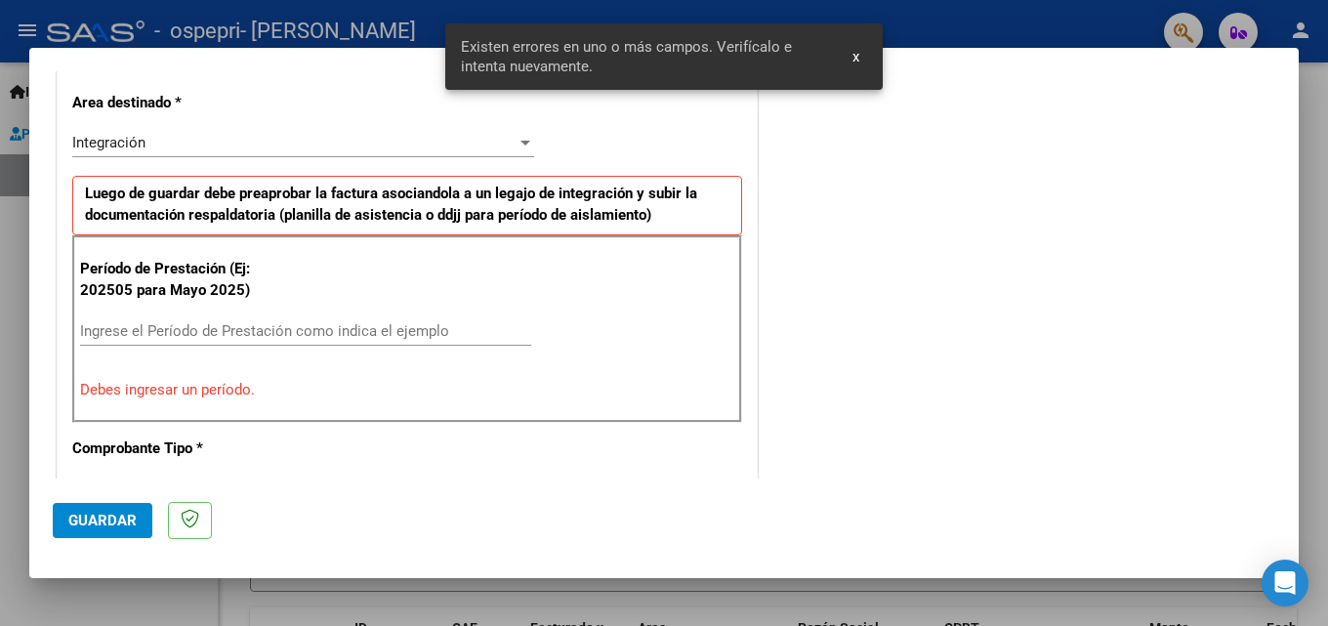
click at [245, 325] on input "Ingrese el Período de Prestación como indica el ejemplo" at bounding box center [305, 331] width 451 height 18
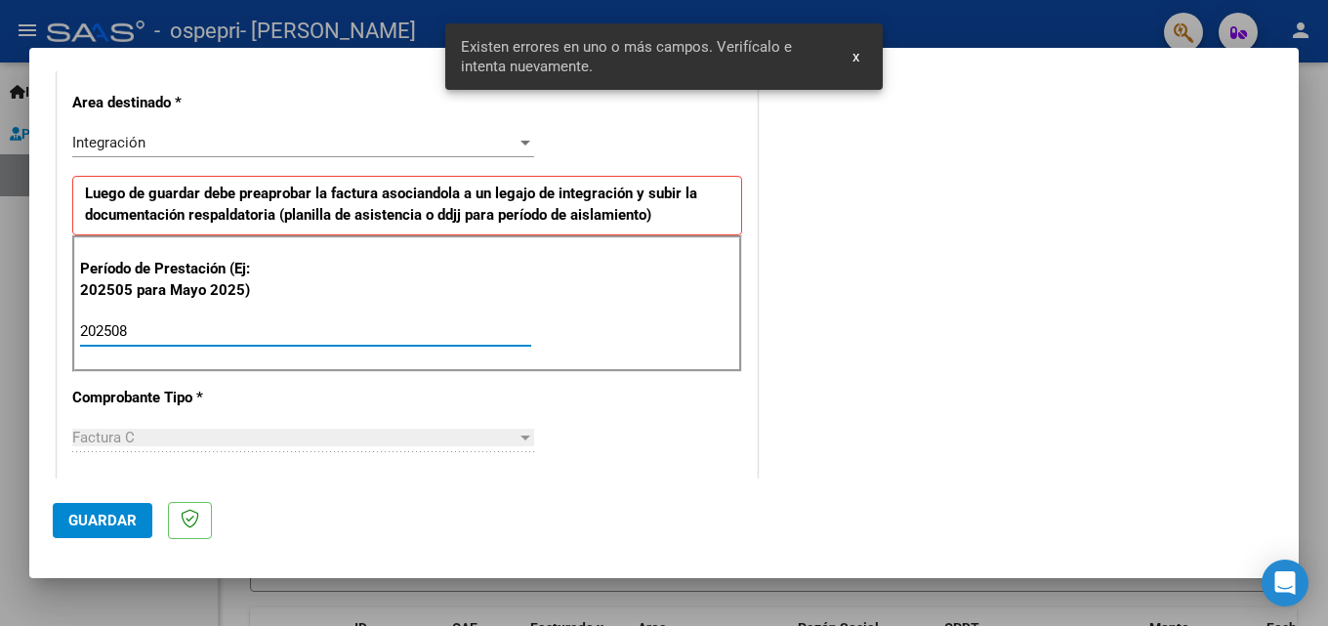
type input "202508"
click at [125, 523] on span "Guardar" at bounding box center [102, 521] width 68 height 18
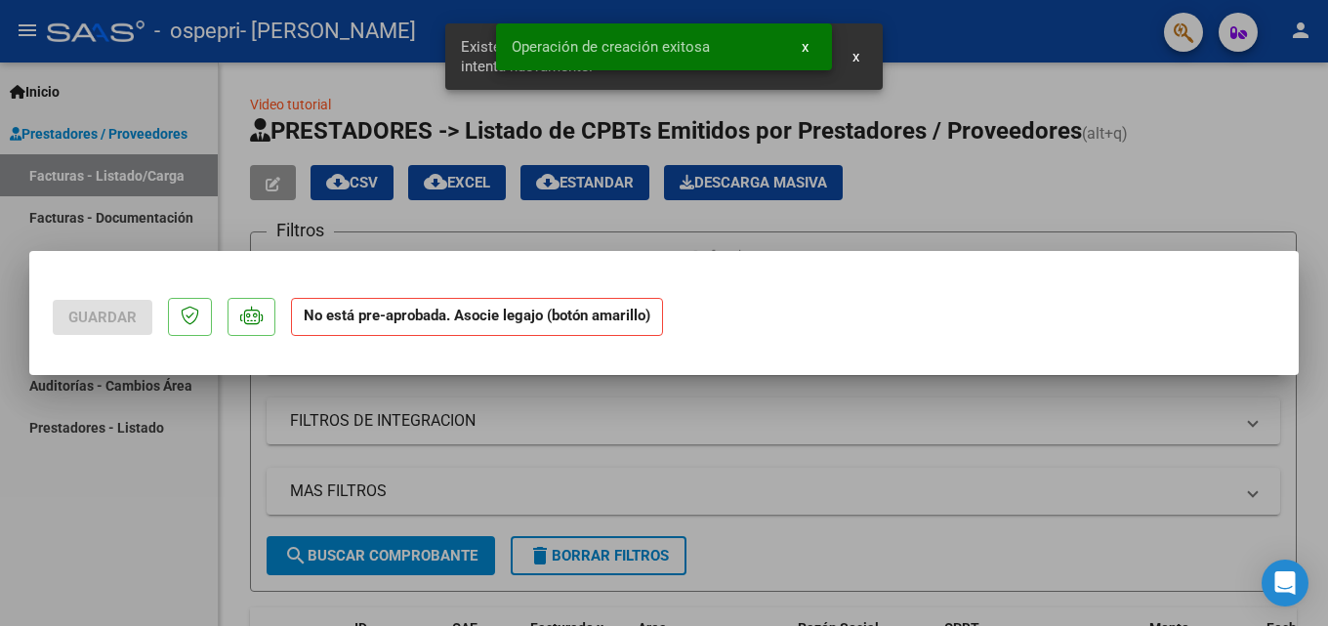
scroll to position [0, 0]
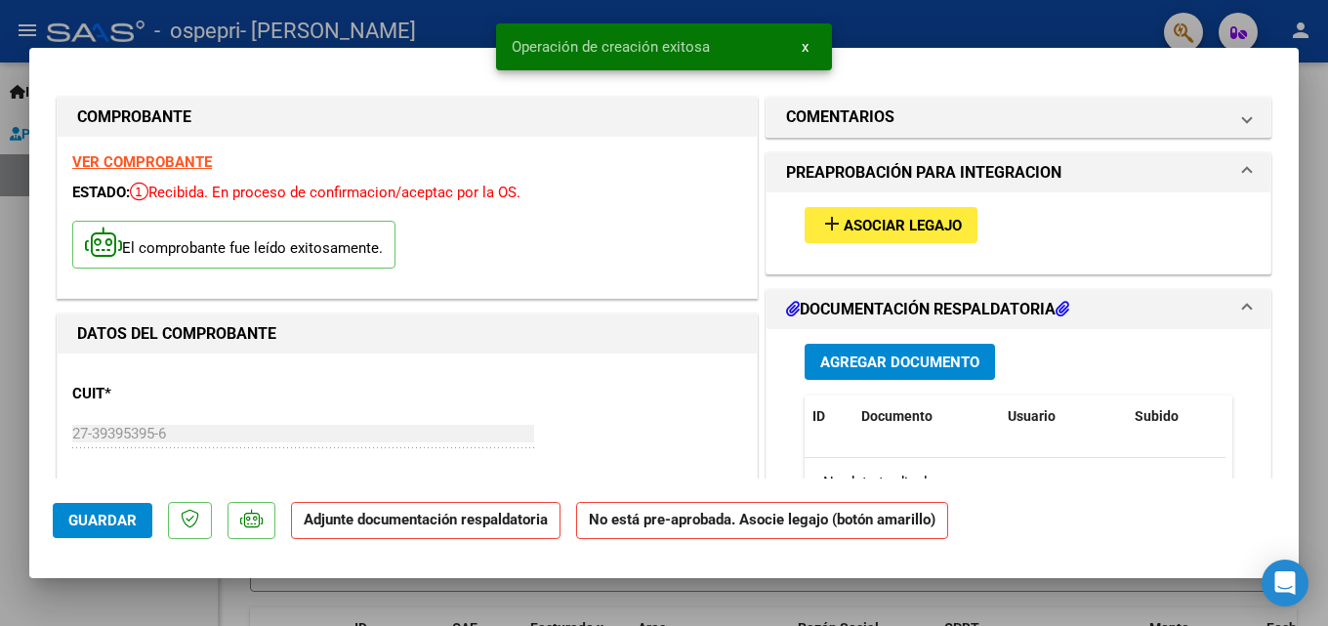
click at [969, 208] on button "add Asociar Legajo" at bounding box center [891, 225] width 173 height 36
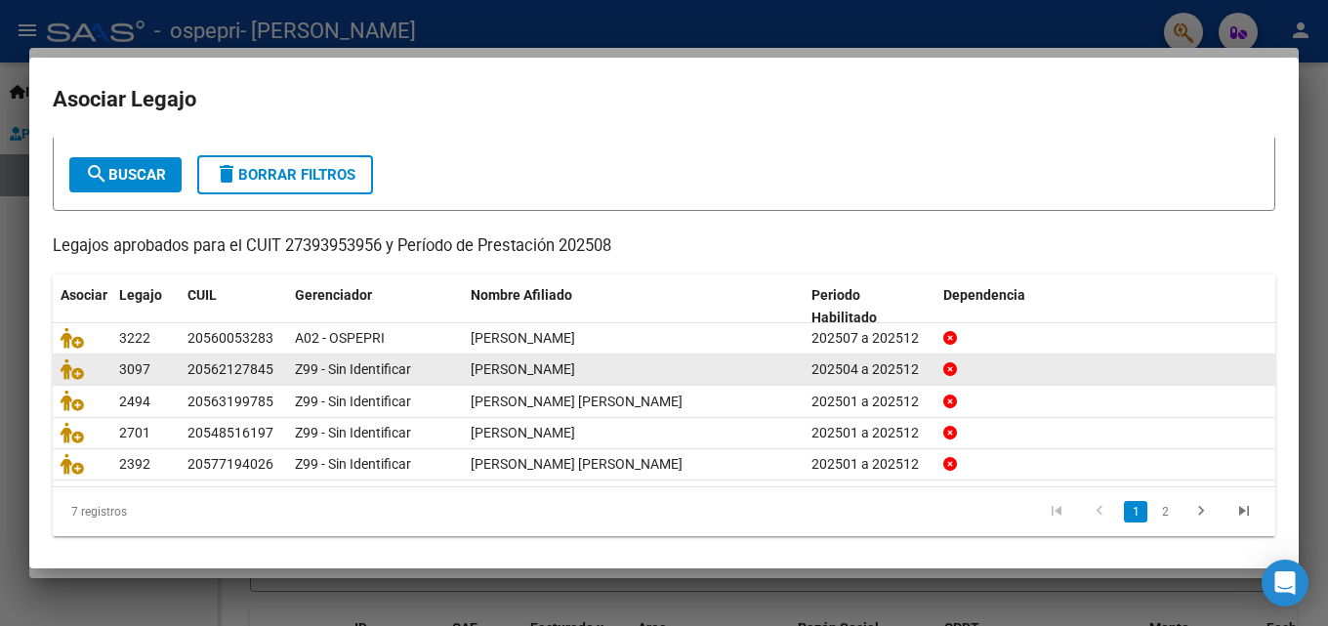
scroll to position [98, 0]
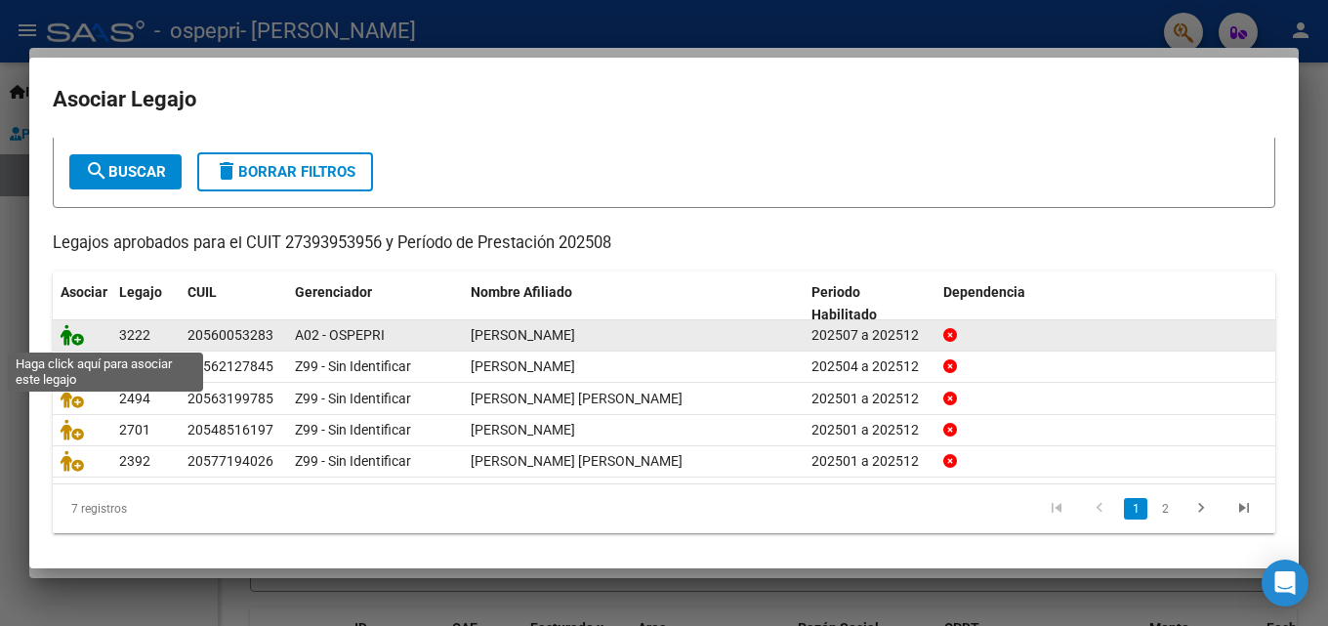
click at [66, 330] on icon at bounding box center [72, 334] width 23 height 21
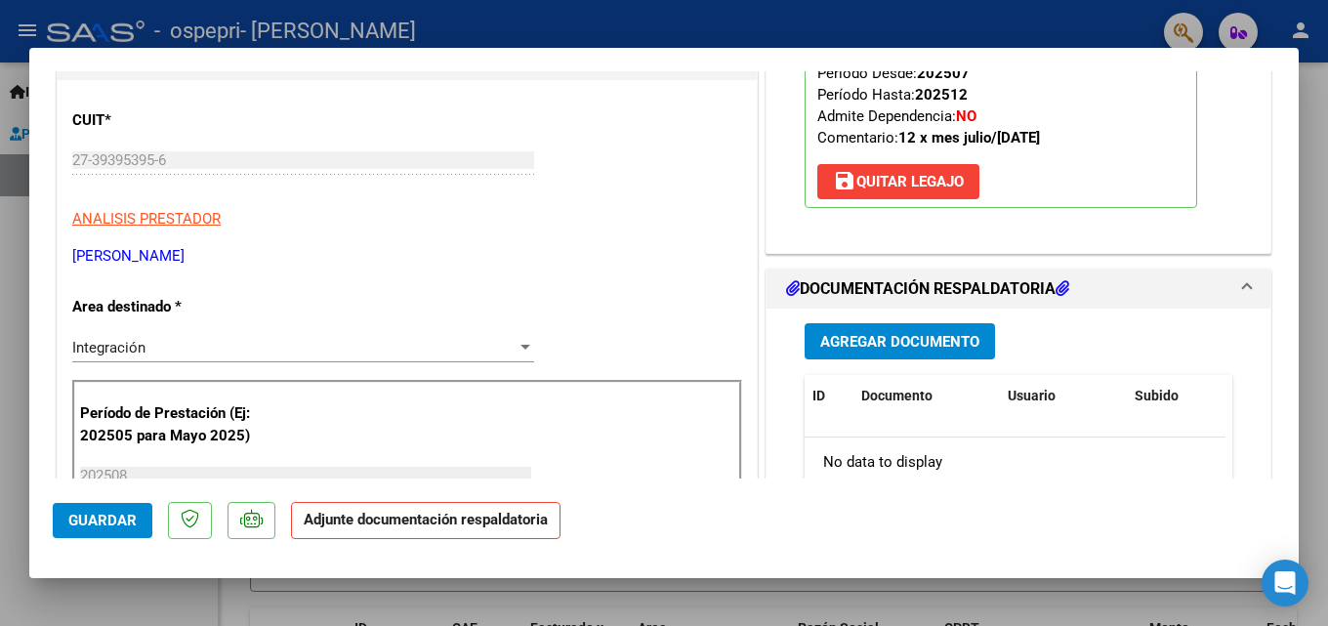
scroll to position [293, 0]
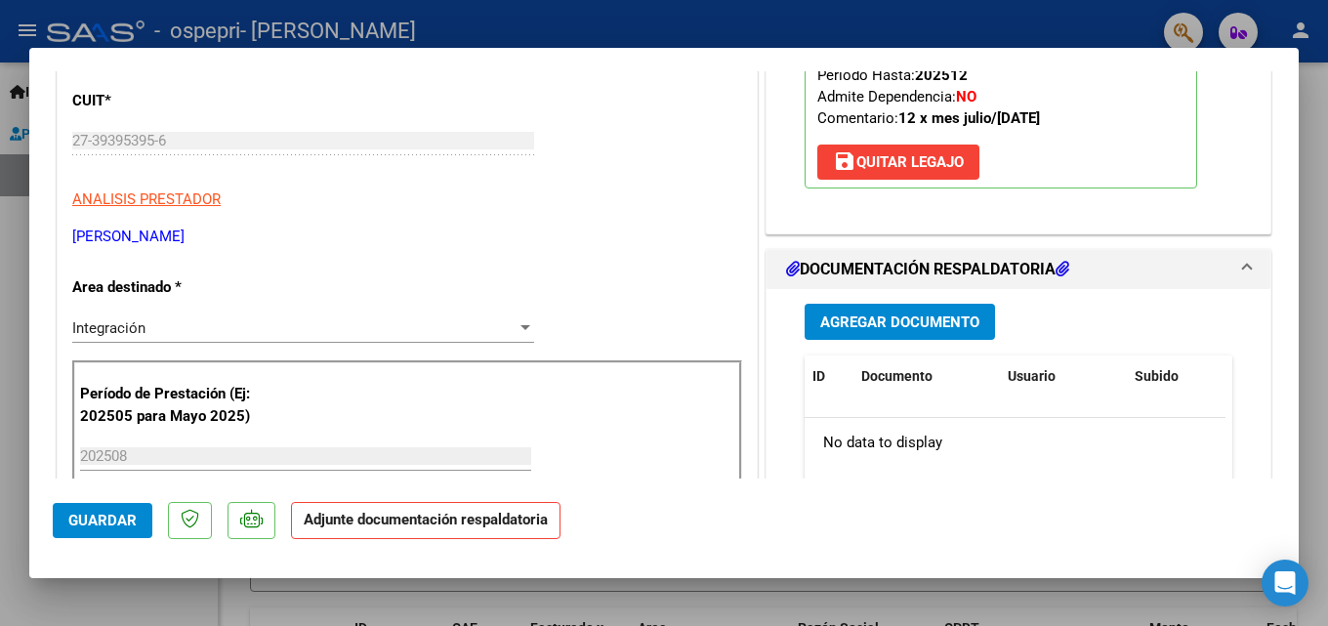
click at [882, 317] on span "Agregar Documento" at bounding box center [899, 323] width 159 height 18
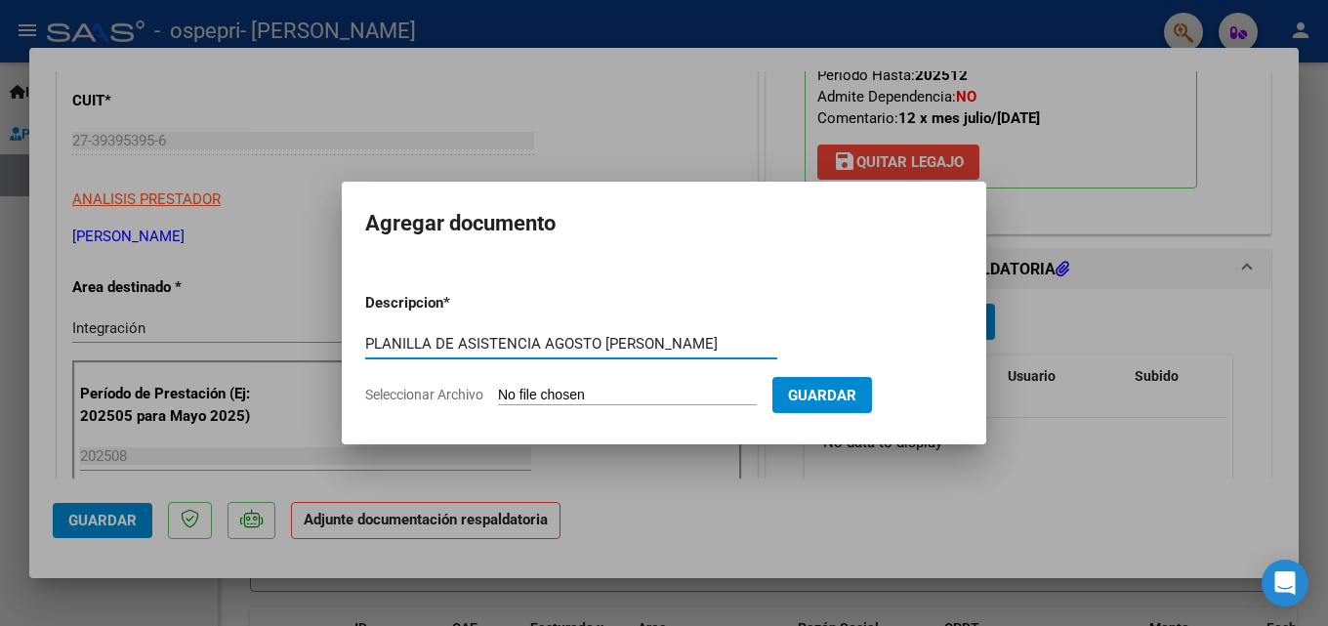
type input "PLANILLA DE ASISTENCIA AGOSTO [PERSON_NAME]"
click at [659, 395] on input "Seleccionar Archivo" at bounding box center [627, 396] width 259 height 19
type input "C:\fakepath\Planilla De Asistencia Agosto [PERSON_NAME].pdf"
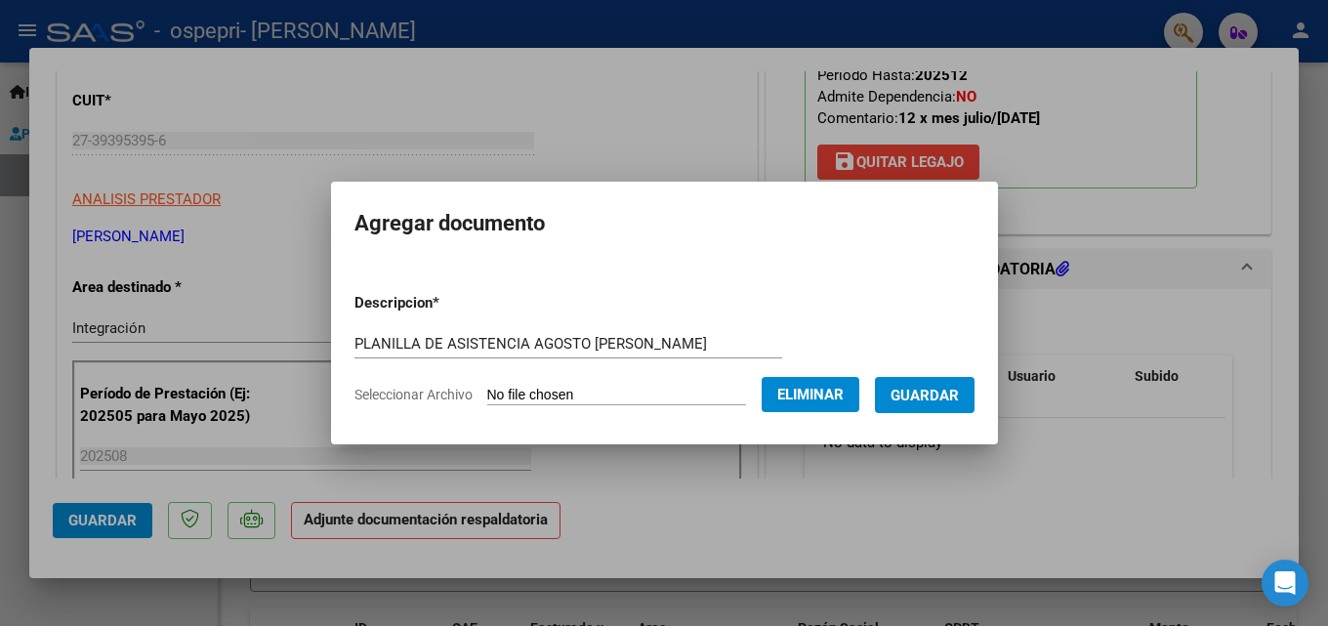
click at [961, 407] on button "Guardar" at bounding box center [925, 395] width 100 height 36
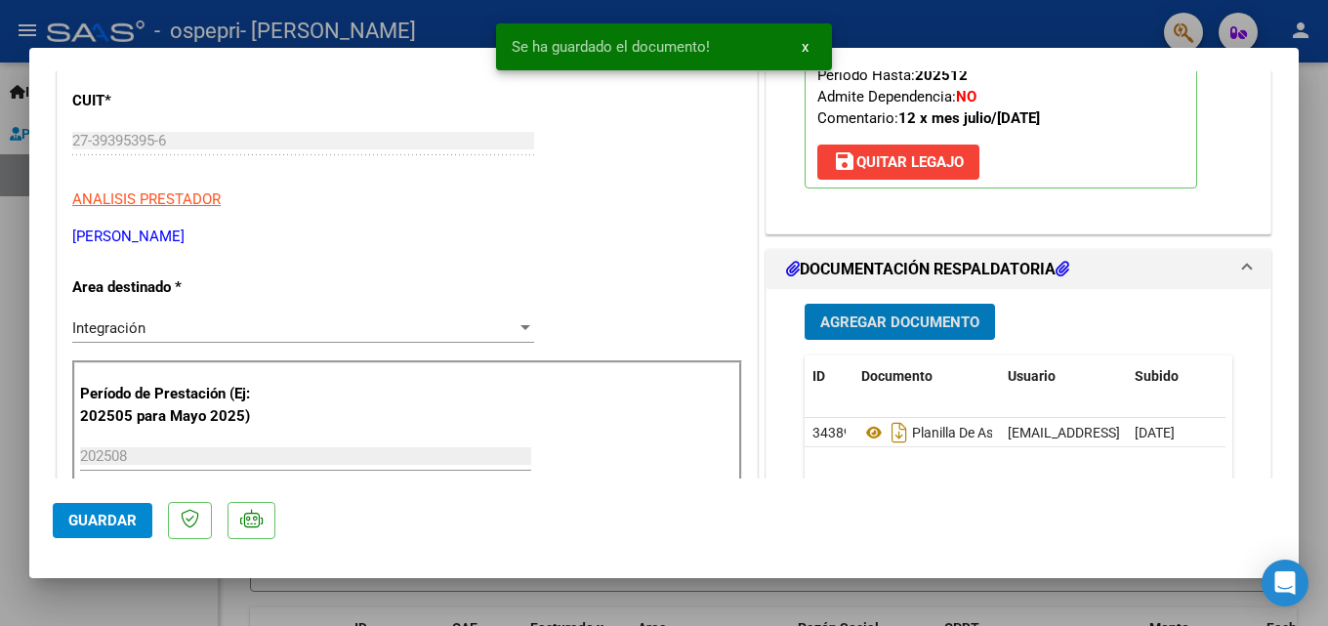
click at [109, 516] on span "Guardar" at bounding box center [102, 521] width 68 height 18
click at [236, 592] on div at bounding box center [664, 313] width 1328 height 626
type input "$ 0,00"
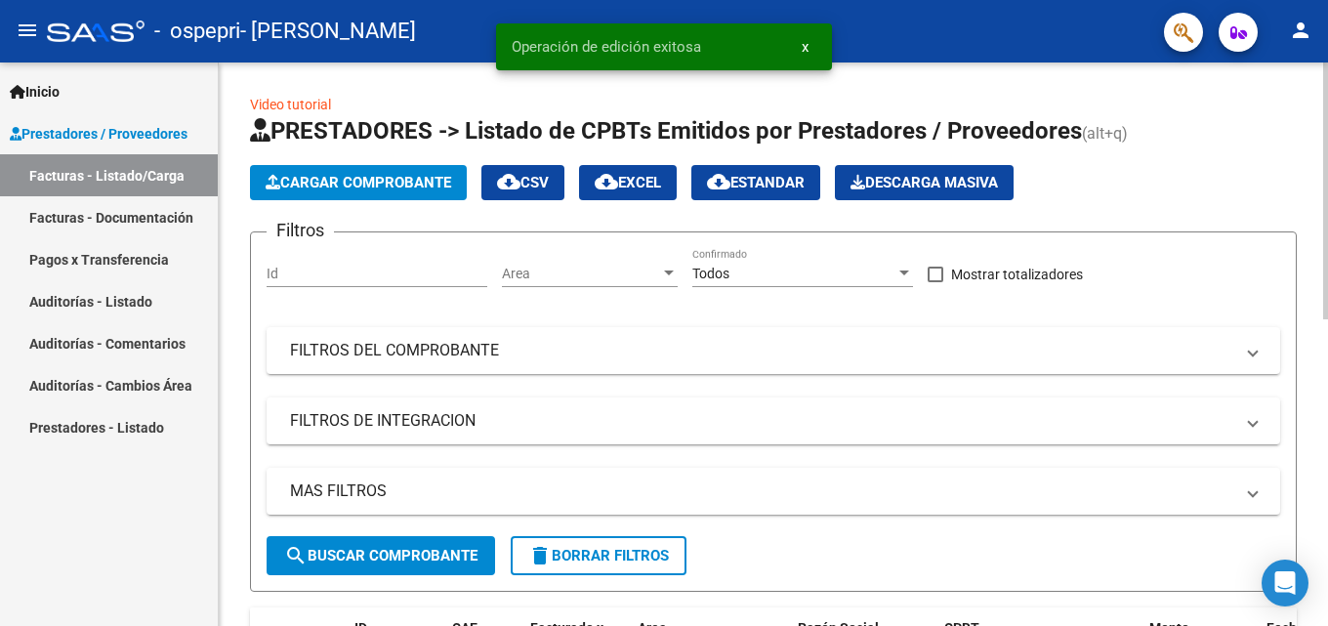
click at [319, 181] on span "Cargar Comprobante" at bounding box center [359, 183] width 186 height 18
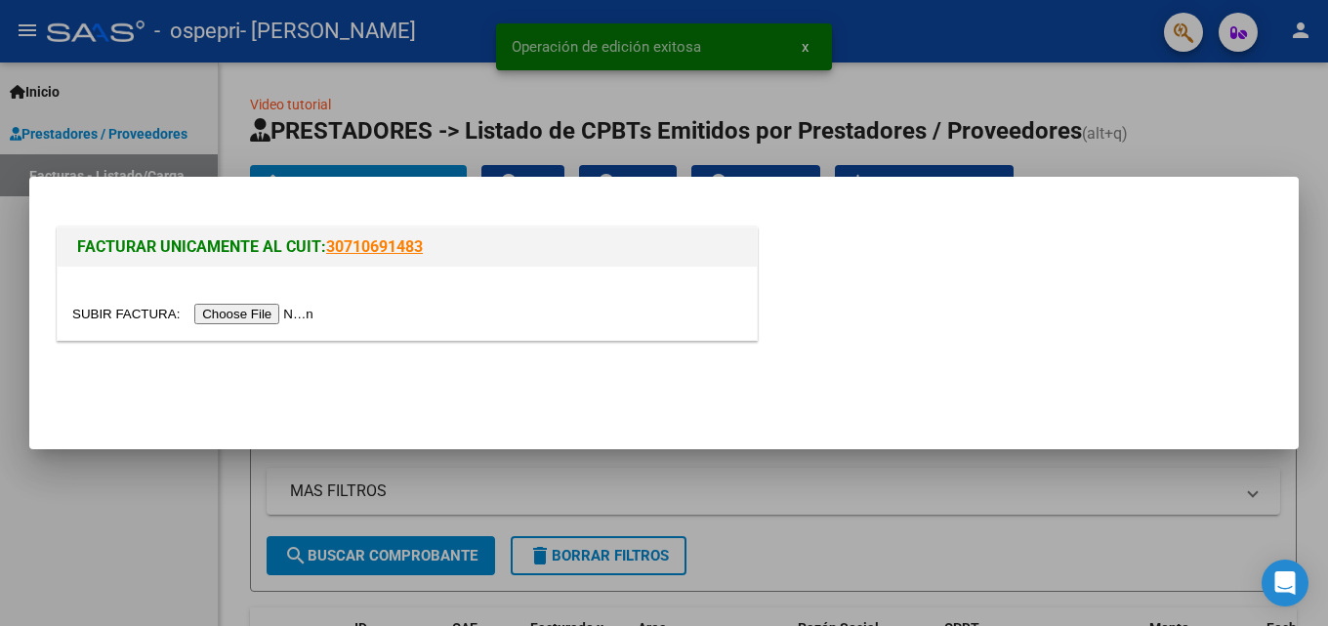
click at [240, 316] on input "file" at bounding box center [195, 314] width 247 height 21
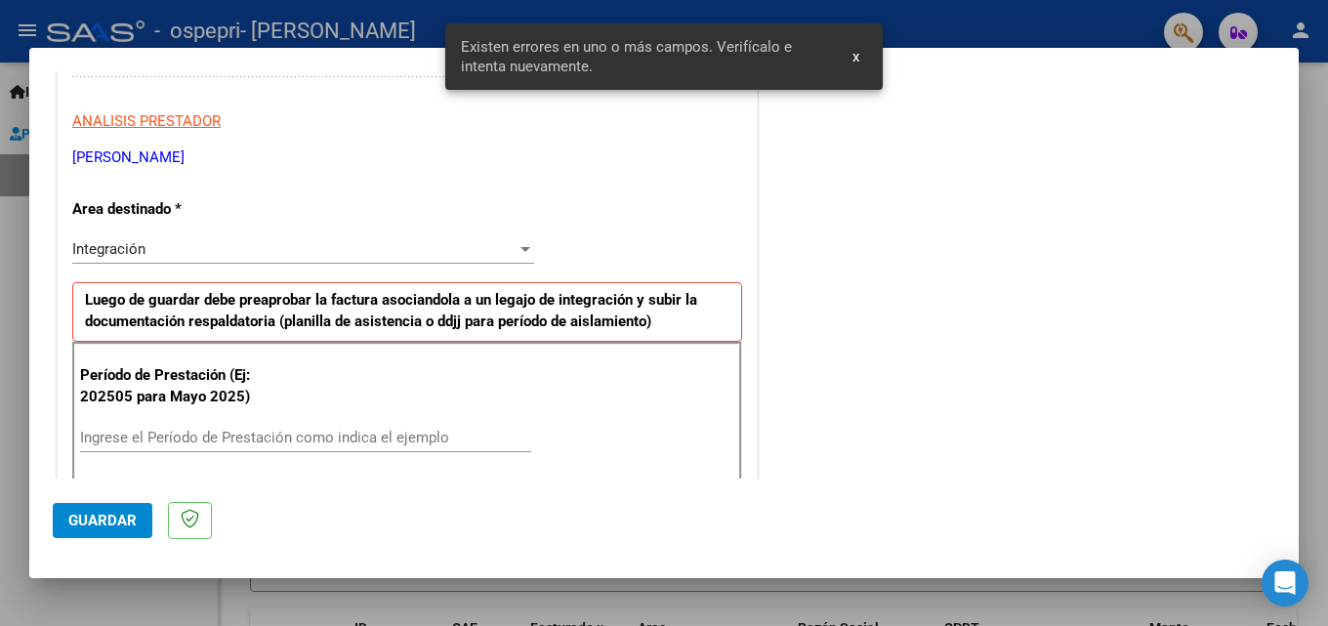
scroll to position [440, 0]
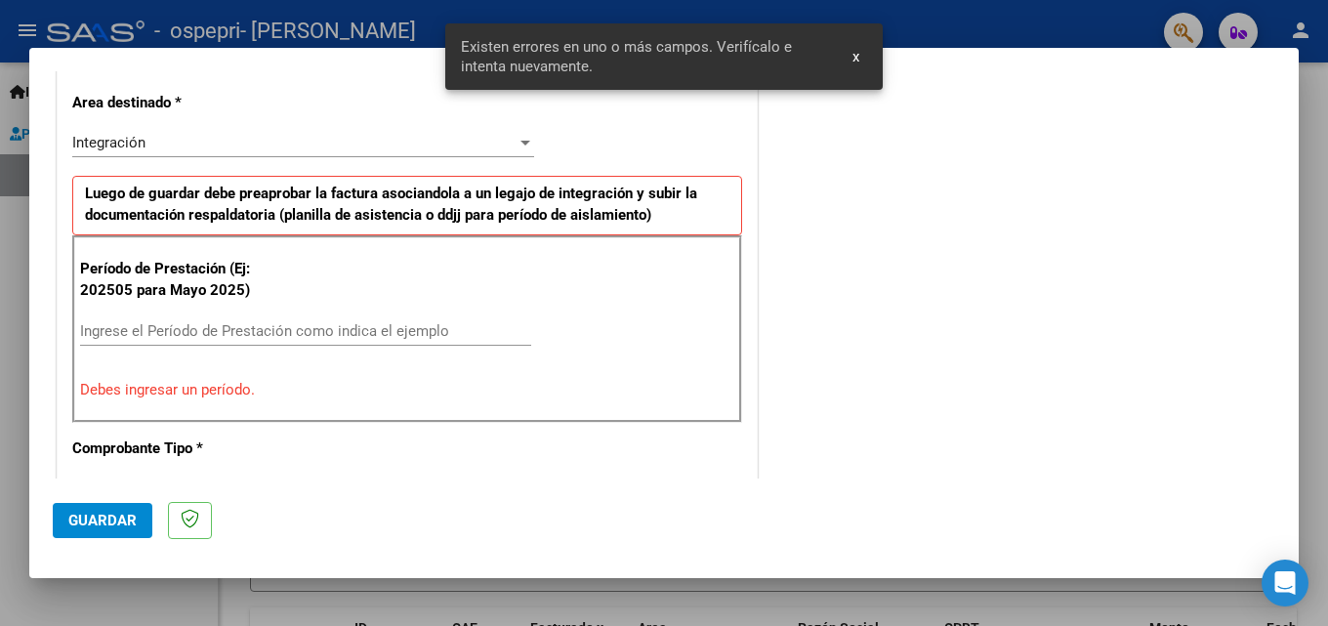
click at [172, 336] on input "Ingrese el Período de Prestación como indica el ejemplo" at bounding box center [305, 331] width 451 height 18
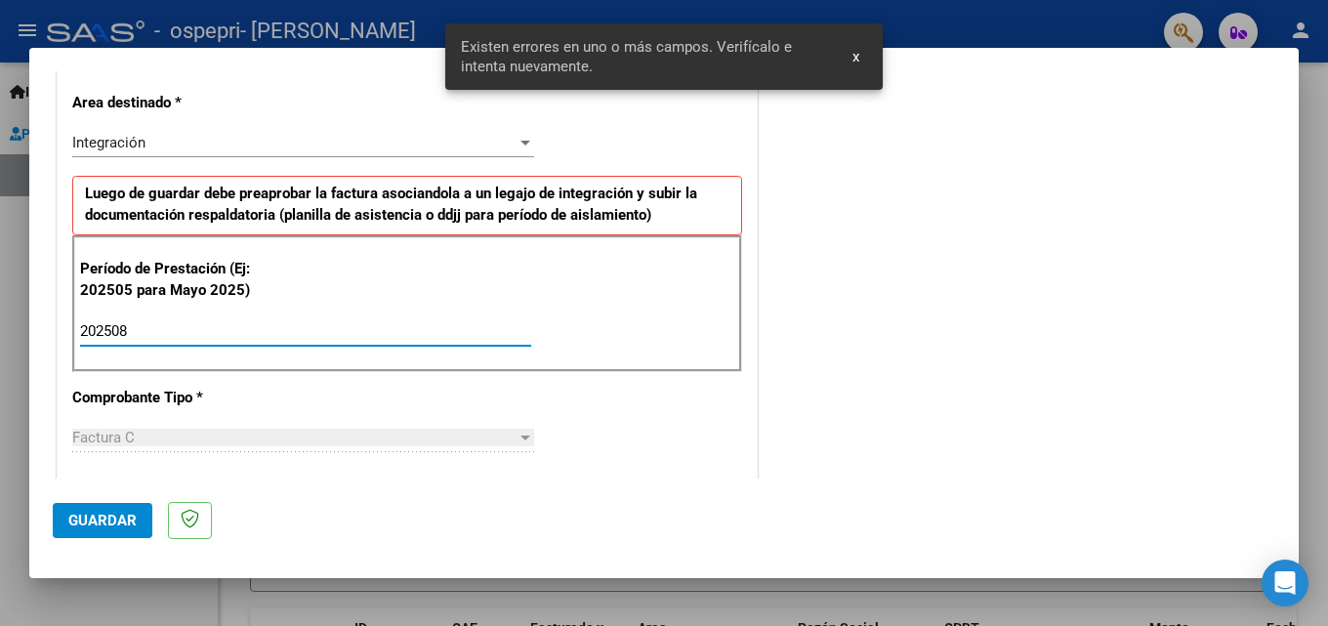
type input "202508"
click at [133, 517] on span "Guardar" at bounding box center [102, 521] width 68 height 18
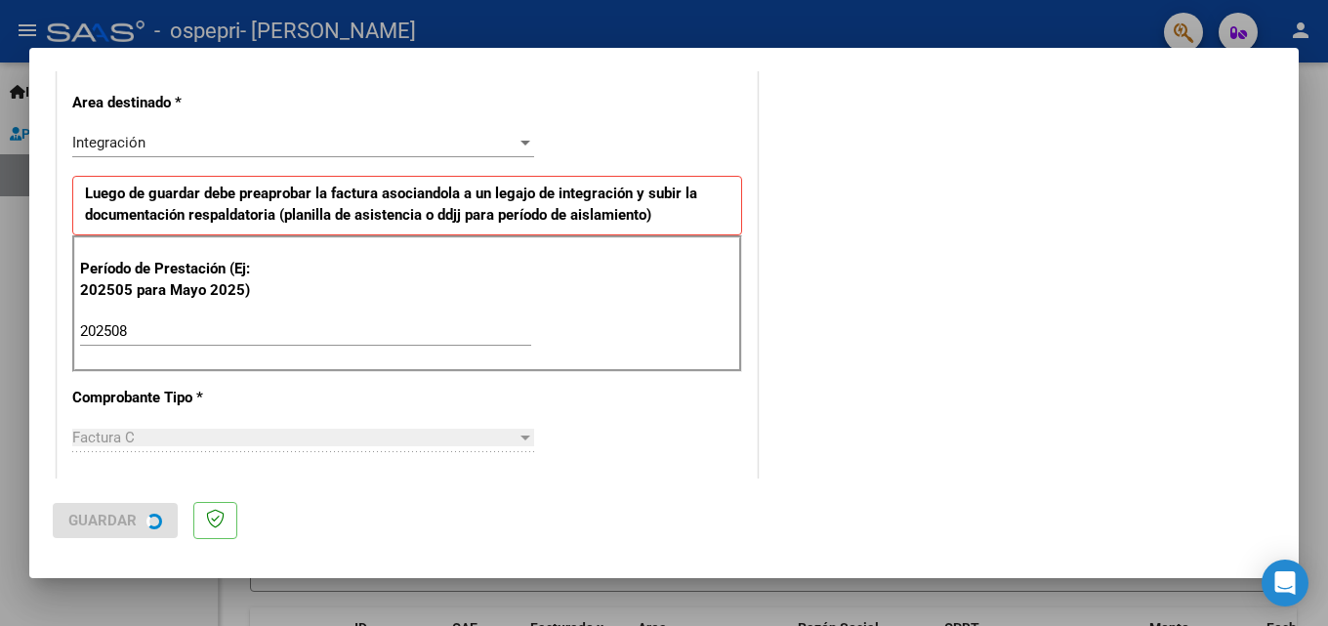
scroll to position [0, 0]
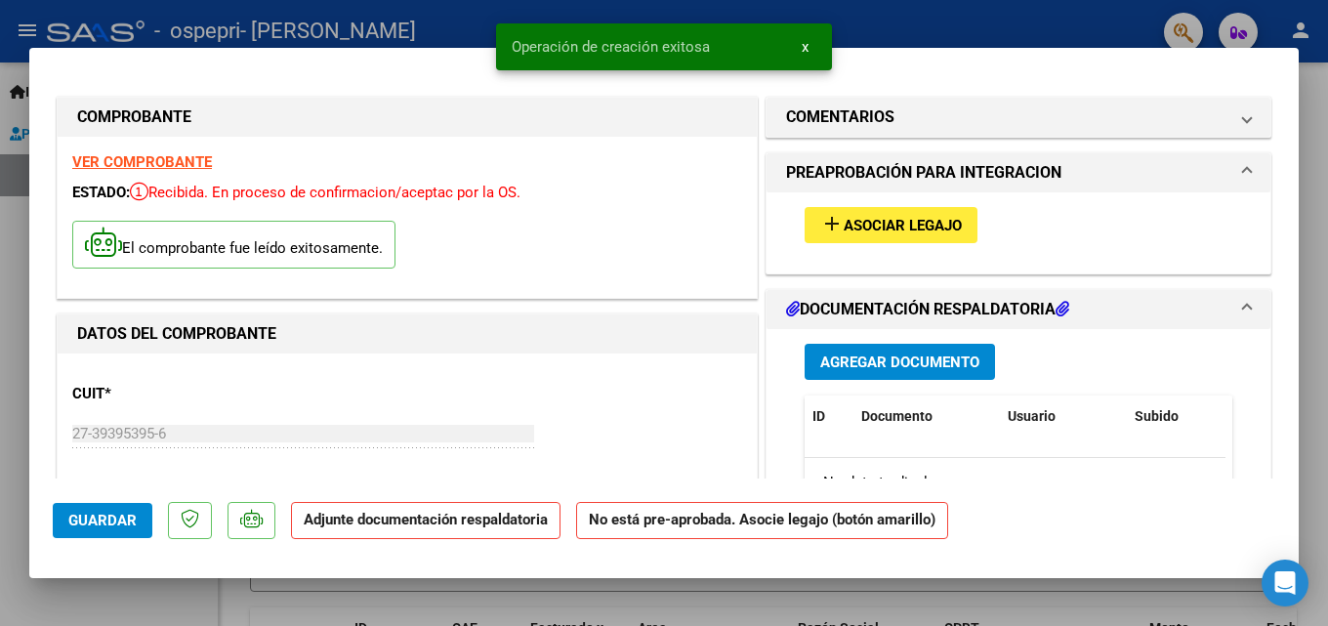
click at [936, 214] on button "add Asociar Legajo" at bounding box center [891, 225] width 173 height 36
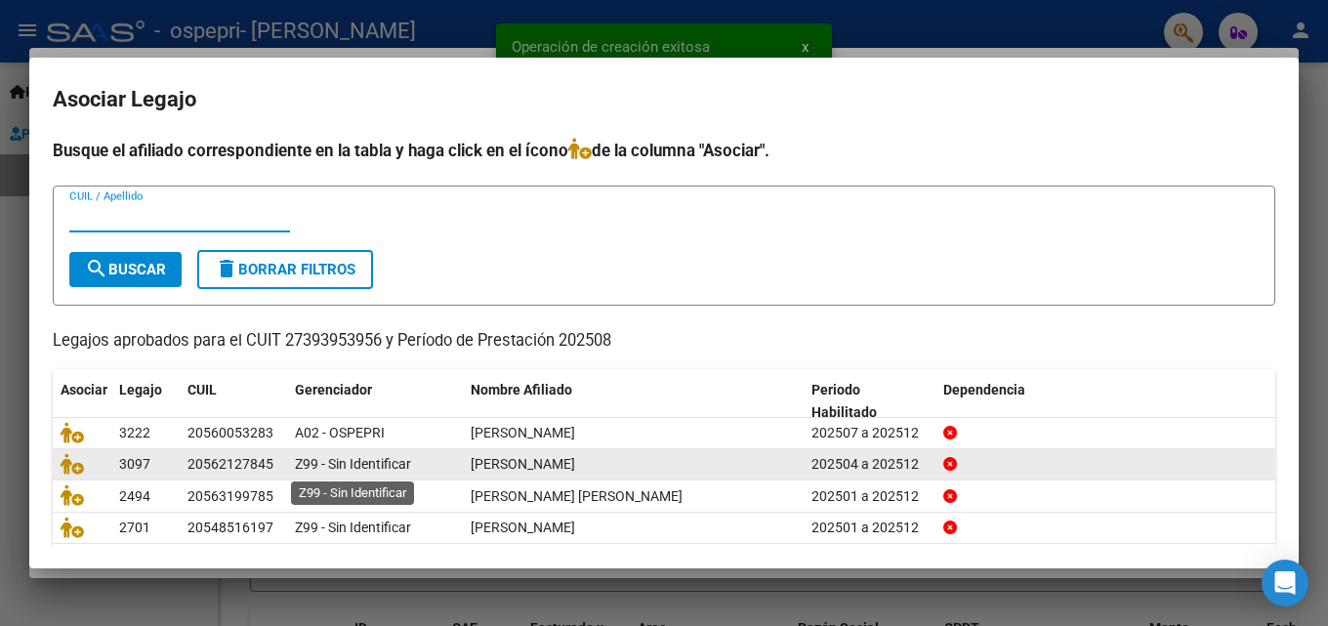
scroll to position [106, 0]
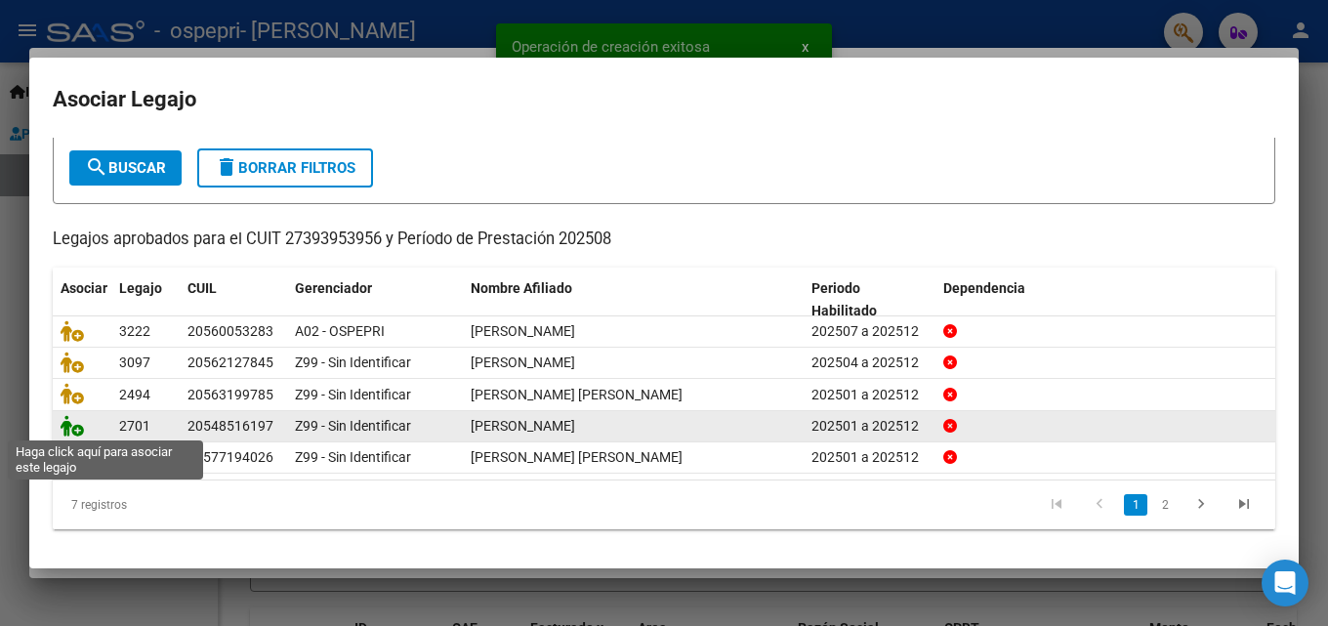
click at [69, 432] on icon at bounding box center [72, 425] width 23 height 21
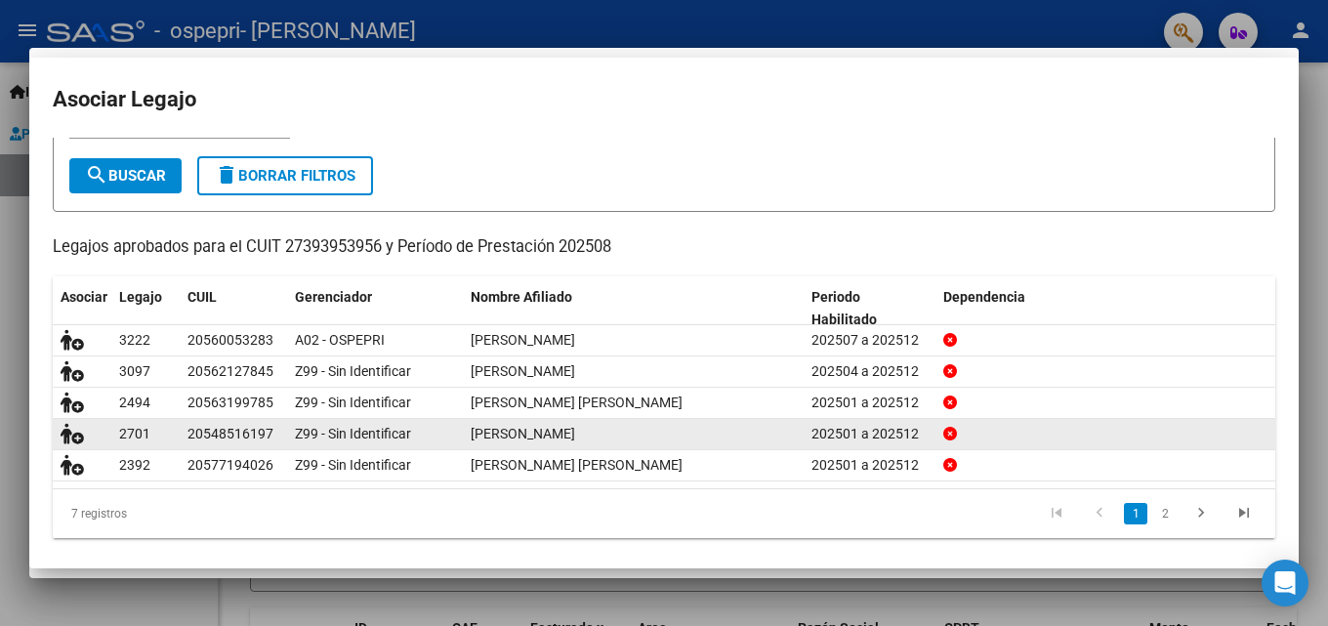
scroll to position [119, 0]
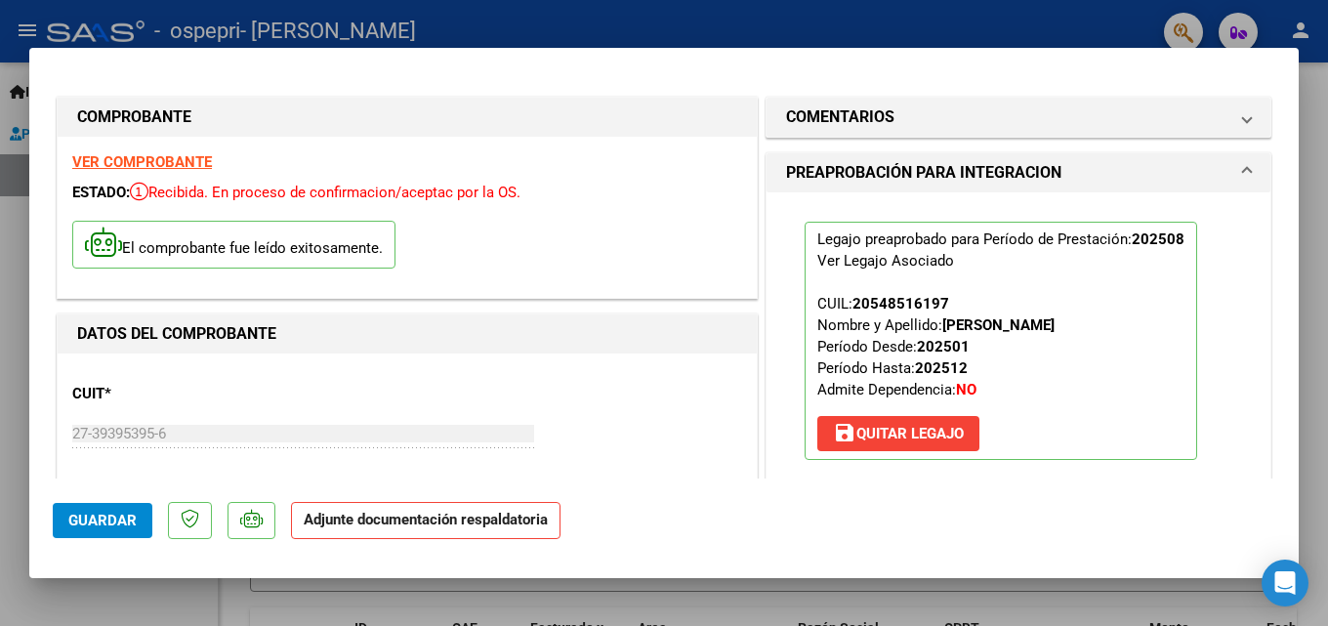
click at [888, 437] on span "save [PERSON_NAME]" at bounding box center [898, 434] width 131 height 18
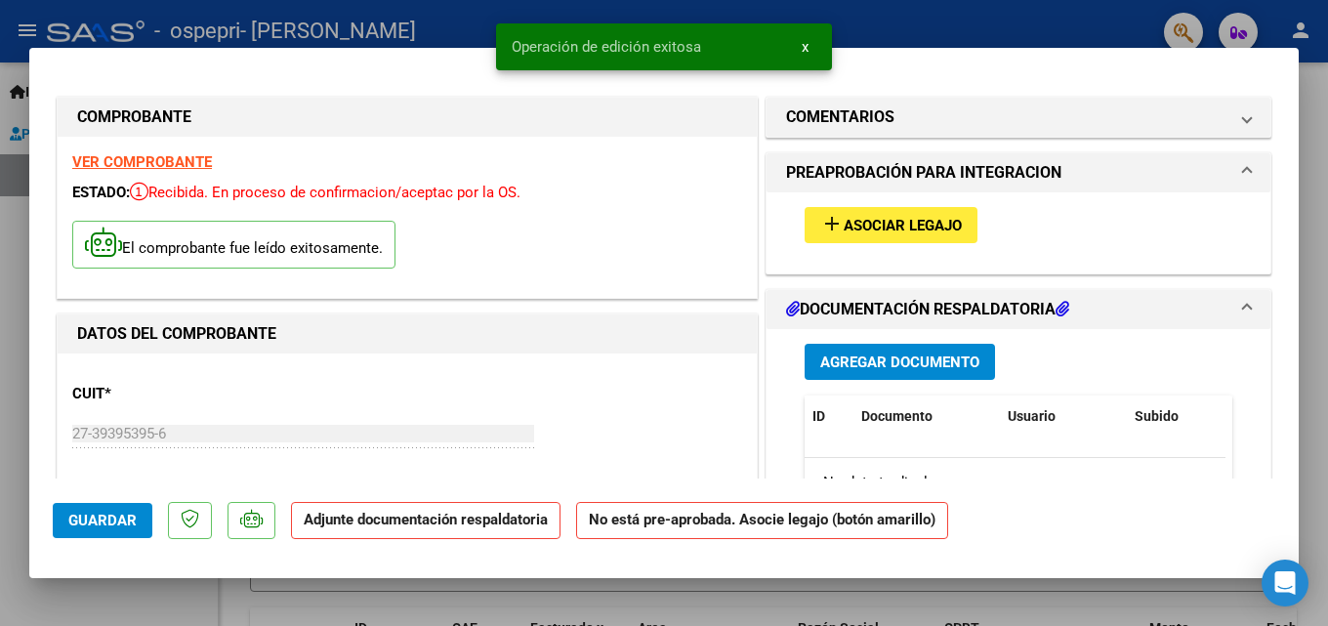
click at [876, 213] on button "add Asociar Legajo" at bounding box center [891, 225] width 173 height 36
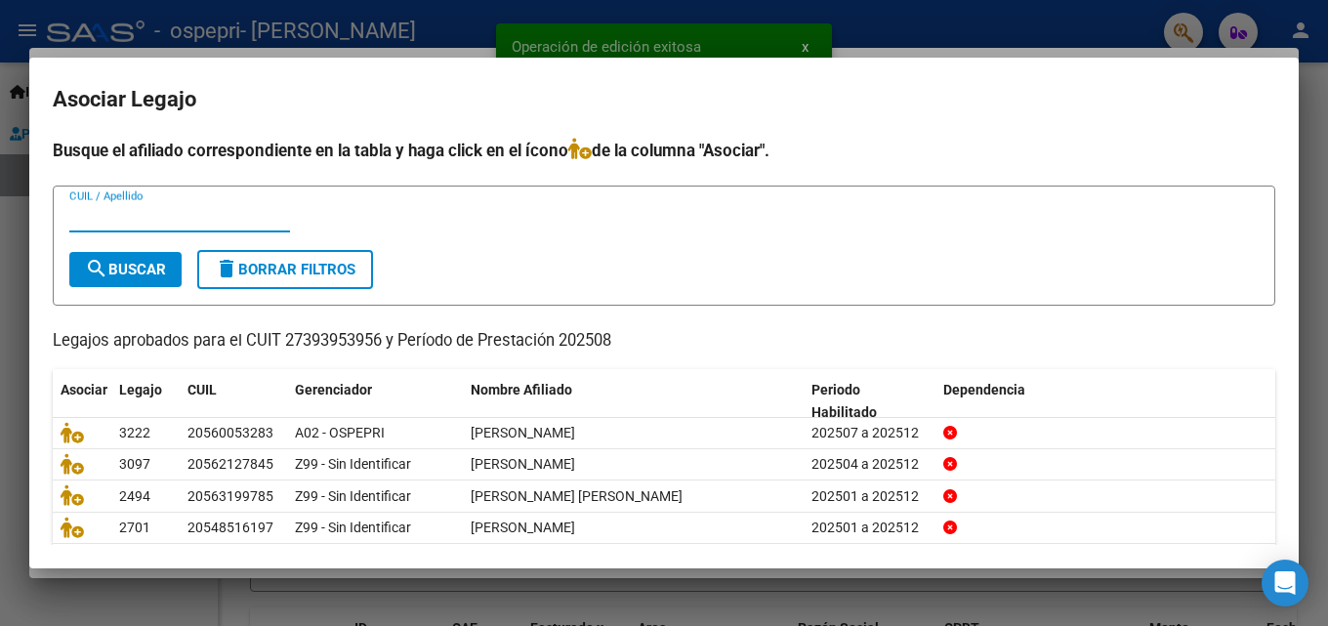
scroll to position [106, 0]
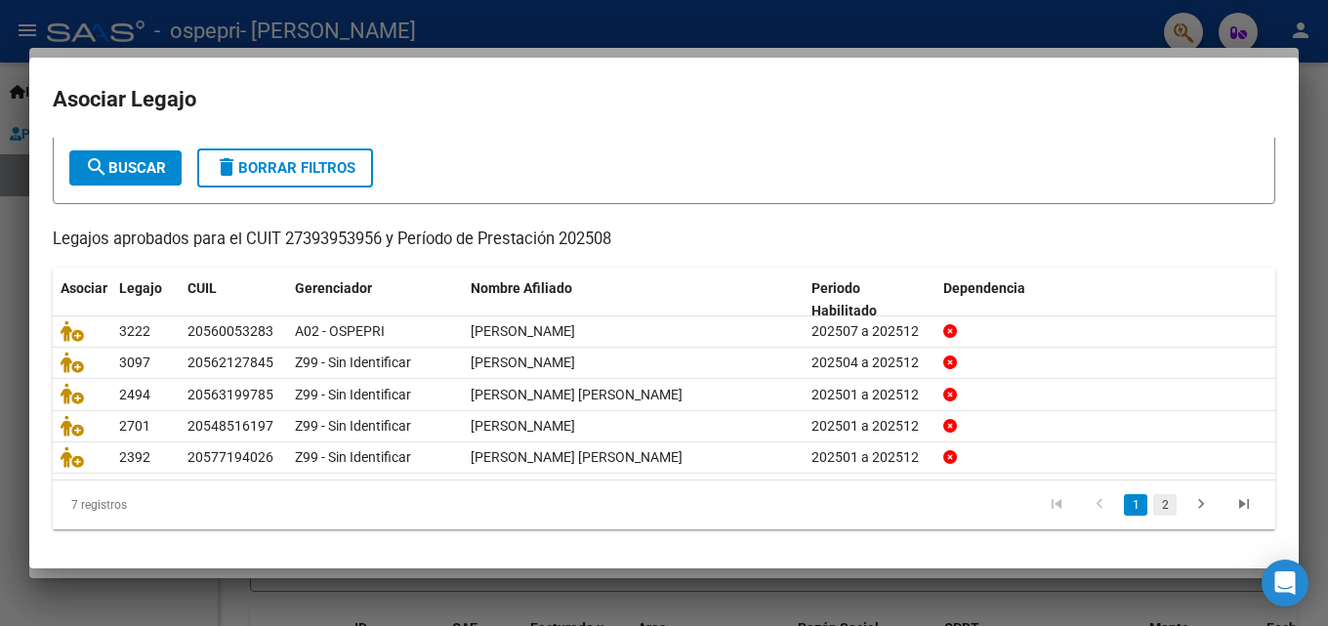
click at [1153, 508] on link "2" at bounding box center [1164, 504] width 23 height 21
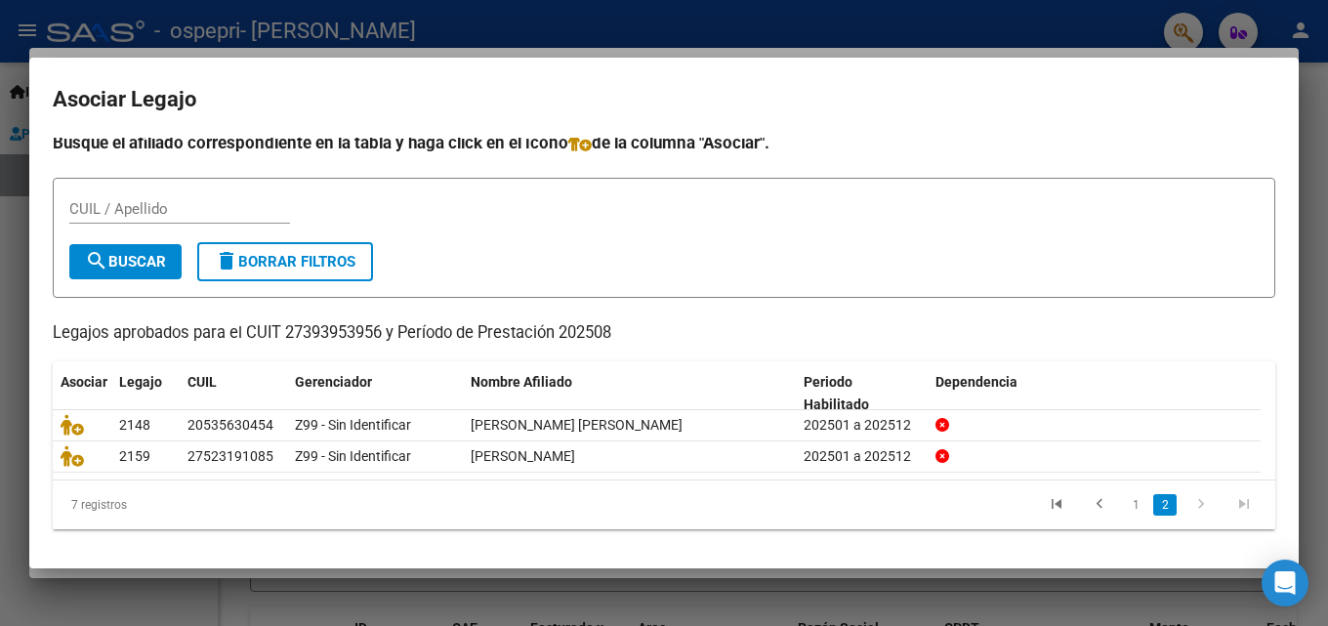
scroll to position [10, 0]
click at [1124, 507] on link "1" at bounding box center [1135, 504] width 23 height 21
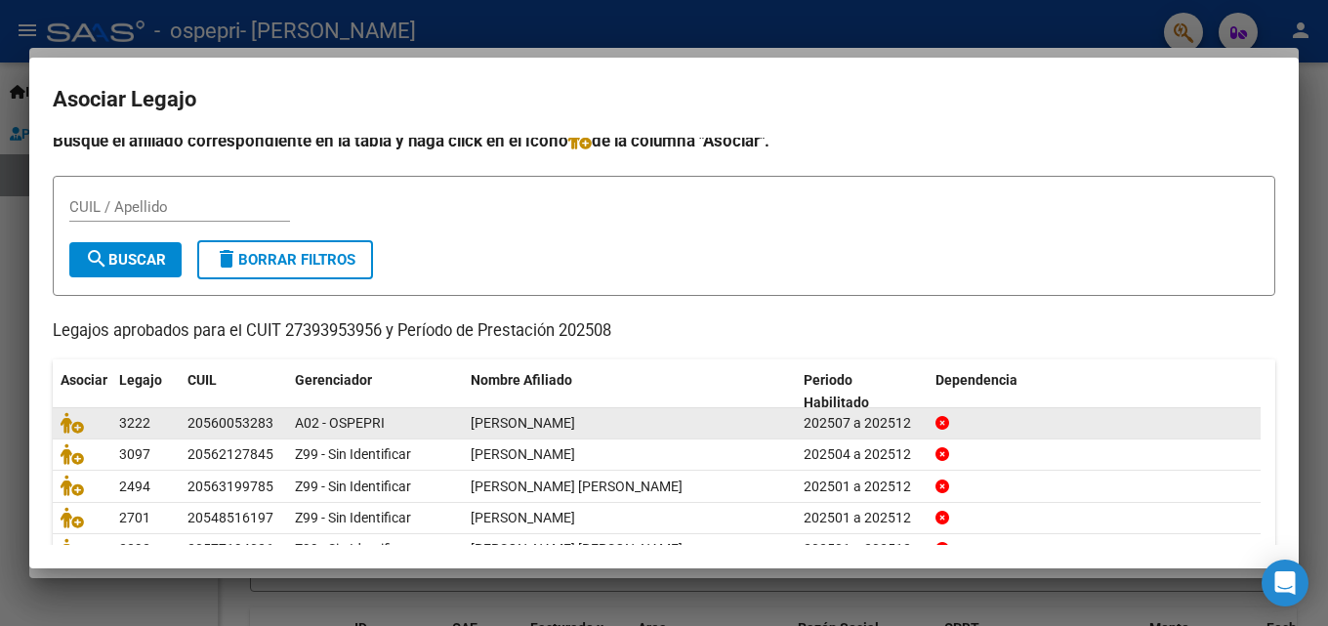
scroll to position [106, 0]
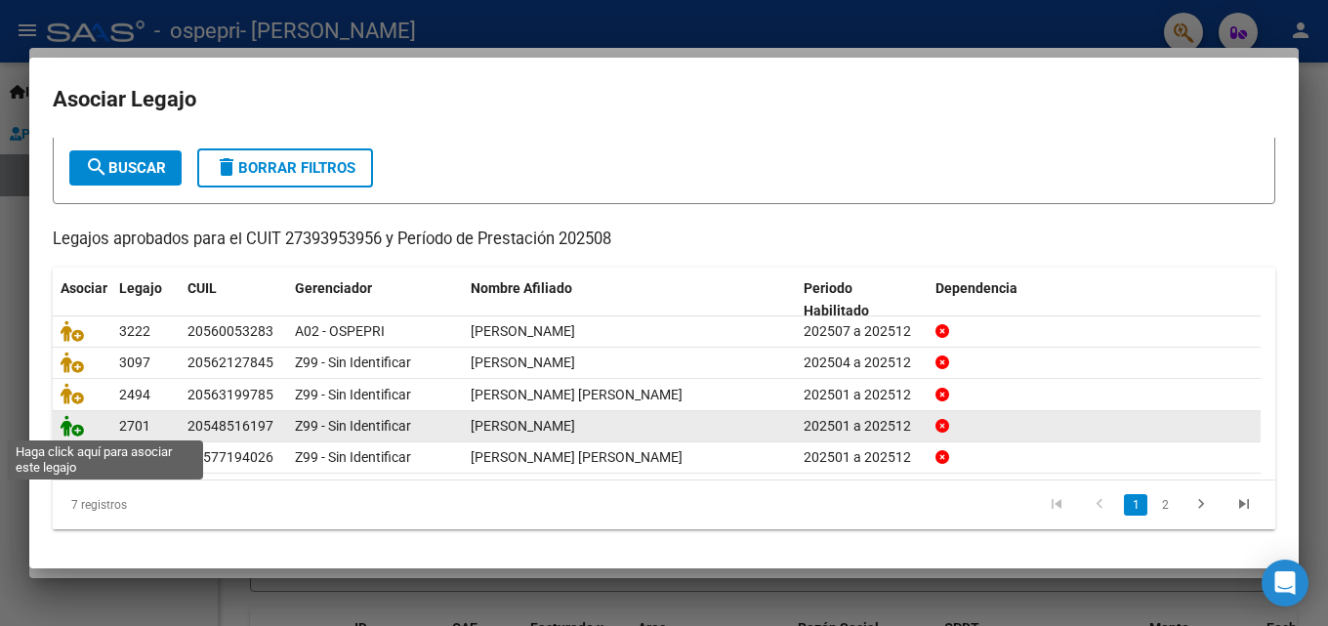
click at [67, 429] on icon at bounding box center [72, 425] width 23 height 21
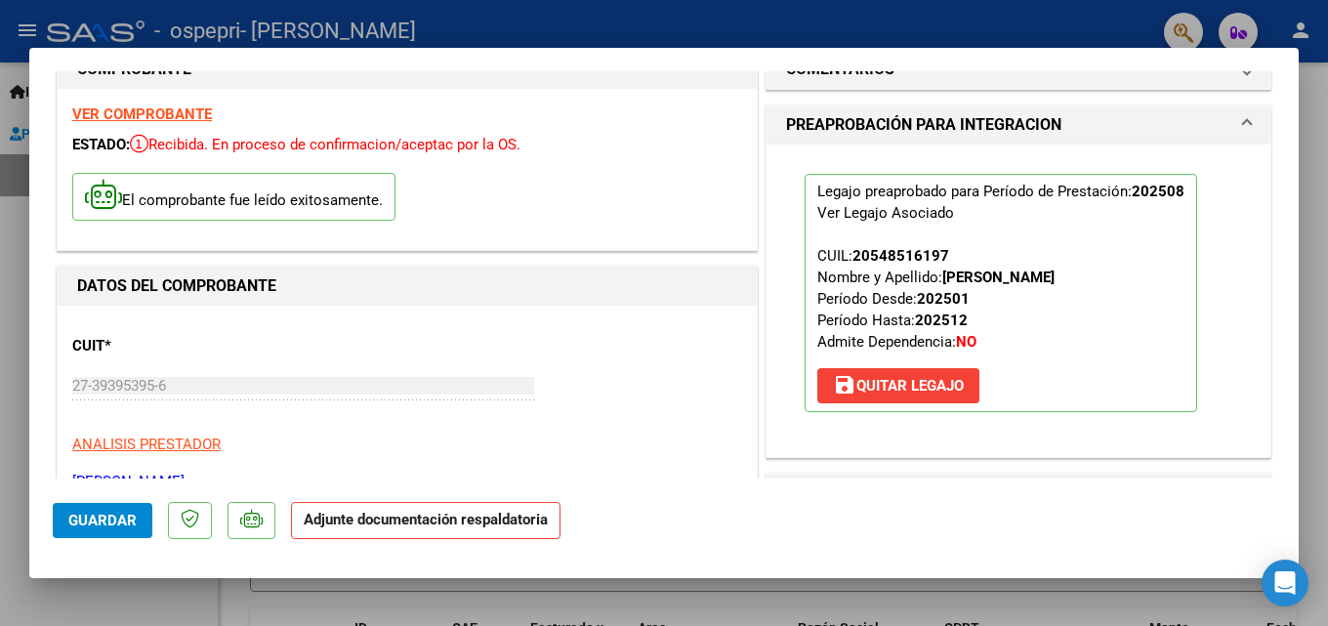
scroll to position [391, 0]
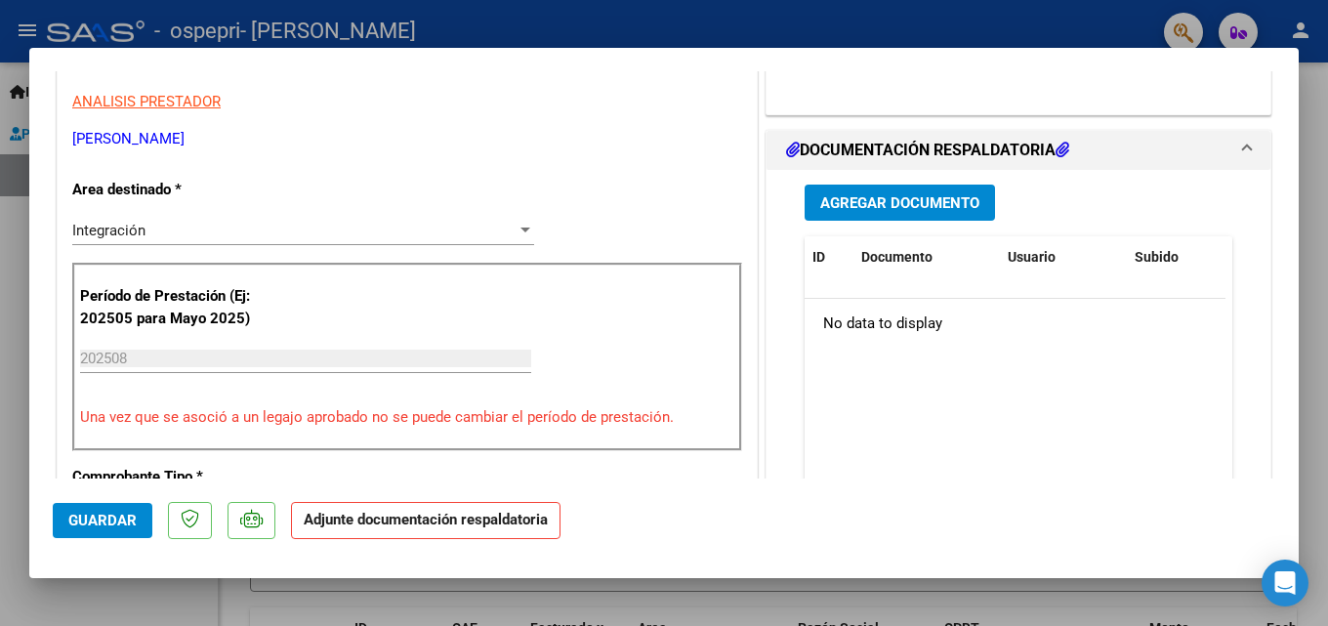
click at [910, 207] on span "Agregar Documento" at bounding box center [899, 203] width 159 height 18
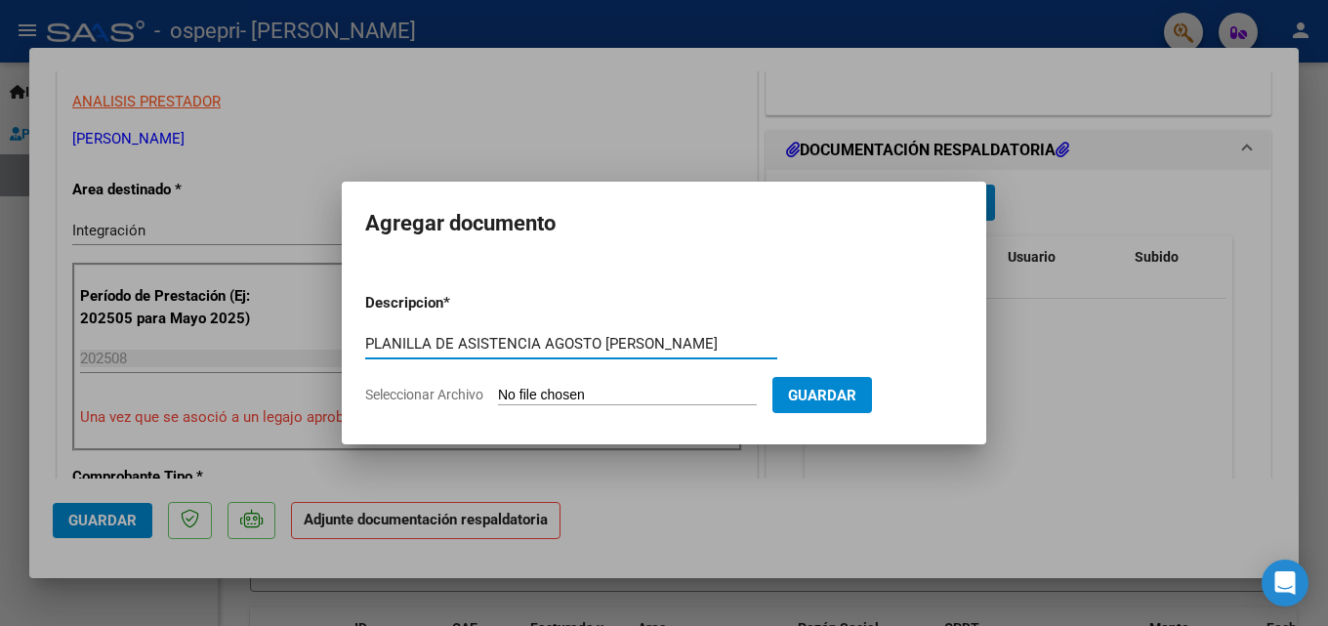
type input "PLANILLA DE ASISTENCIA AGOSTO [PERSON_NAME]"
click at [581, 399] on input "Seleccionar Archivo" at bounding box center [627, 396] width 259 height 19
type input "C:\fakepath\Planilla De Asistencia Agosto [PERSON_NAME].pdf"
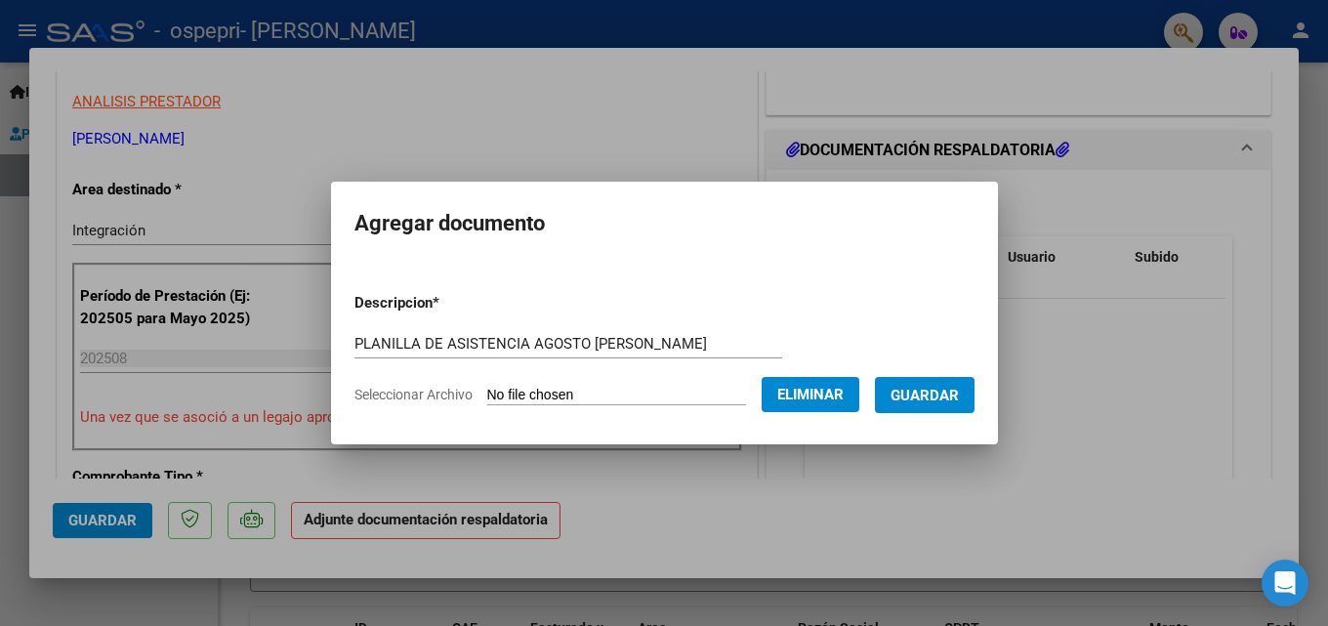
click at [924, 395] on span "Guardar" at bounding box center [925, 396] width 68 height 18
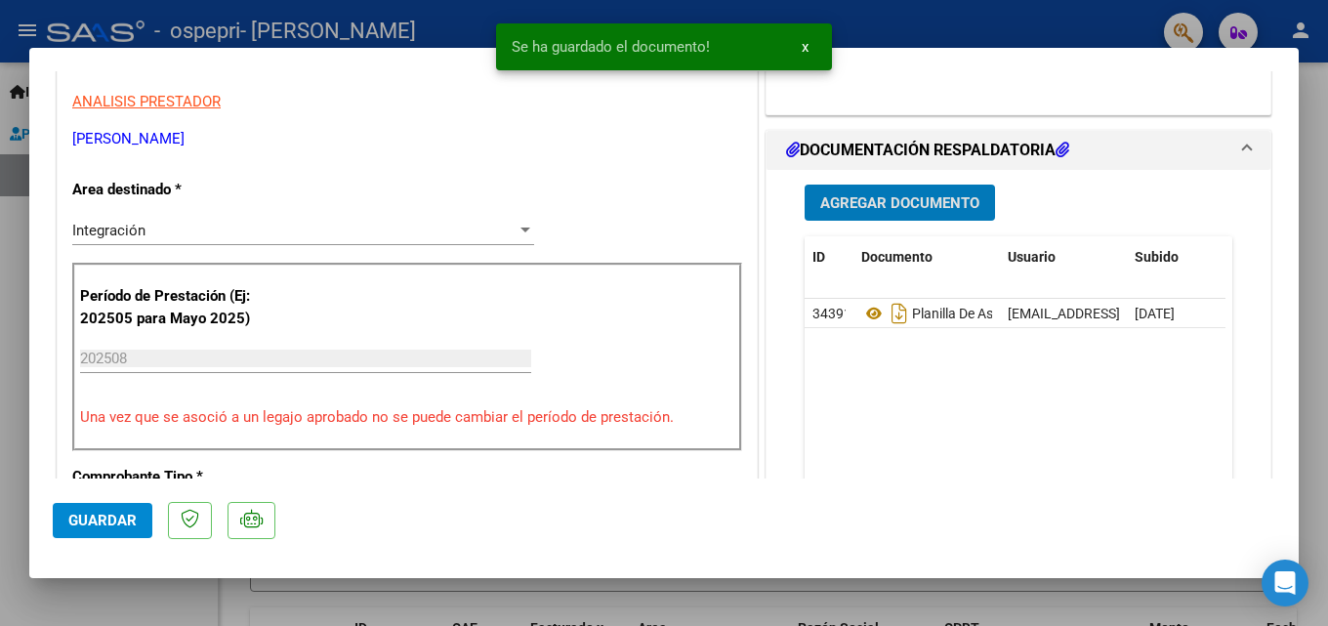
click at [76, 529] on button "Guardar" at bounding box center [103, 520] width 100 height 35
